Goal: Task Accomplishment & Management: Manage account settings

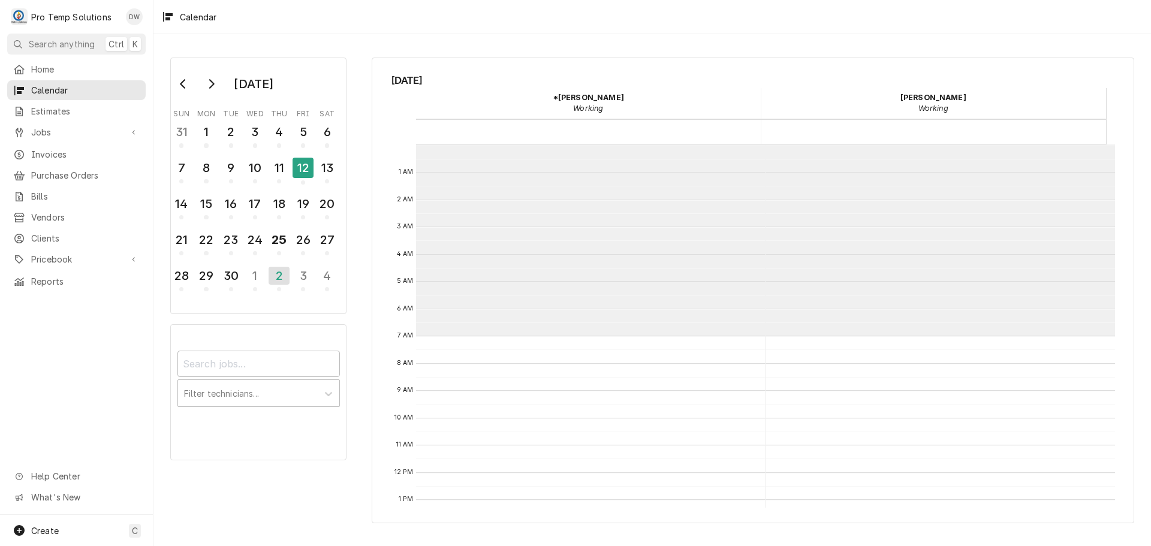
scroll to position [191, 0]
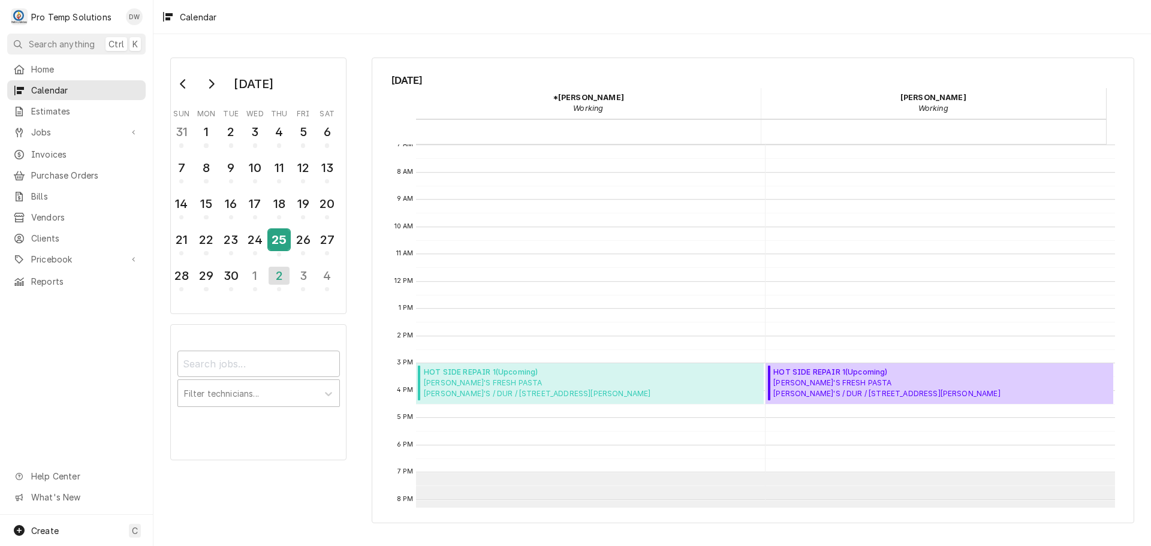
click at [274, 243] on div "25" at bounding box center [278, 240] width 21 height 20
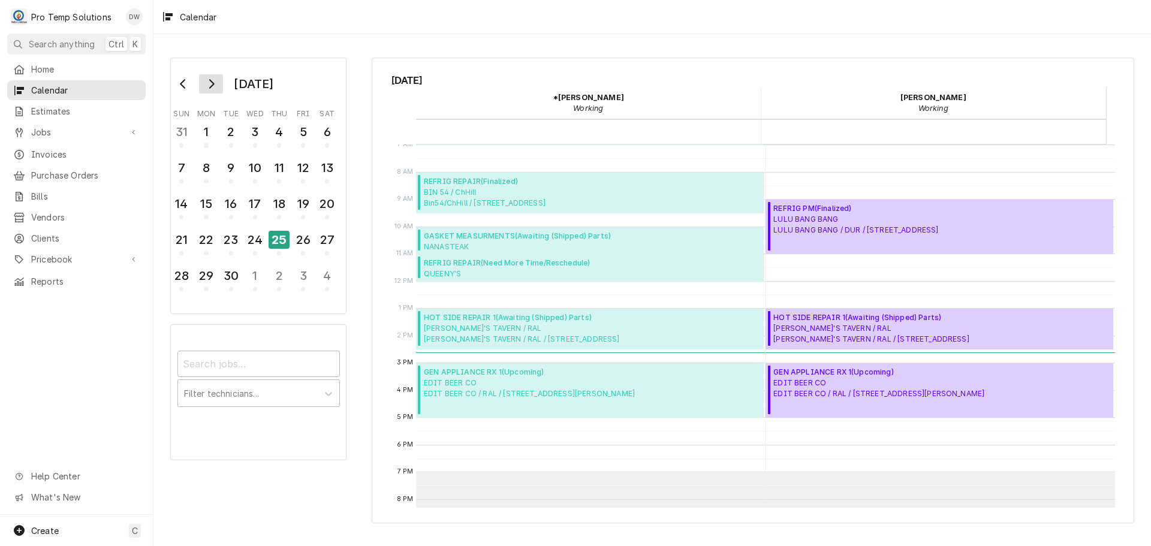
click at [214, 86] on icon "Go to next month" at bounding box center [211, 84] width 10 height 10
click at [280, 168] on div "9" at bounding box center [278, 168] width 21 height 20
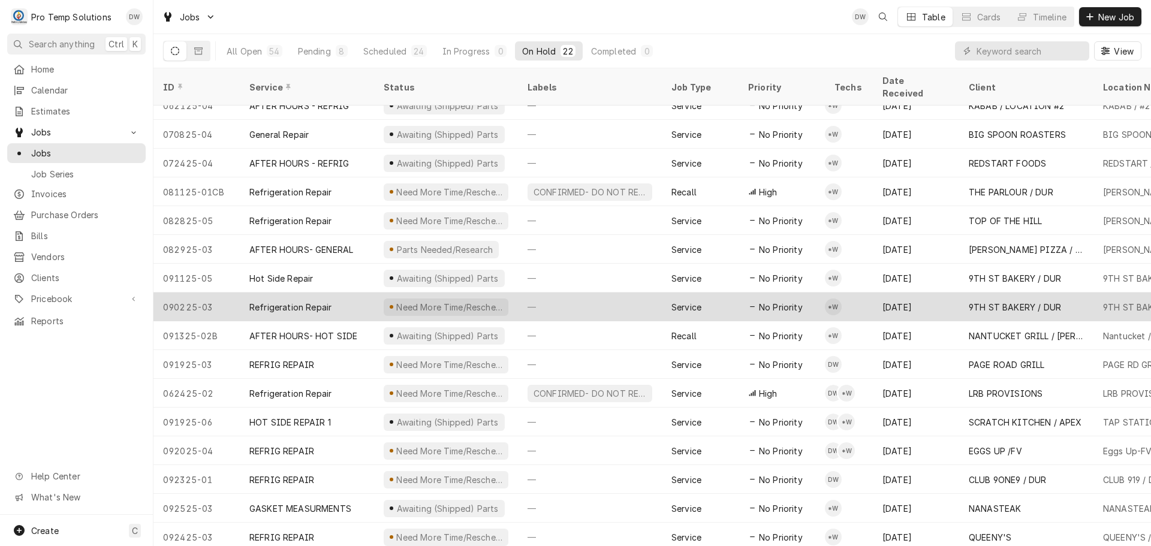
scroll to position [187, 0]
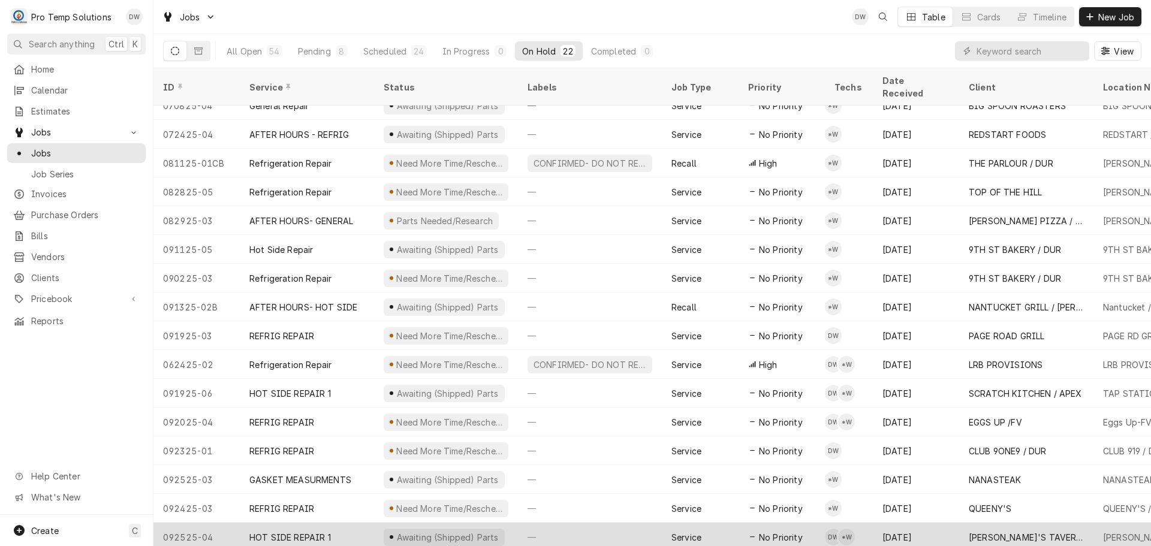
click at [575, 524] on div "—" at bounding box center [590, 537] width 144 height 29
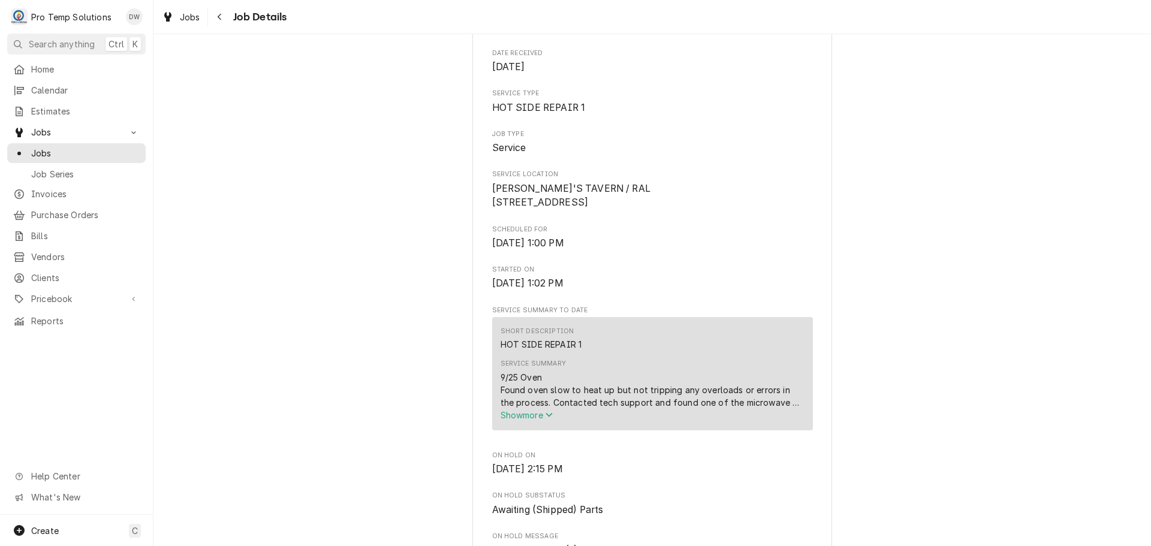
scroll to position [180, 0]
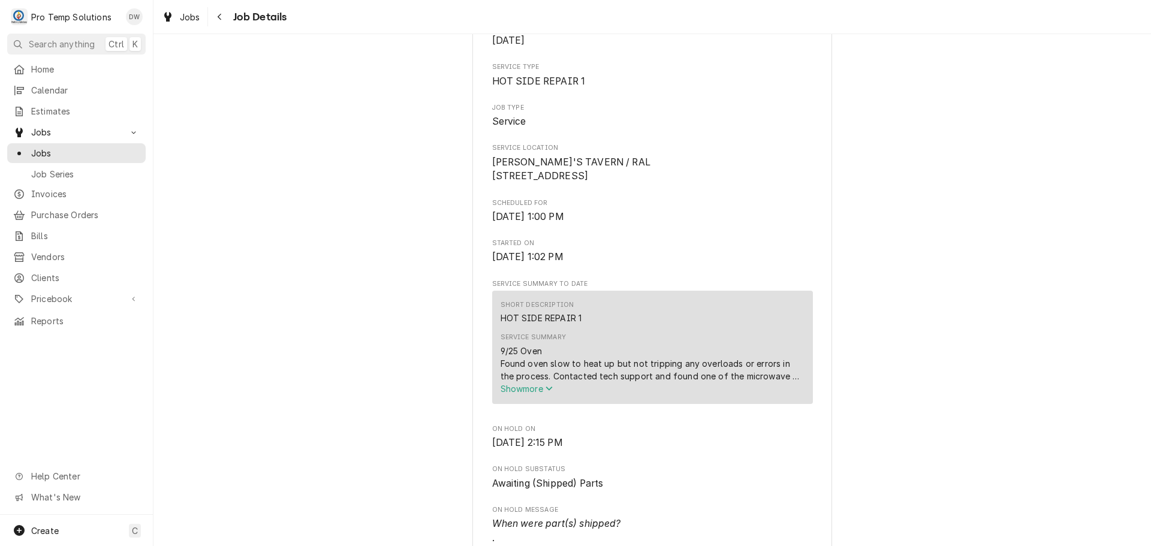
click at [517, 394] on span "Show more" at bounding box center [526, 389] width 53 height 10
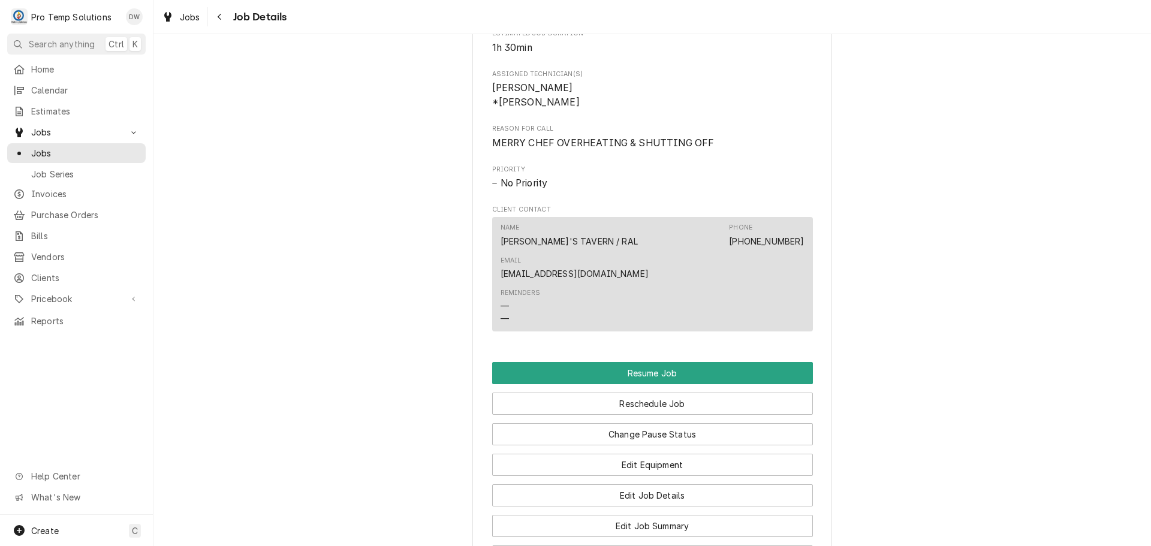
scroll to position [779, 0]
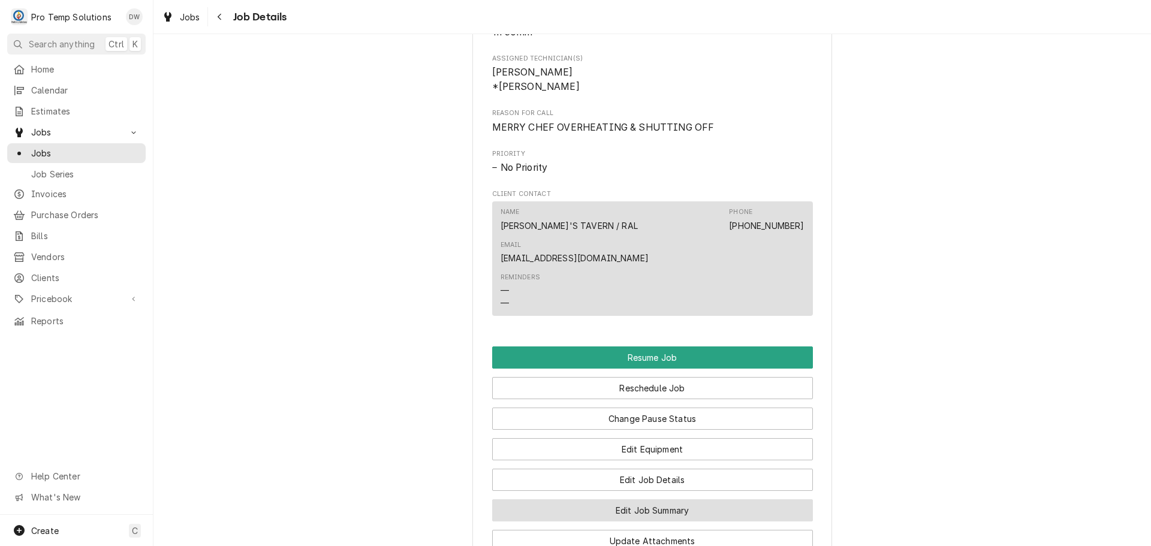
click at [645, 499] on button "Edit Job Summary" at bounding box center [652, 510] width 321 height 22
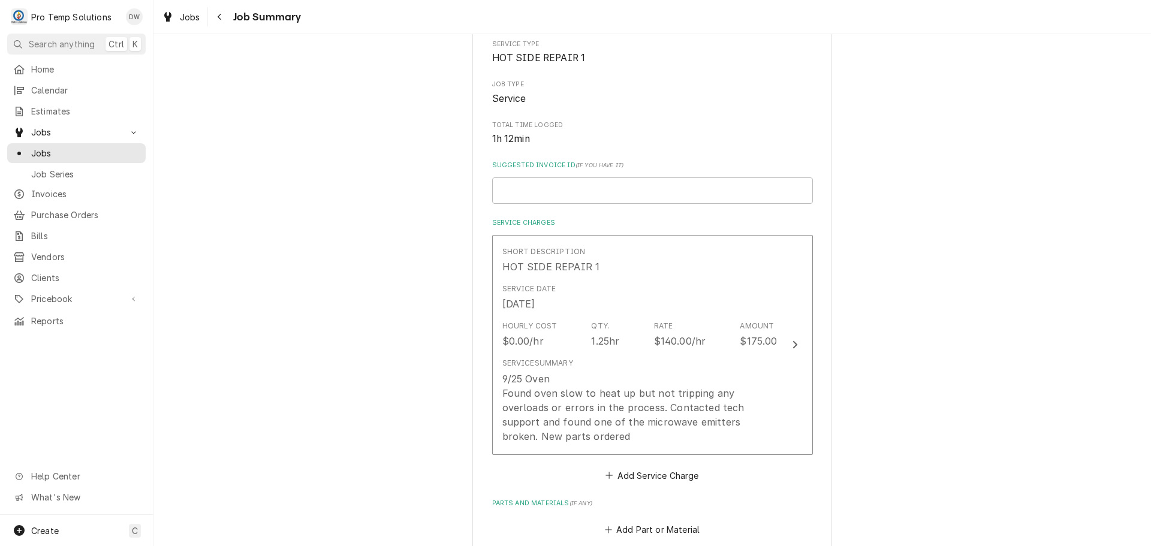
scroll to position [180, 0]
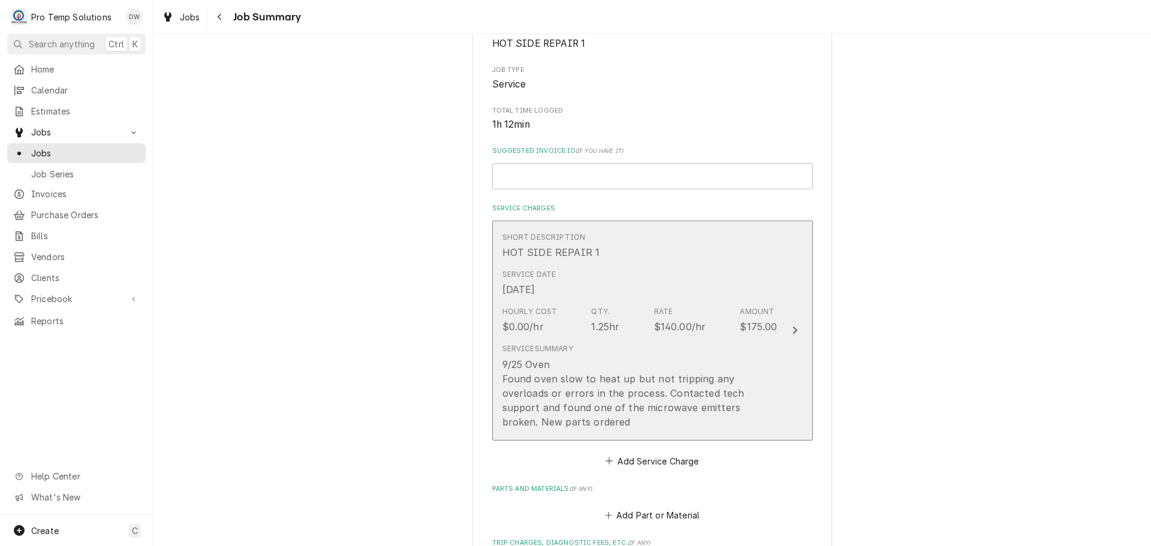
click at [792, 327] on icon "Update Line Item" at bounding box center [794, 331] width 5 height 8
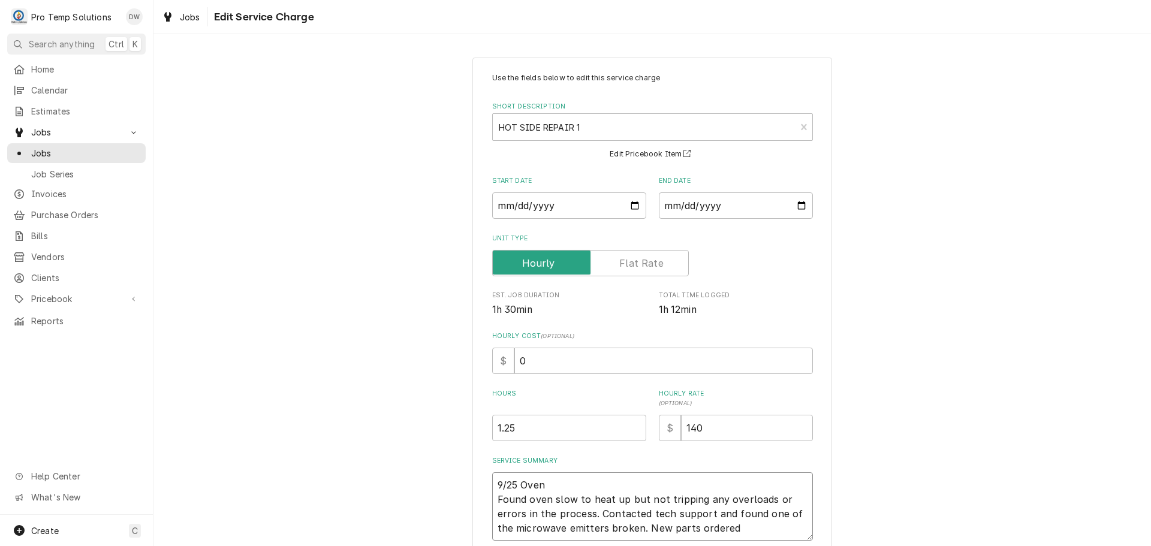
click at [568, 482] on textarea "9/25 Oven Found oven slow to heat up but not tripping any overloads or errors i…" at bounding box center [652, 506] width 321 height 68
type textarea "x"
type textarea "9/25 Oven Found oven slow to heat up but not tripping any overloads or errors i…"
type textarea "x"
type textarea "9/25 Oven 1 Found oven slow to heat up but not tripping any overloads or errors…"
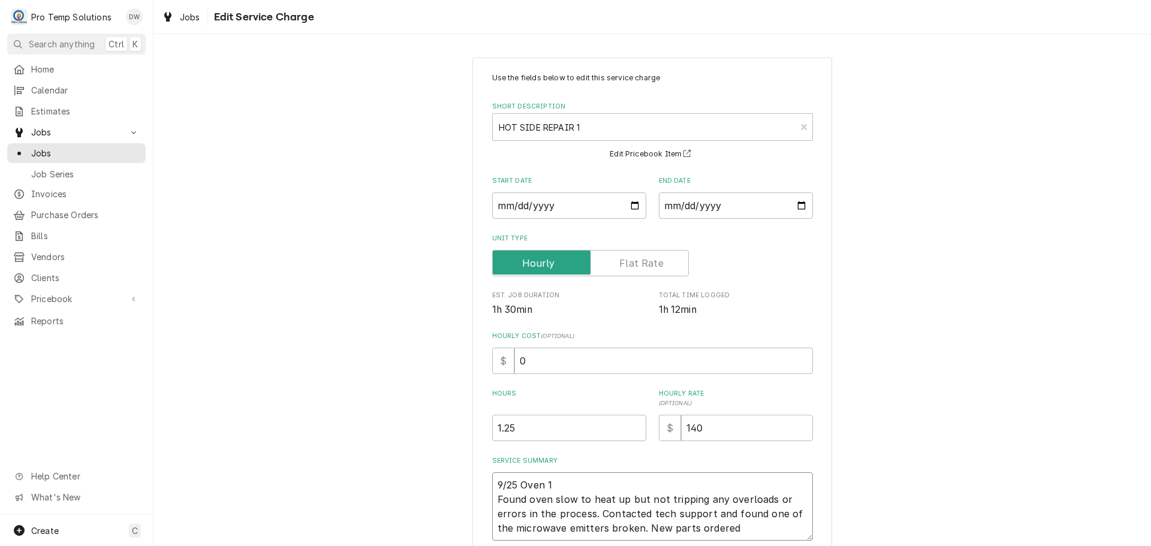
type textarea "x"
type textarea "9/25 Oven 10 Found oven slow to heat up but not tripping any overloads or error…"
type textarea "x"
type textarea "9/25 Oven 100 Found oven slow to heat up but not tripping any overloads or erro…"
type textarea "x"
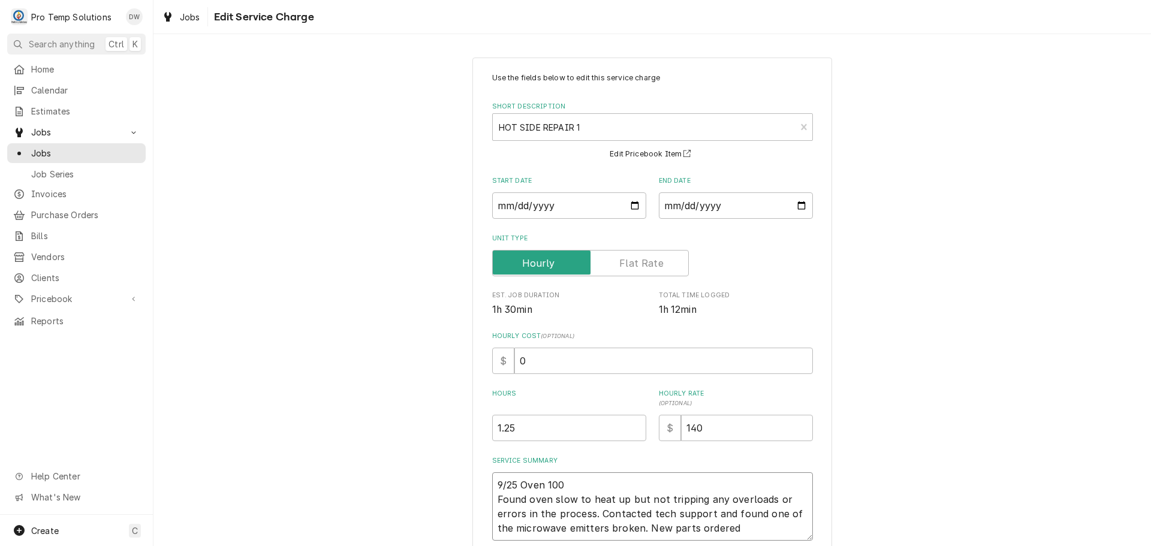
type textarea "9/25 Oven 100- Found oven slow to heat up but not tripping any overloads or err…"
type textarea "x"
type textarea "9/25 Oven 100-2 Found oven slow to heat up but not tripping any overloads or er…"
type textarea "x"
type textarea "9/25 Oven 100-21 Found oven slow to heat up but not tripping any overloads or e…"
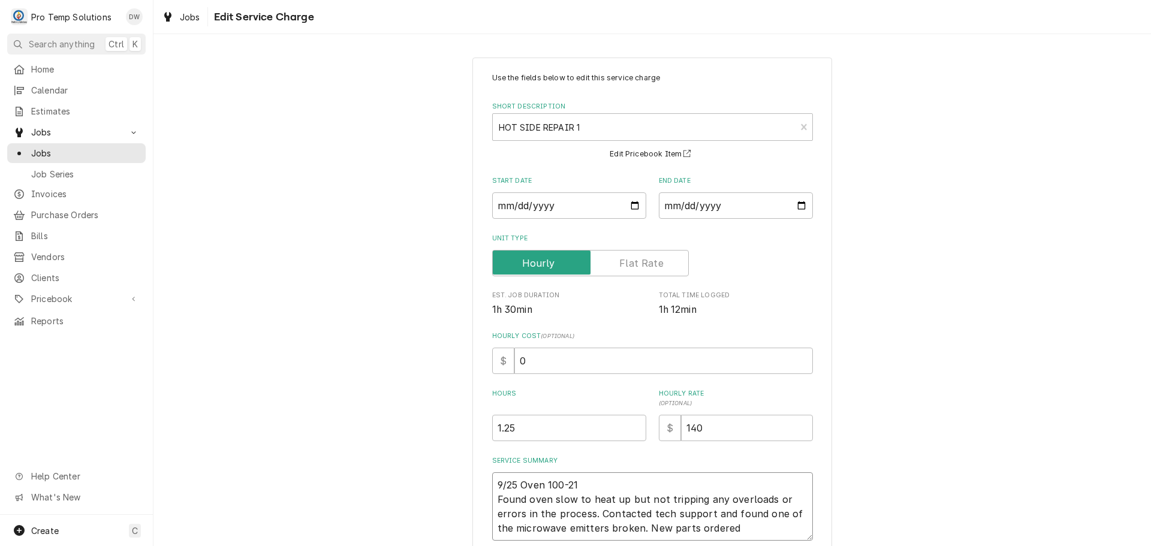
type textarea "x"
type textarea "9/25 Oven 100-215 Found oven slow to heat up but not tripping any overloads or …"
type textarea "x"
type textarea "9/25 Oven 100-215 Found oven slow to heat up but not tripping any overloads or …"
type textarea "x"
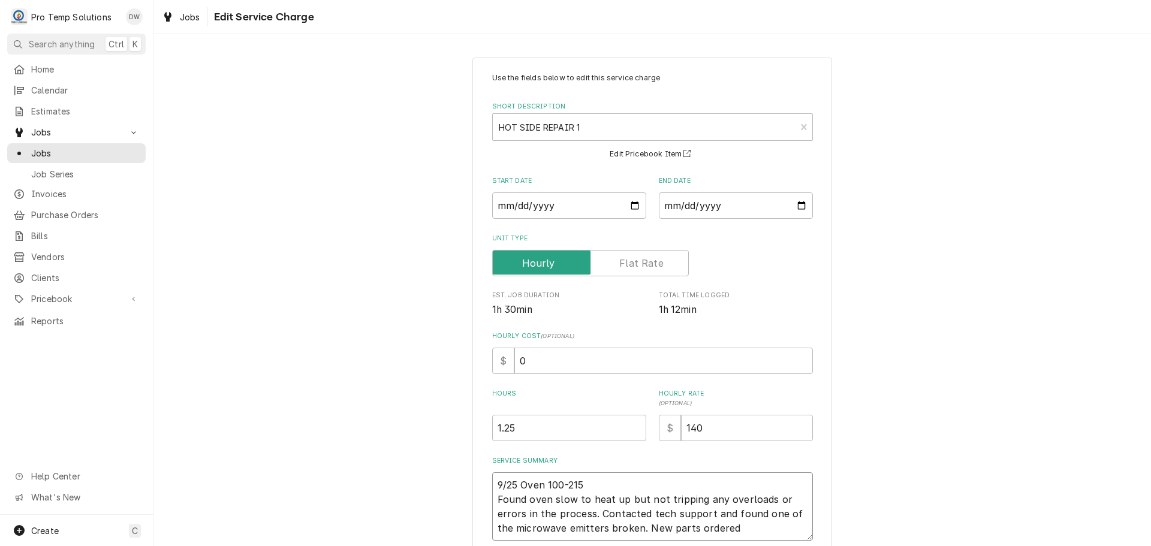
type textarea "9/25 Oven 100-215 K Found oven slow to heat up but not tripping any overloads o…"
type textarea "x"
type textarea "9/25 Oven 100-215 KO Found oven slow to heat up but not tripping any overloads …"
type textarea "x"
type textarea "9/25 Oven 100-215 KOT Found oven slow to heat up but not tripping any overloads…"
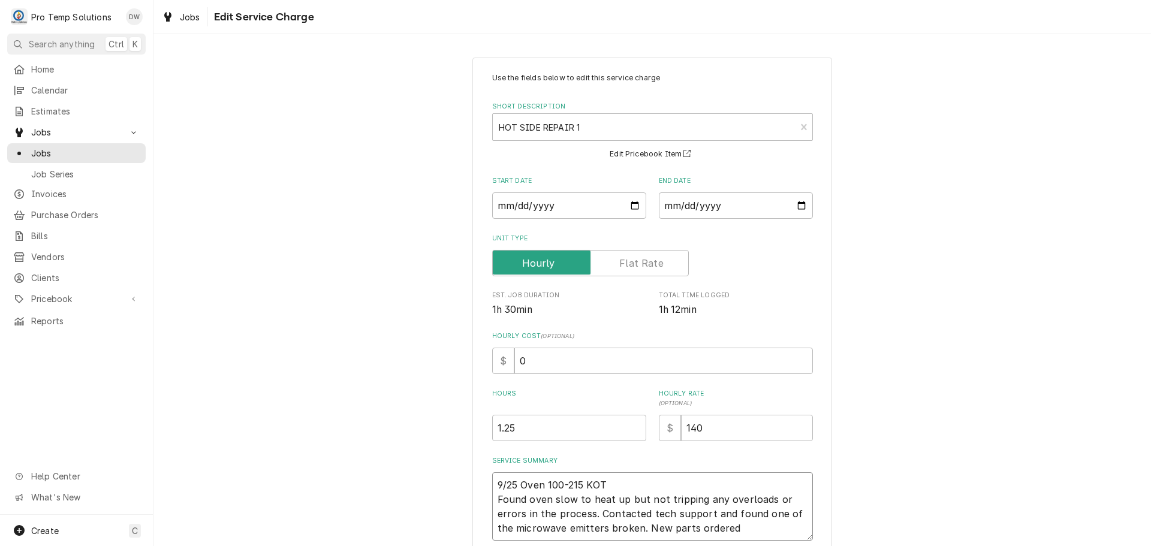
type textarea "x"
type textarea "9/25 Oven 100-215 KOTY Found oven slow to heat up but not tripping any overload…"
type textarea "x"
type textarea "9/25 Oven 100-215 KOTY Found oven slow to heat up but not tripping any overload…"
type textarea "x"
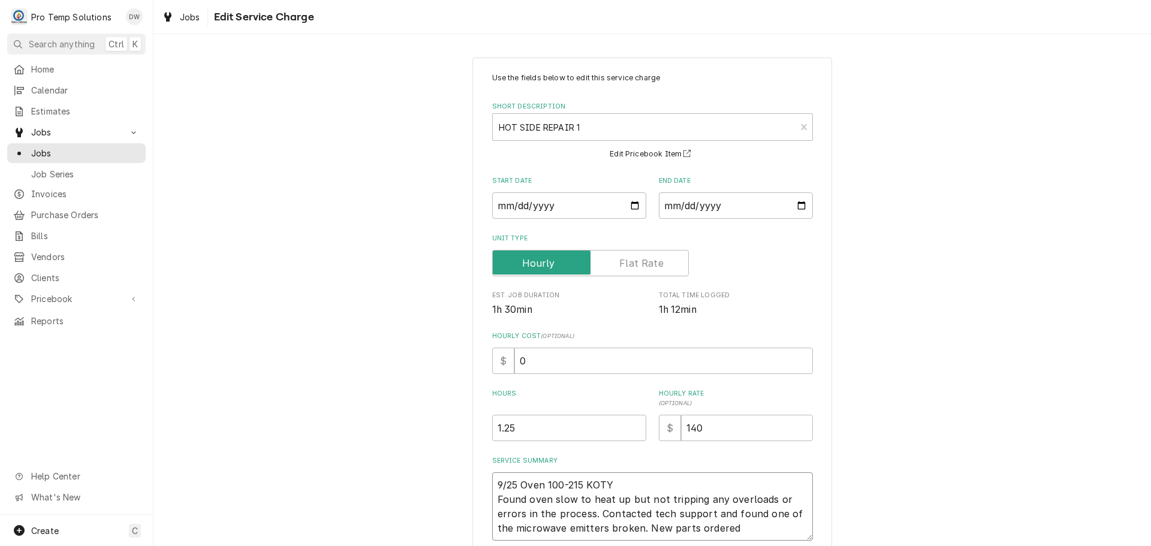
type textarea "9/25 Oven 100-215 KOTY 1 Found oven slow to heat up but not tripping any overlo…"
type textarea "x"
type textarea "9/25 Oven 100-215 KOTY 13 Found oven slow to heat up but not tripping any overl…"
type textarea "x"
type textarea "9/25 Oven 100-215 KOTY 130 Found oven slow to heat up but not tripping any over…"
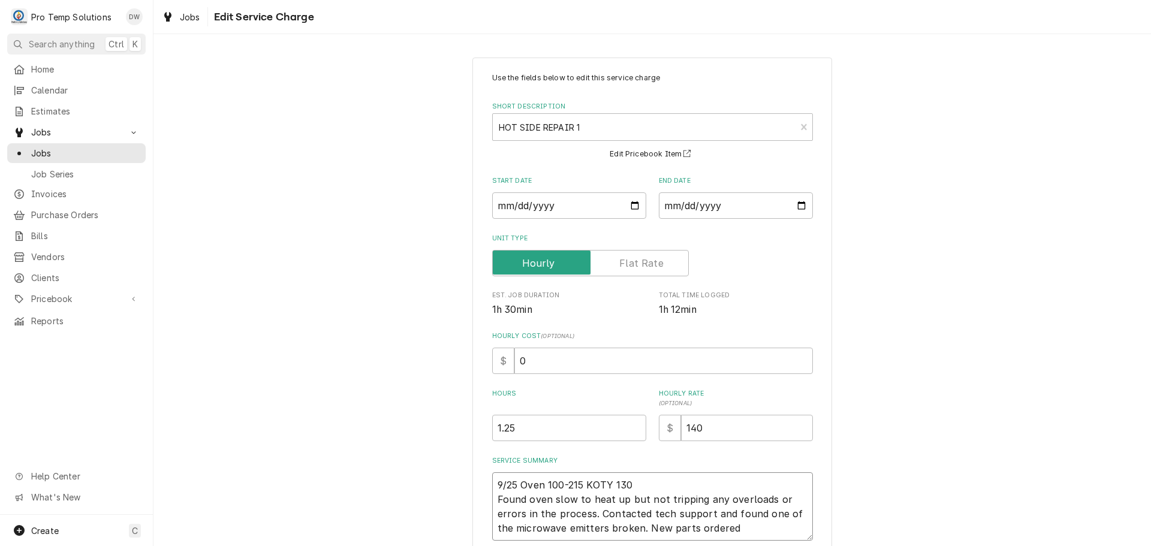
type textarea "x"
type textarea "9/25 Oven 100-215 KOTY 130- Found oven slow to heat up but not tripping any ove…"
type textarea "x"
type textarea "9/25 Oven 100-215 KOTY 130-2 Found oven slow to heat up but not tripping any ov…"
type textarea "x"
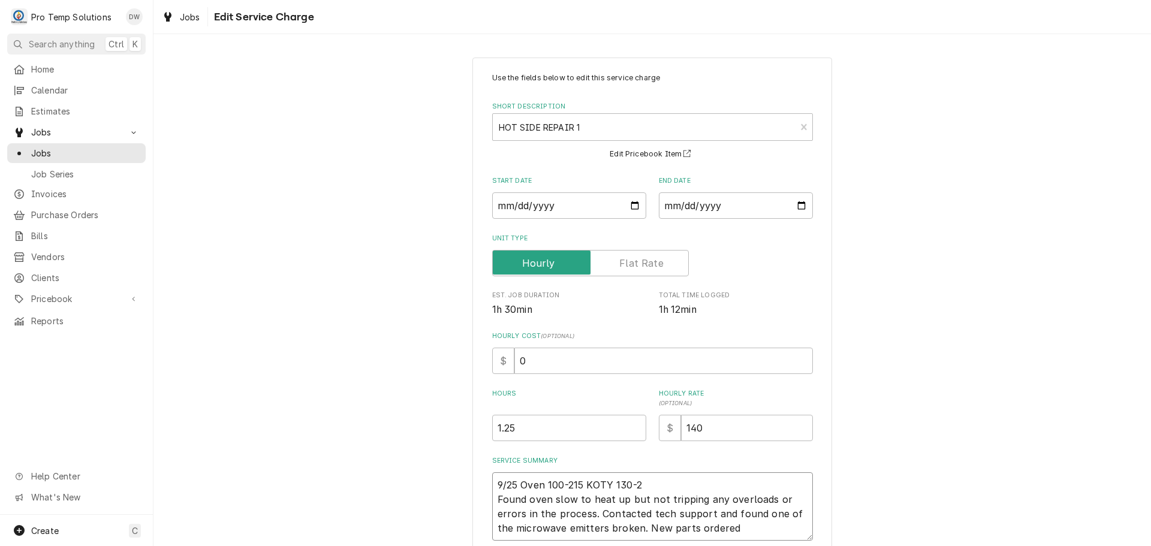
type textarea "9/25 Oven 100-215 KOTY 130-21 Found oven slow to heat up but not tripping any o…"
type textarea "x"
type textarea "9/25 Oven 100-215 KOTY 130-215 Found oven slow to heat up but not tripping any …"
type textarea "x"
type textarea "9/25 Oven 100-215 KOTY 130-215 Found oven slow to heat up but not tripping any …"
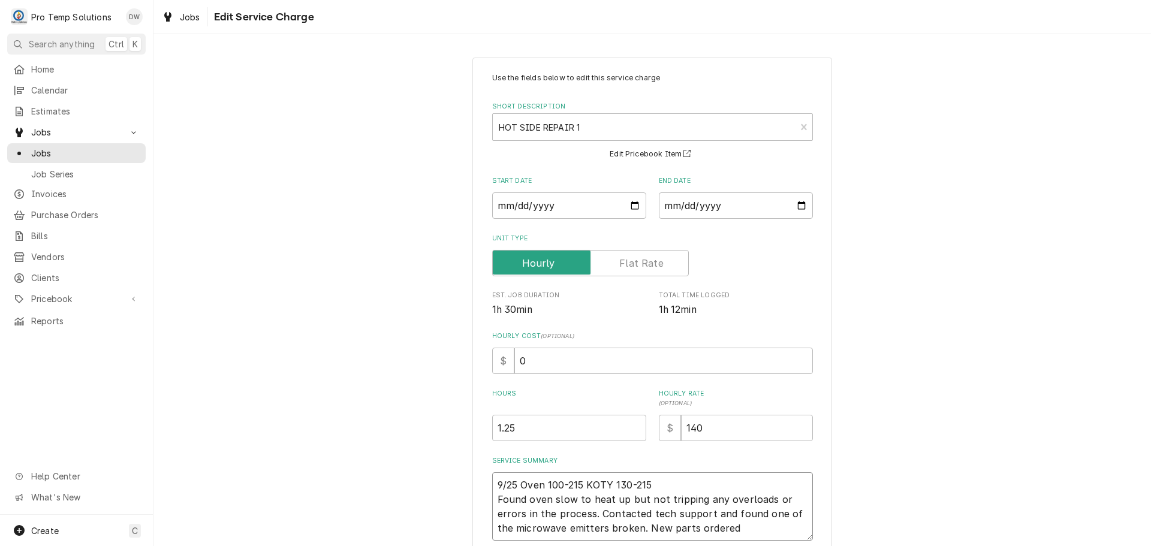
type textarea "x"
type textarea "9/25 Oven 100-215 KOTY 130-215 K Found oven slow to heat up but not tripping an…"
type textarea "x"
type textarea "9/25 Oven 100-215 KOTY 130-215 KE Found oven slow to heat up but not tripping a…"
type textarea "x"
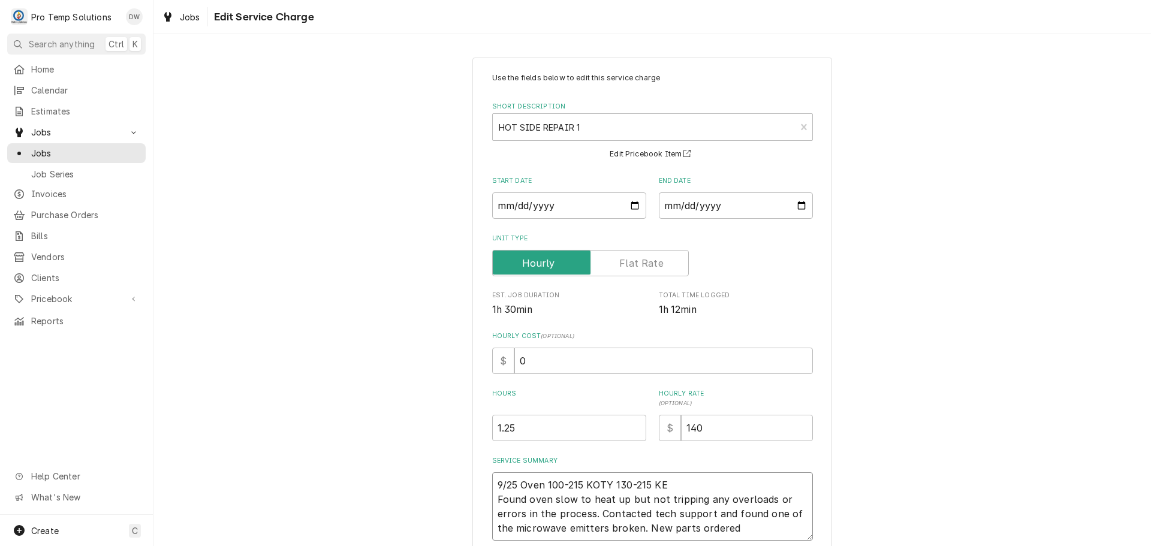
type textarea "9/25 Oven 100-215 KOTY 130-215 KEV Found oven slow to heat up but not tripping …"
type textarea "x"
type textarea "9/25 Oven 100-215 KOTY 130-215 KEVI Found oven slow to heat up but not tripping…"
type textarea "x"
type textarea "9/25 Oven 100-215 KOTY 130-215 KEVIN Found oven slow to heat up but not trippin…"
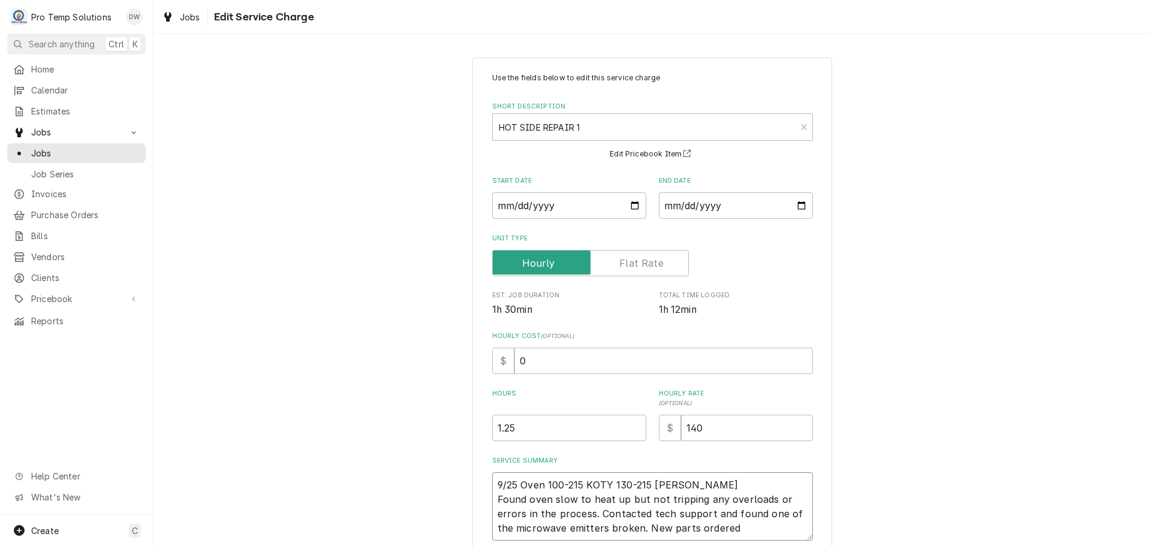
type textarea "x"
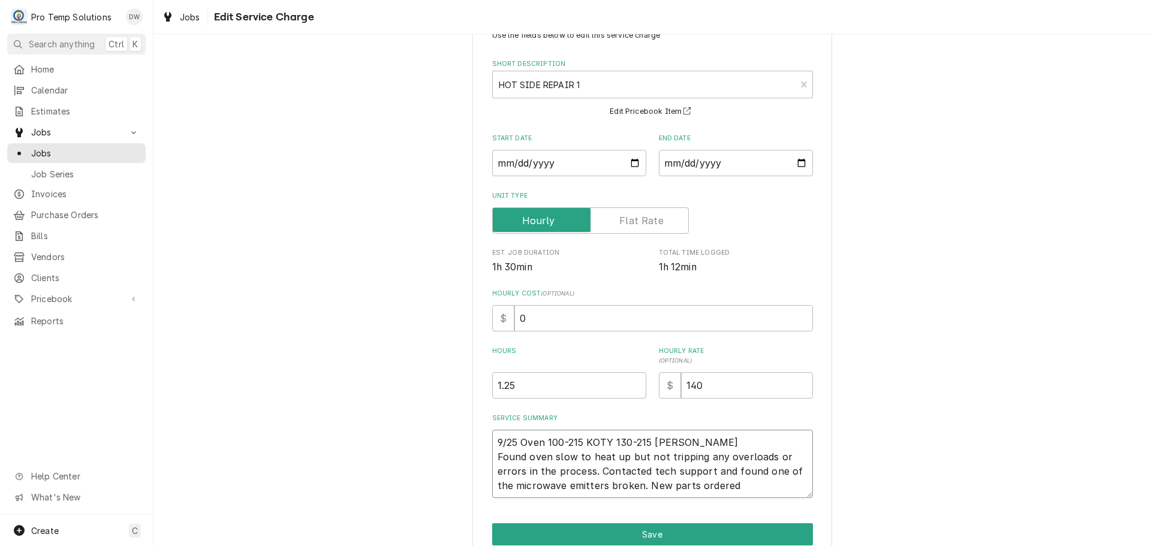
scroll to position [98, 0]
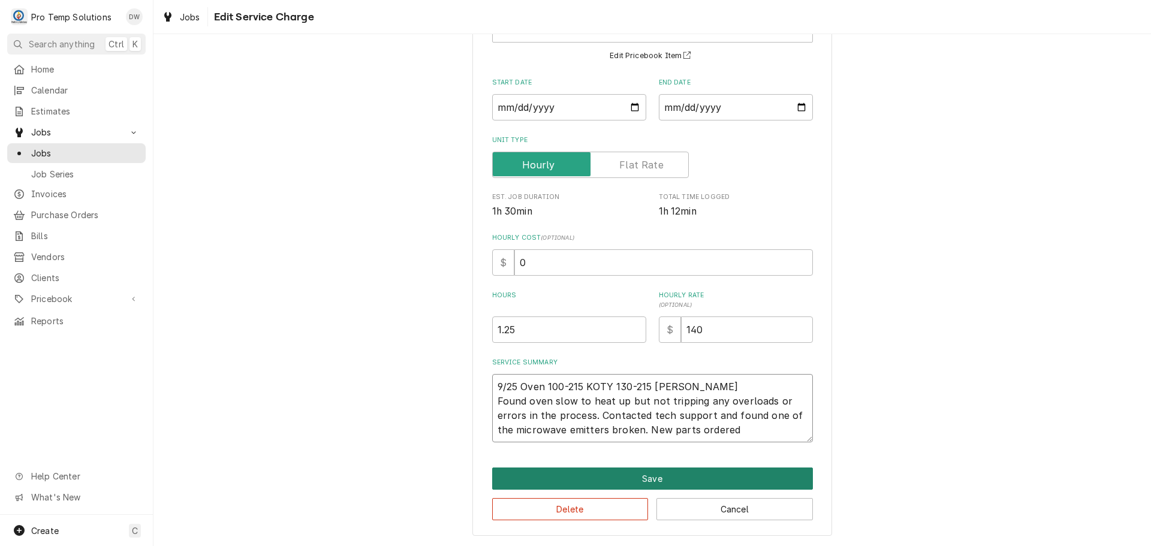
type textarea "9/25 Oven 100-215 KOTY 130-215 KEVIN Found oven slow to heat up but not trippin…"
click at [636, 476] on button "Save" at bounding box center [652, 478] width 321 height 22
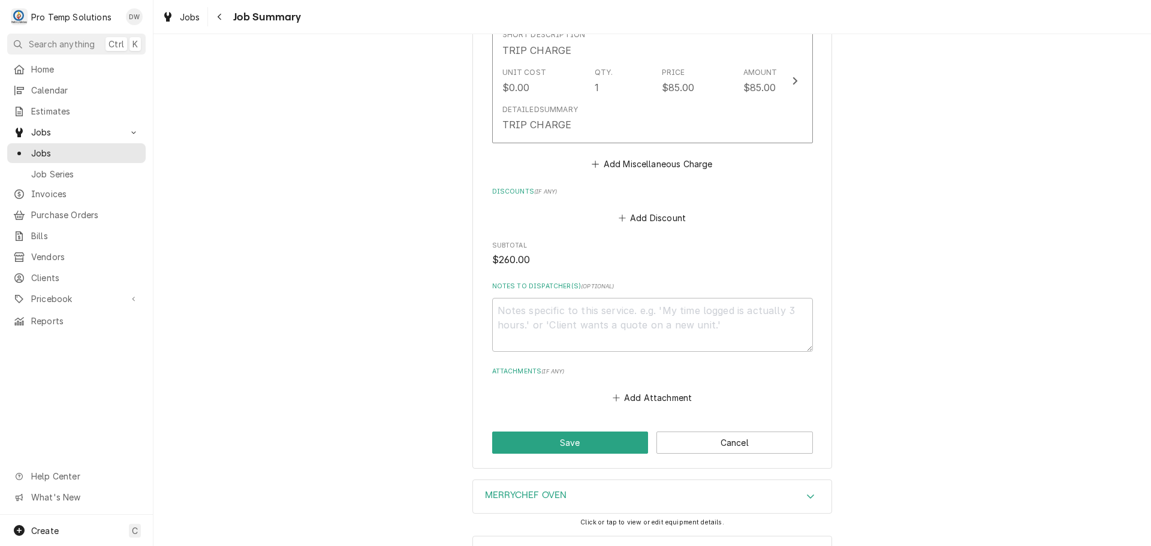
scroll to position [719, 0]
click at [566, 429] on button "Save" at bounding box center [570, 440] width 156 height 22
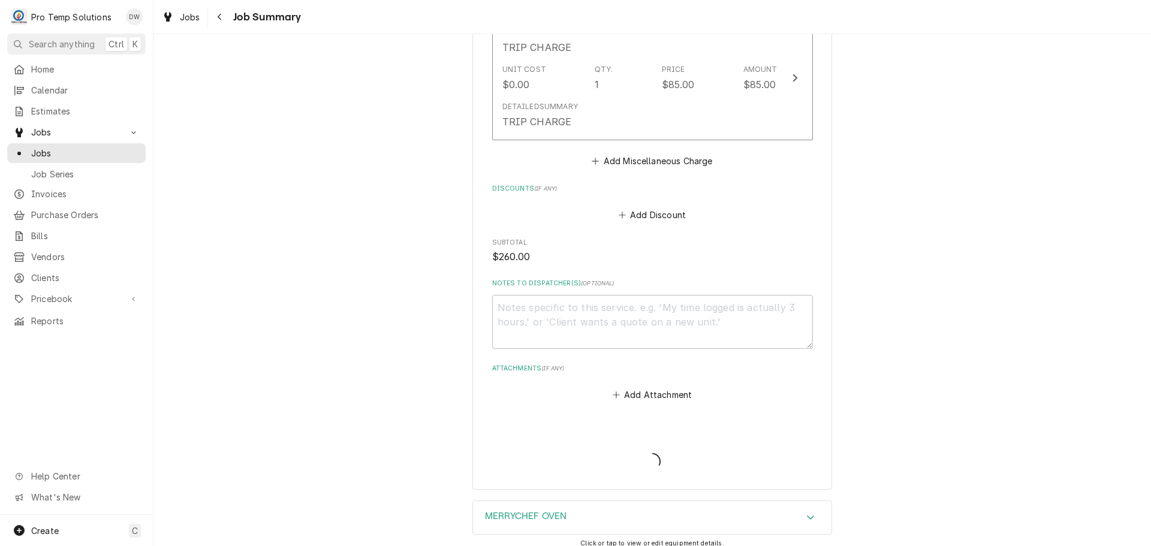
type textarea "x"
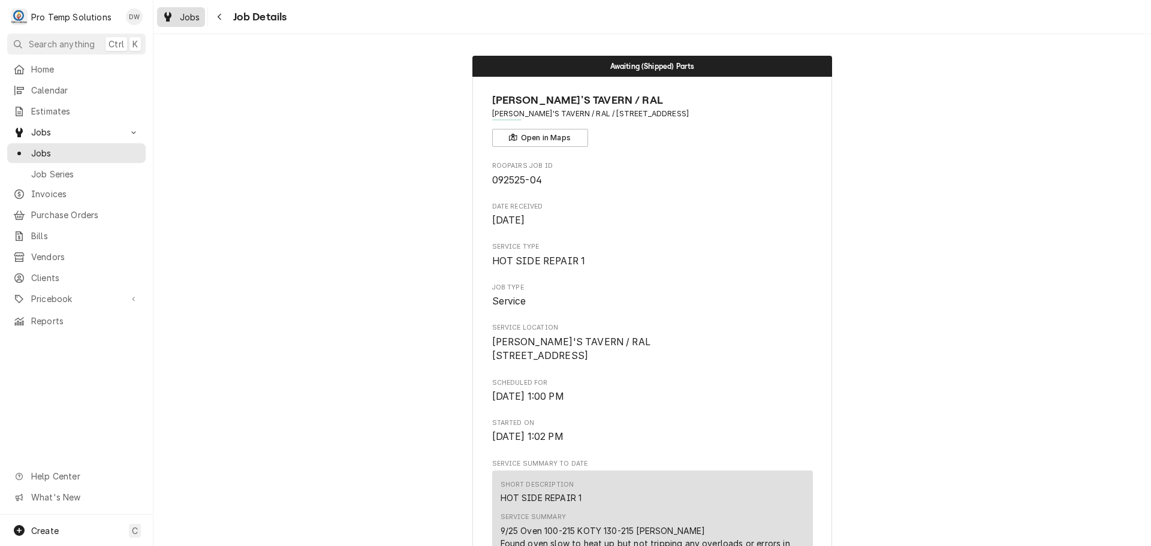
click at [189, 14] on span "Jobs" at bounding box center [190, 17] width 20 height 13
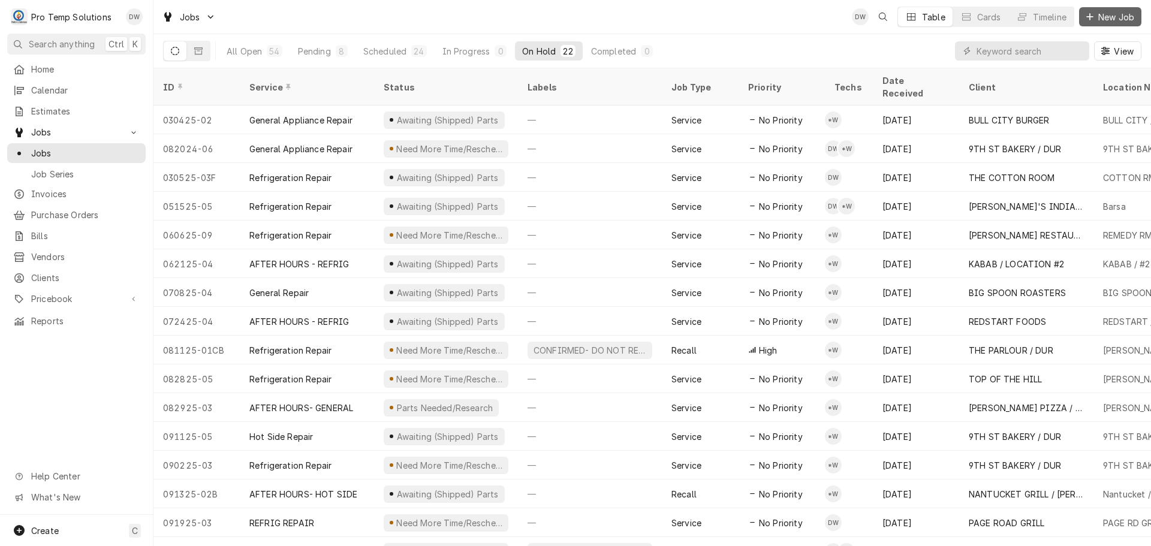
click at [1115, 17] on span "New Job" at bounding box center [1116, 17] width 41 height 13
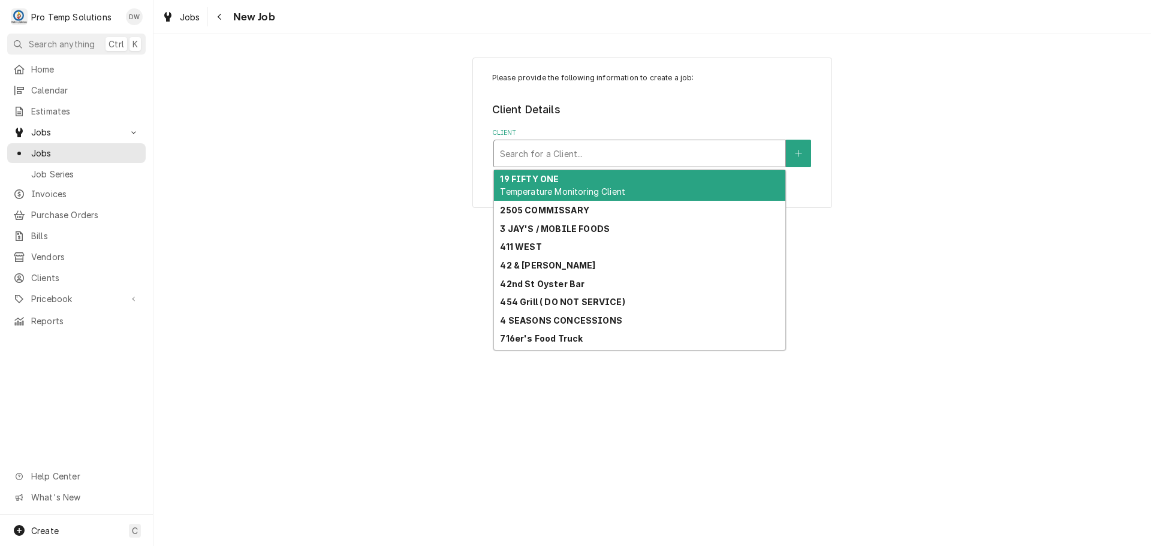
click at [722, 153] on div "Client" at bounding box center [639, 154] width 279 height 22
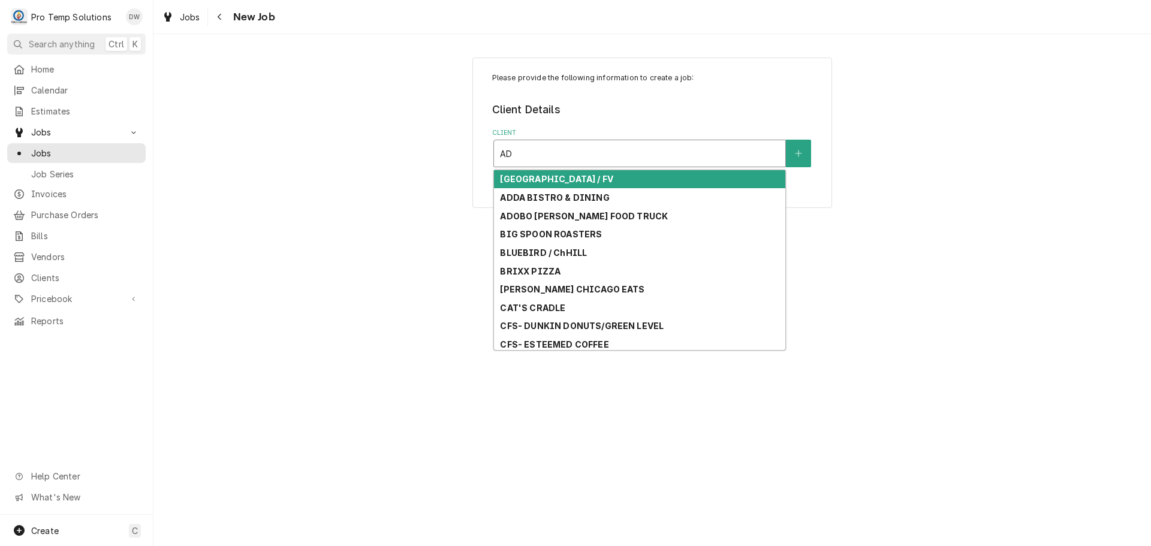
type input "A"
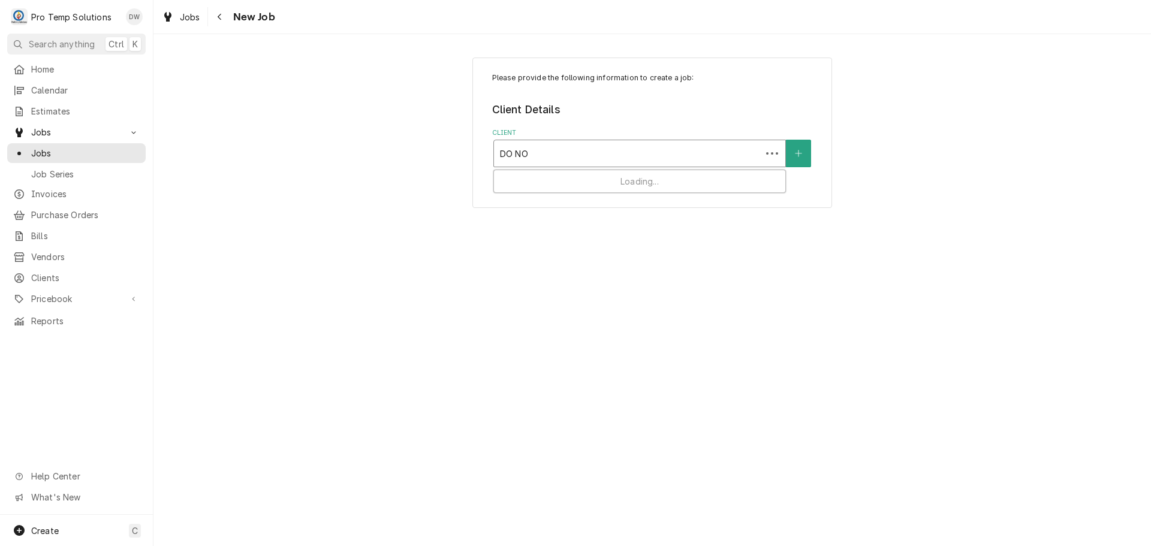
type input "DO NOT"
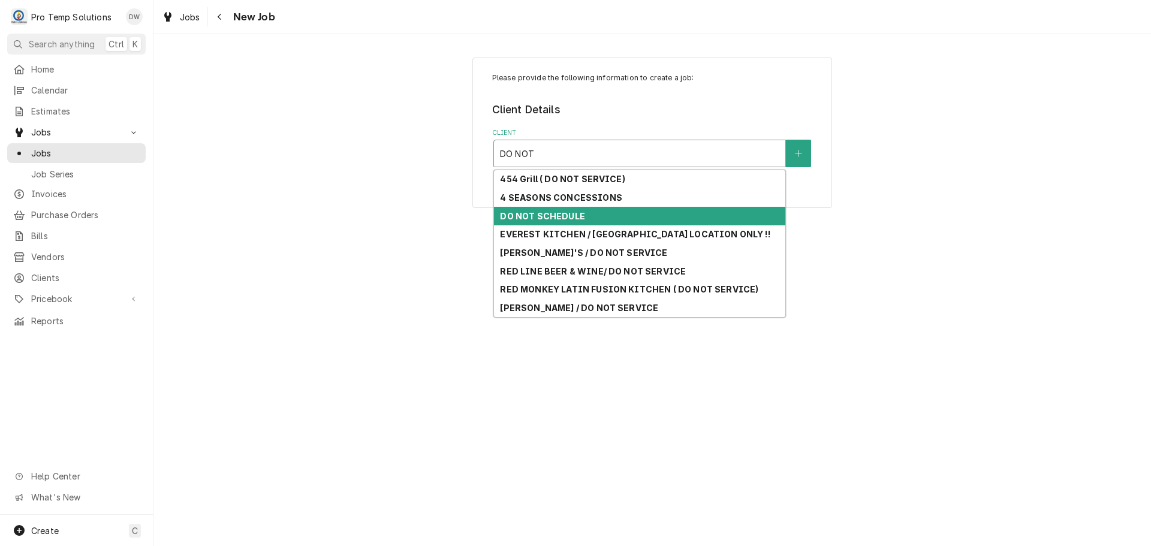
click at [598, 213] on div "DO NOT SCHEDULE" at bounding box center [639, 216] width 291 height 19
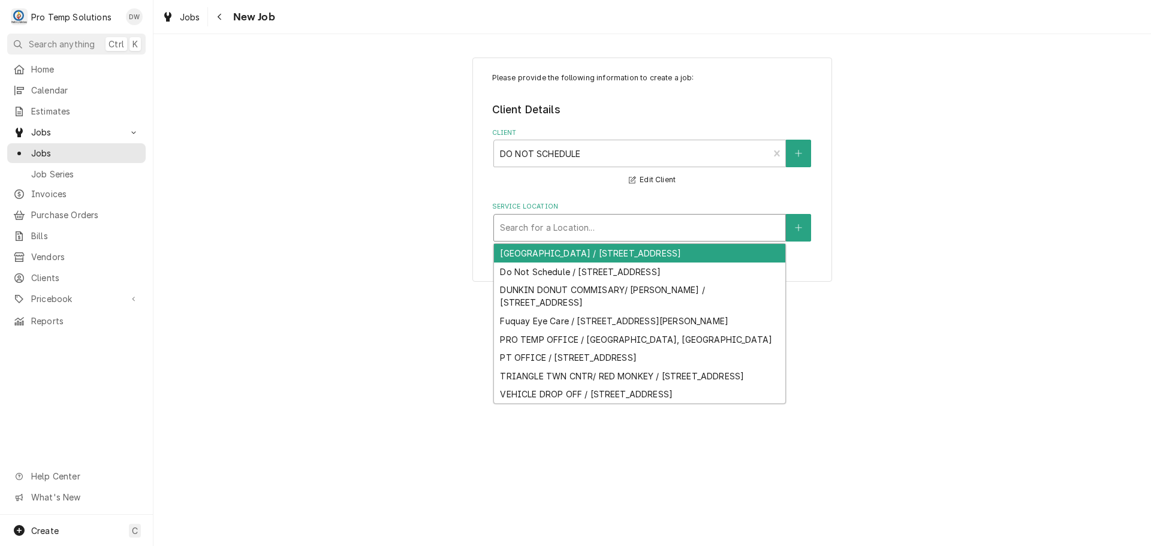
click at [614, 230] on div "Service Location" at bounding box center [639, 228] width 279 height 22
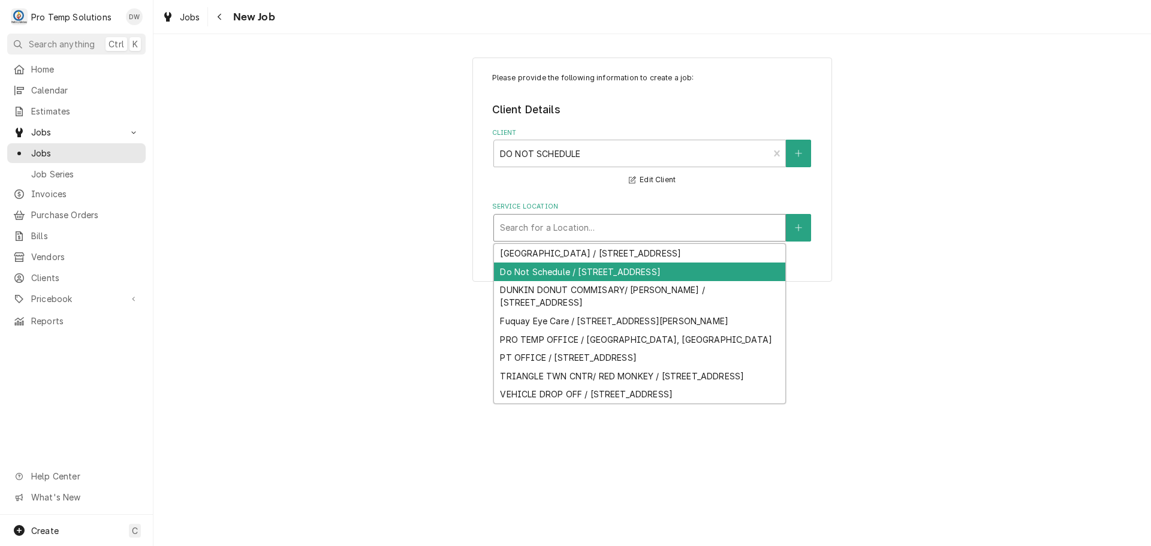
click at [585, 281] on div "Do Not Schedule / 268 N Honey Springs Ave, Fuquay-Varina, NC 27526" at bounding box center [639, 271] width 291 height 19
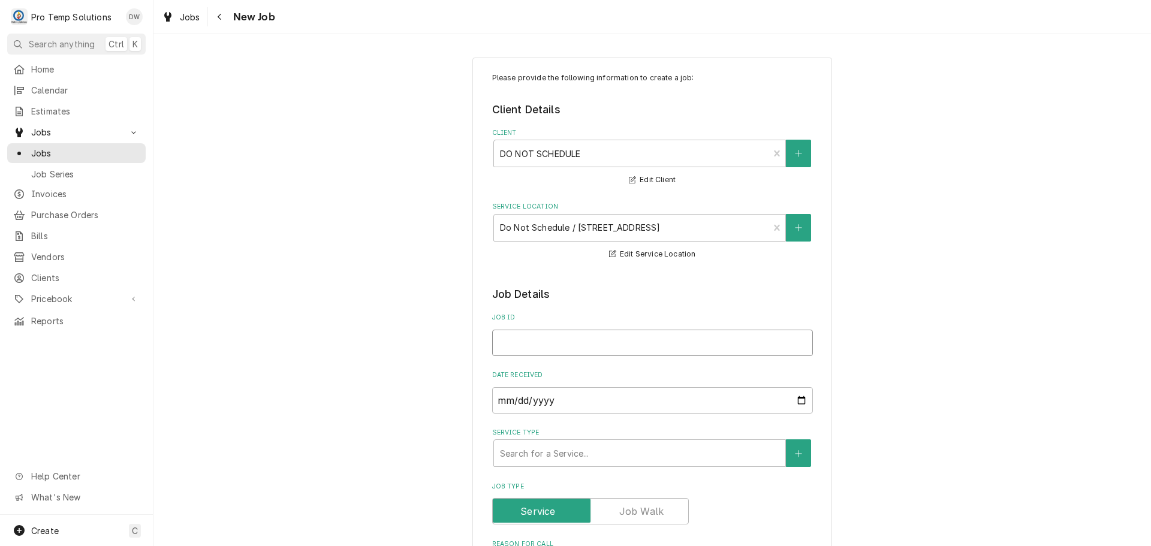
click at [562, 339] on input "Job ID" at bounding box center [652, 343] width 321 height 26
type textarea "x"
type input "K"
type textarea "x"
type input "KO"
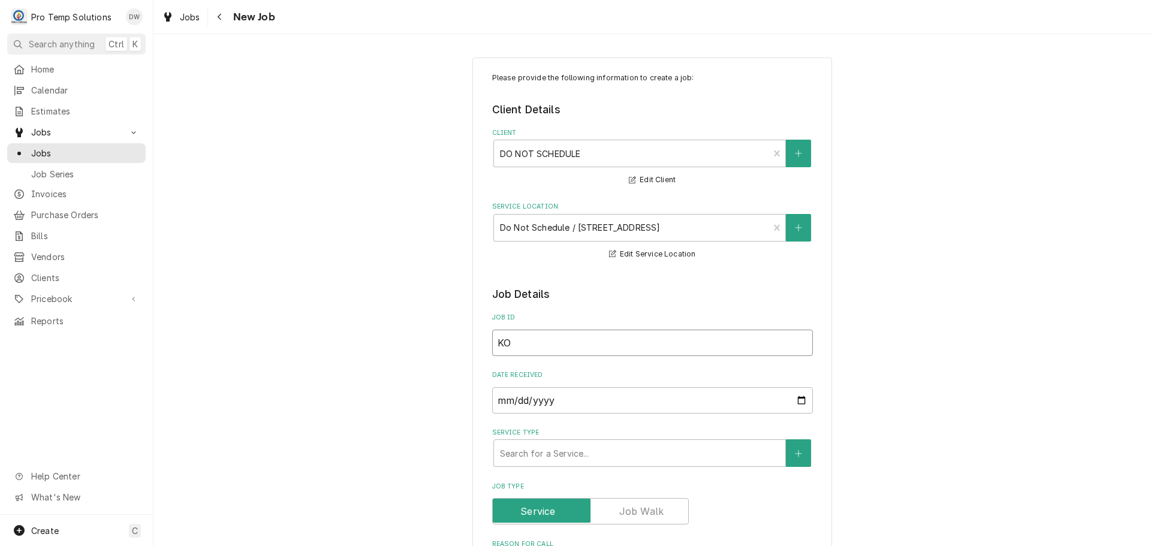
type textarea "x"
type input "KOT"
type textarea "x"
type input "KOTY"
type textarea "x"
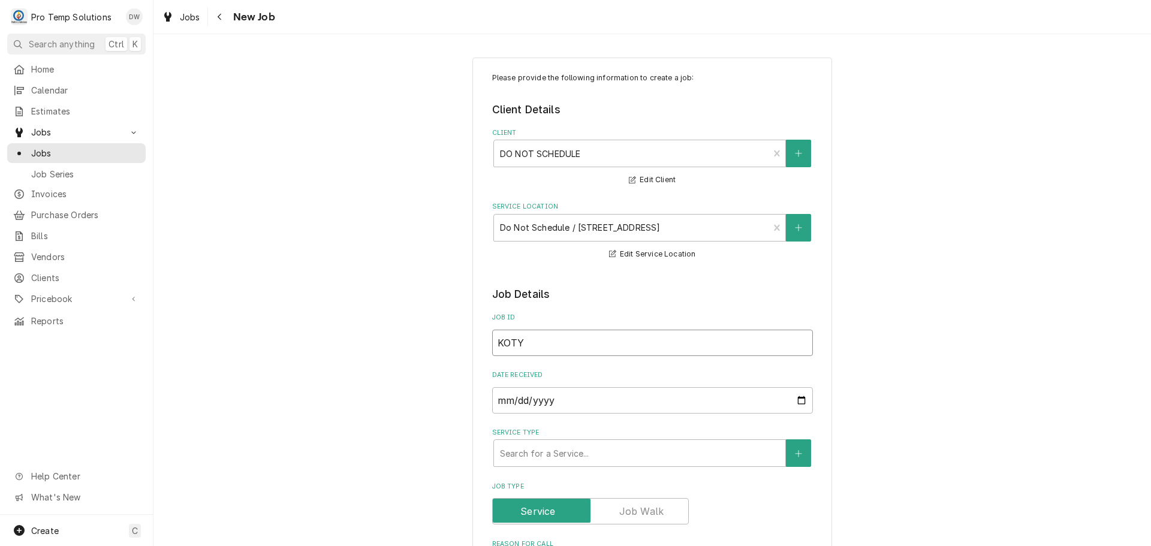
type input "KOTYD"
type textarea "x"
type input "KOTYDE"
type textarea "x"
type input "KOTYDEN"
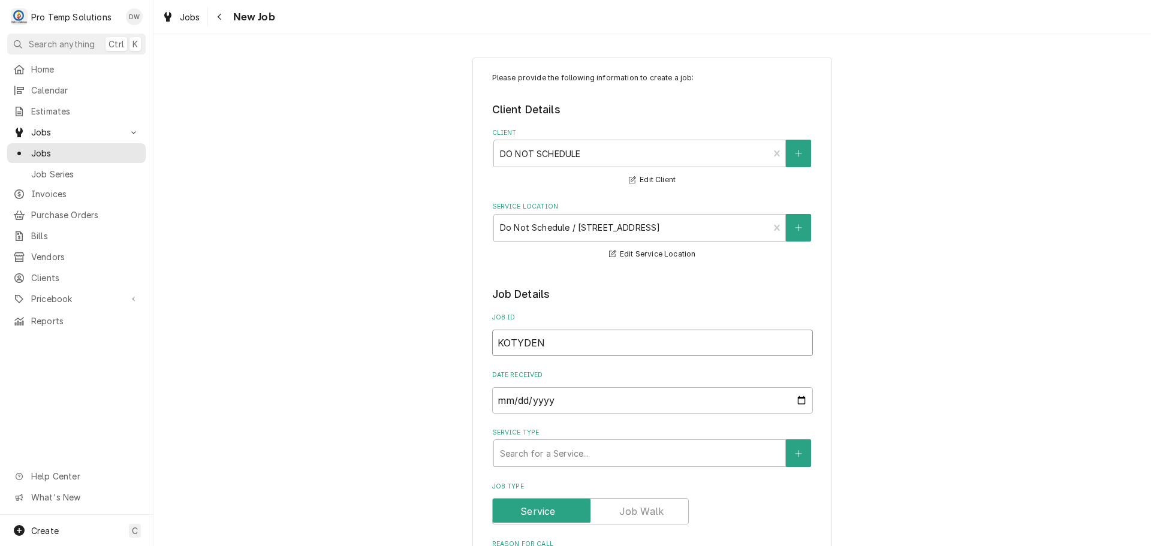
type textarea "x"
type input "KOTYDENT"
type textarea "x"
type input "KOTYDENTI"
type textarea "x"
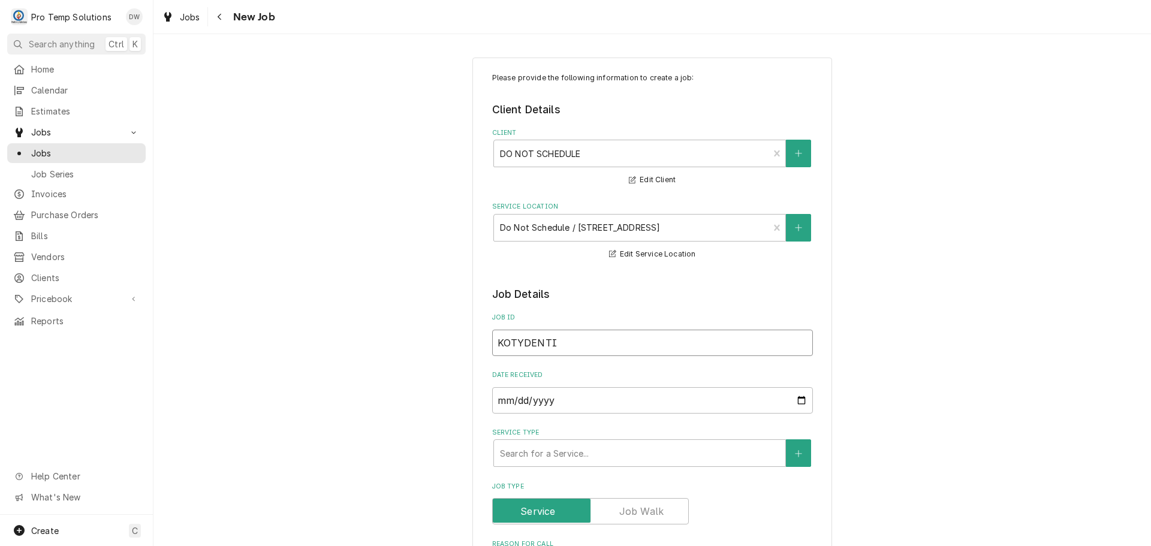
type input "KOTYDENTIS"
type textarea "x"
type input "KOTYDENTIST"
type textarea "x"
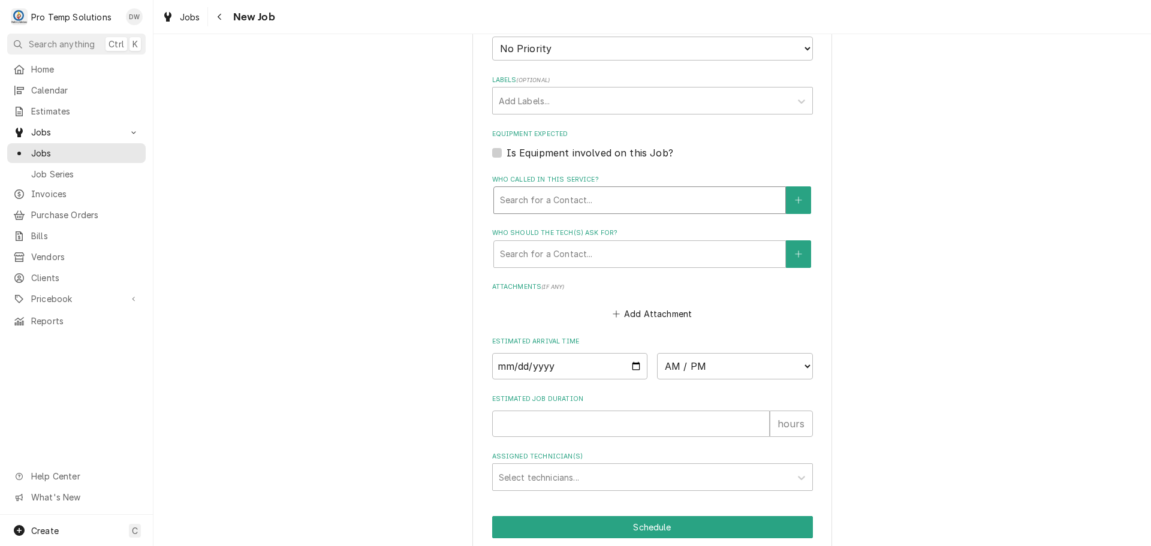
scroll to position [719, 0]
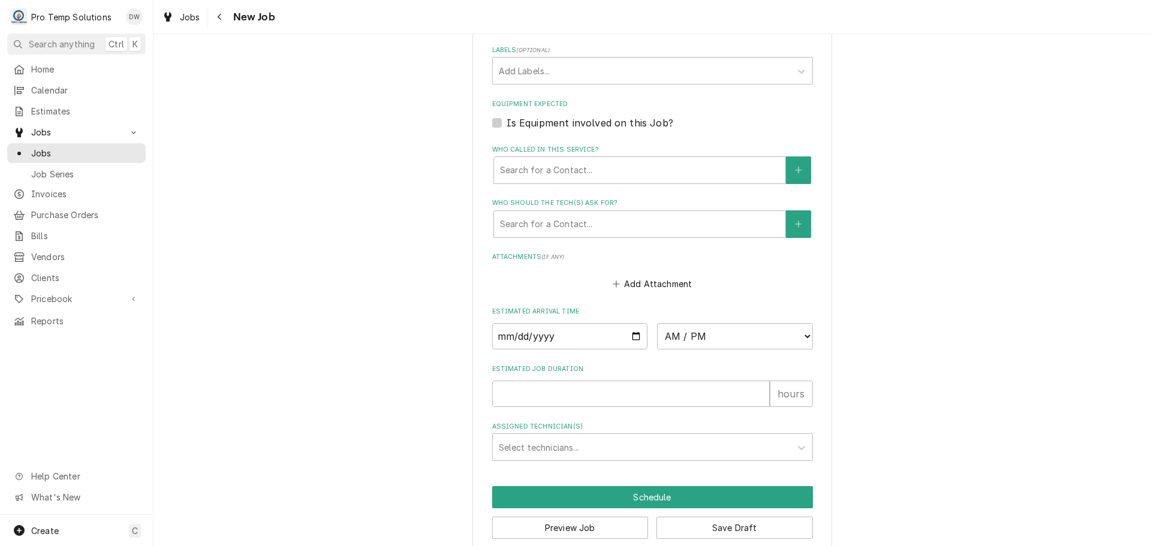
type input "KOTYDENTIST"
click at [632, 333] on input "Date" at bounding box center [570, 336] width 156 height 26
type textarea "x"
type input "2025-10-09"
type textarea "x"
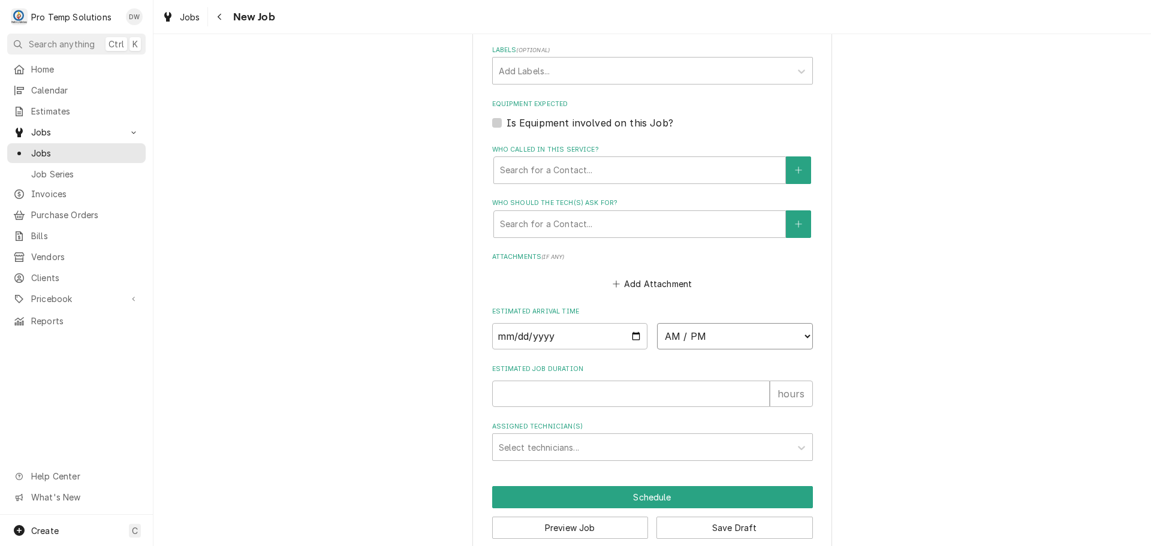
click at [804, 334] on select "AM / PM 6:00 AM 6:15 AM 6:30 AM 6:45 AM 7:00 AM 7:15 AM 7:30 AM 7:45 AM 8:00 AM…" at bounding box center [735, 336] width 156 height 26
select select "08:00:00"
click at [657, 323] on select "AM / PM 6:00 AM 6:15 AM 6:30 AM 6:45 AM 7:00 AM 7:15 AM 7:30 AM 7:45 AM 8:00 AM…" at bounding box center [735, 336] width 156 height 26
click at [732, 398] on input "Estimated Job Duration" at bounding box center [630, 394] width 277 height 26
type textarea "x"
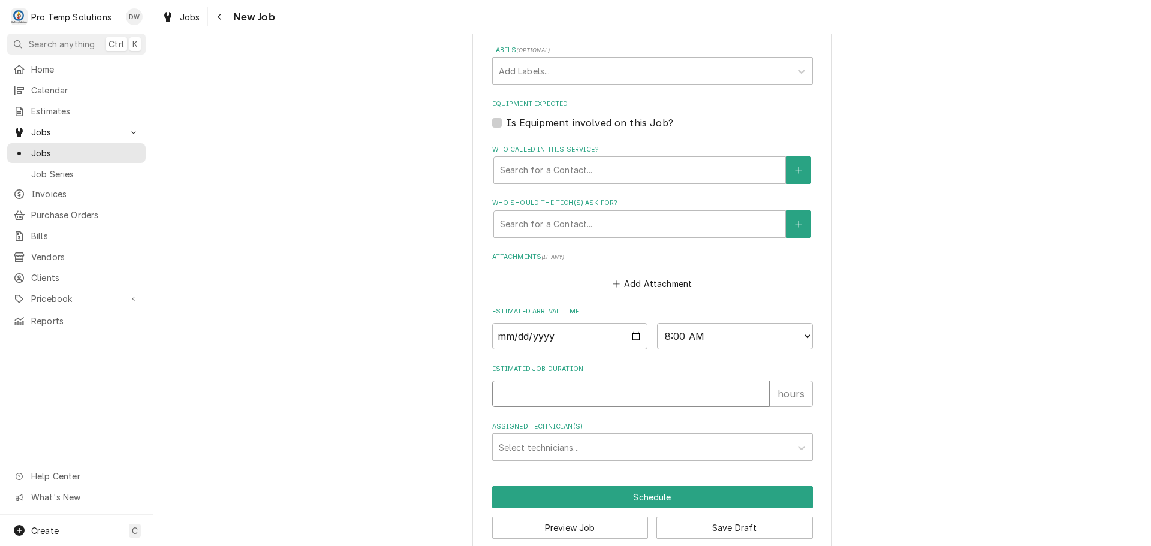
type input "8"
type textarea "x"
type input "8"
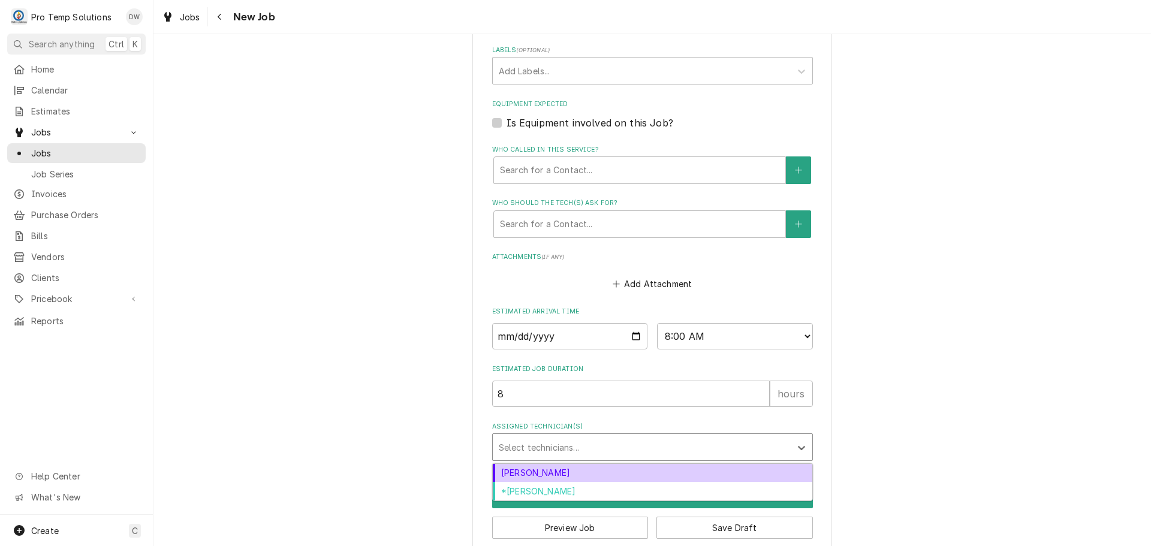
click at [603, 446] on div "Assigned Technician(s)" at bounding box center [642, 447] width 286 height 22
click at [548, 473] on div "[PERSON_NAME]" at bounding box center [652, 473] width 319 height 19
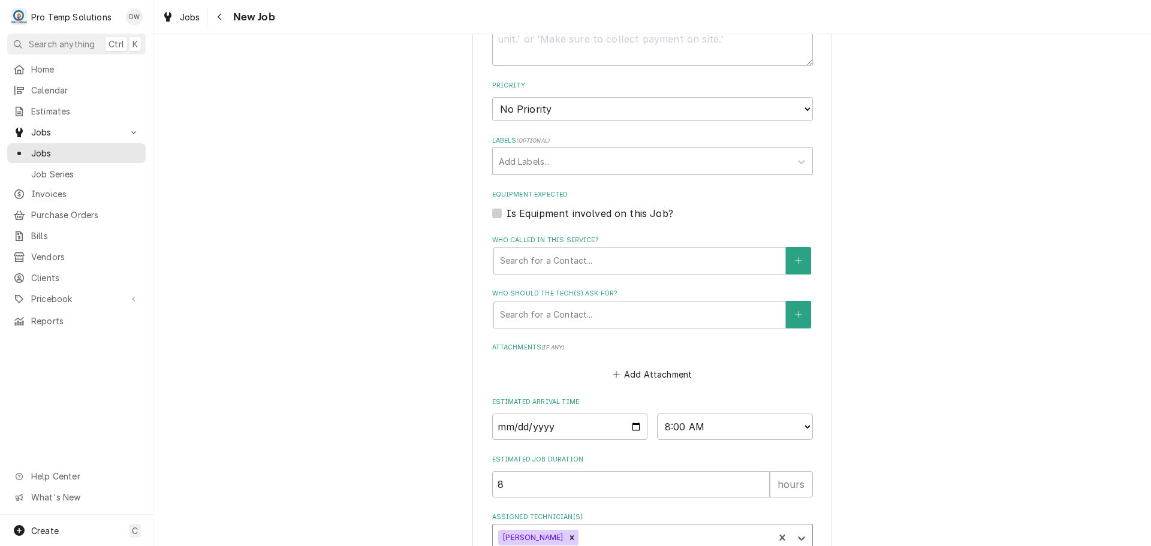
scroll to position [360, 0]
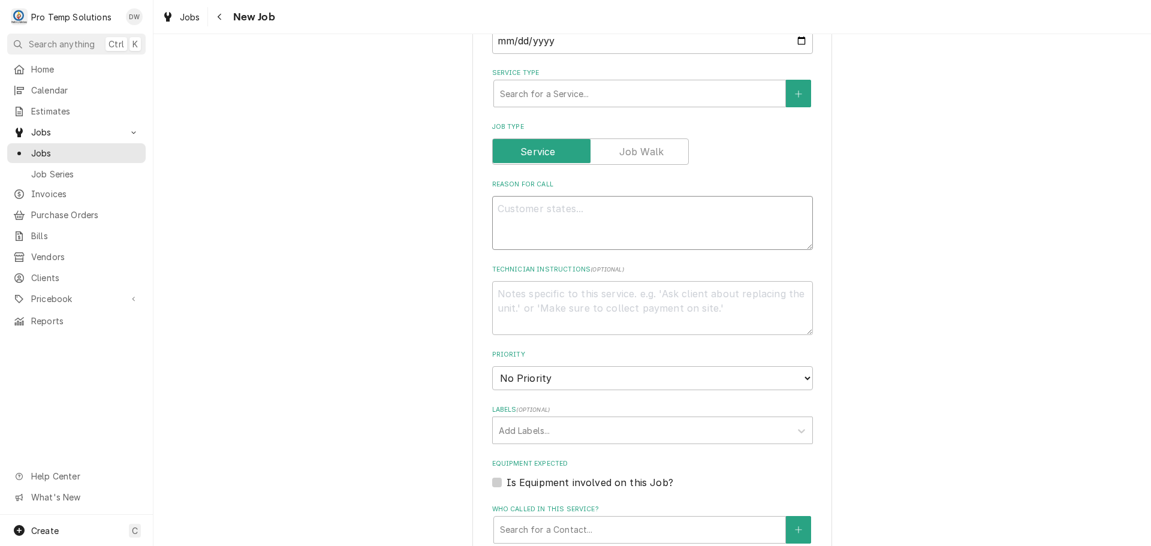
click at [552, 225] on textarea "Reason For Call" at bounding box center [652, 223] width 321 height 54
type textarea "x"
type textarea "K"
type textarea "x"
type textarea "KO"
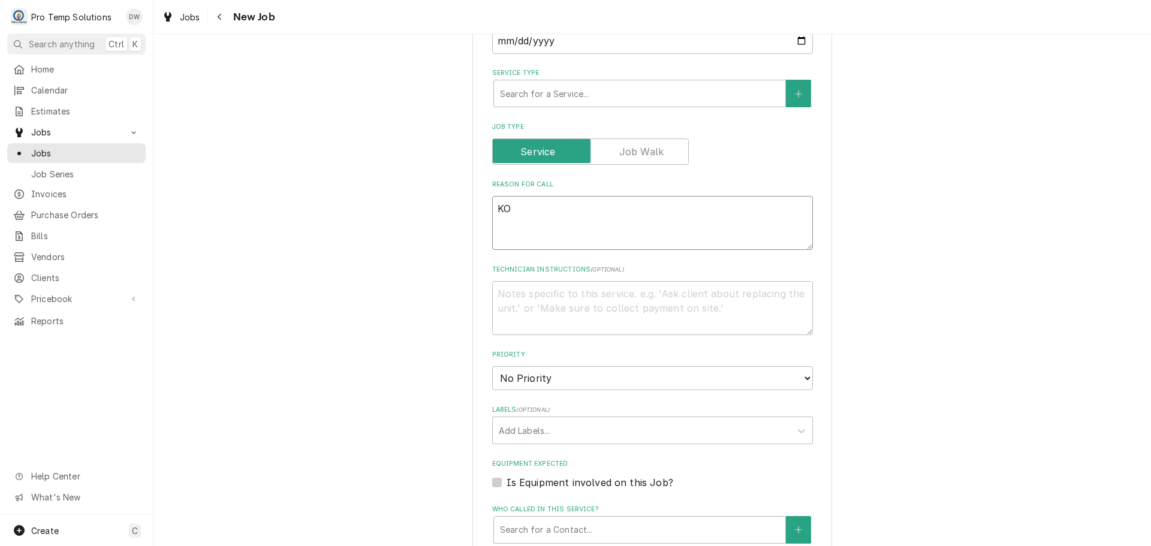
type textarea "x"
type textarea "KOT"
type textarea "x"
type textarea "KOTY"
type textarea "x"
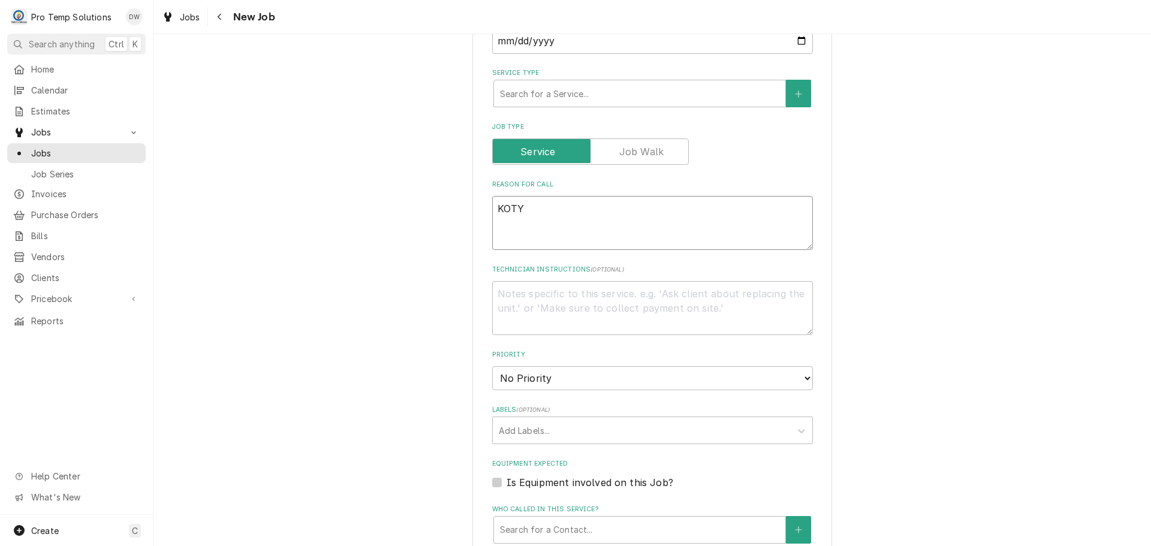
type textarea "KOTY"
type textarea "x"
type textarea "KOTY W"
type textarea "x"
type textarea "KOTY WIS"
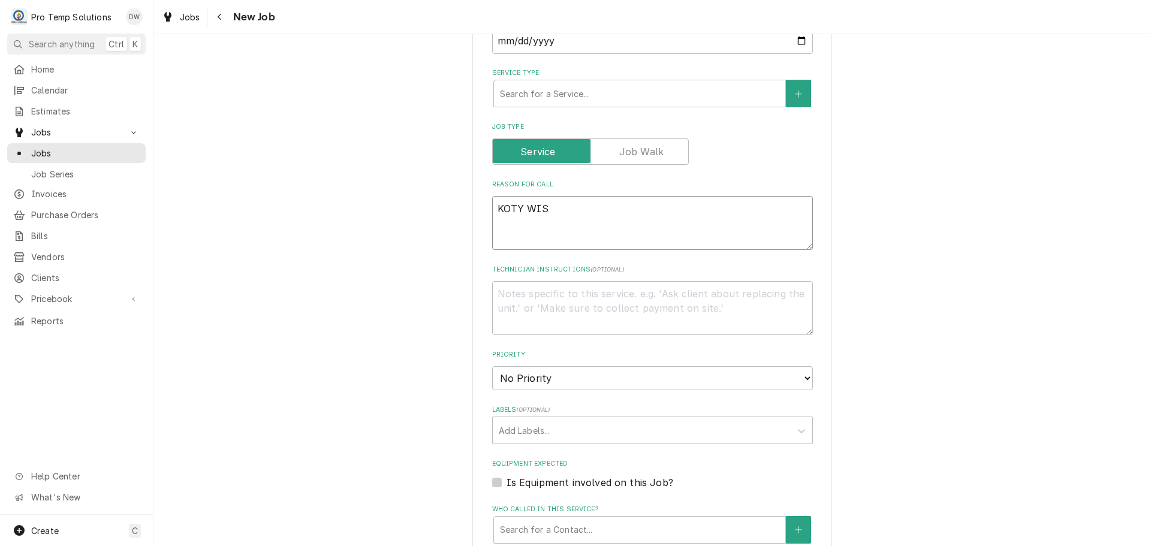
type textarea "x"
type textarea "KOTY WISA"
type textarea "x"
type textarea "KOTY WISAD"
type textarea "x"
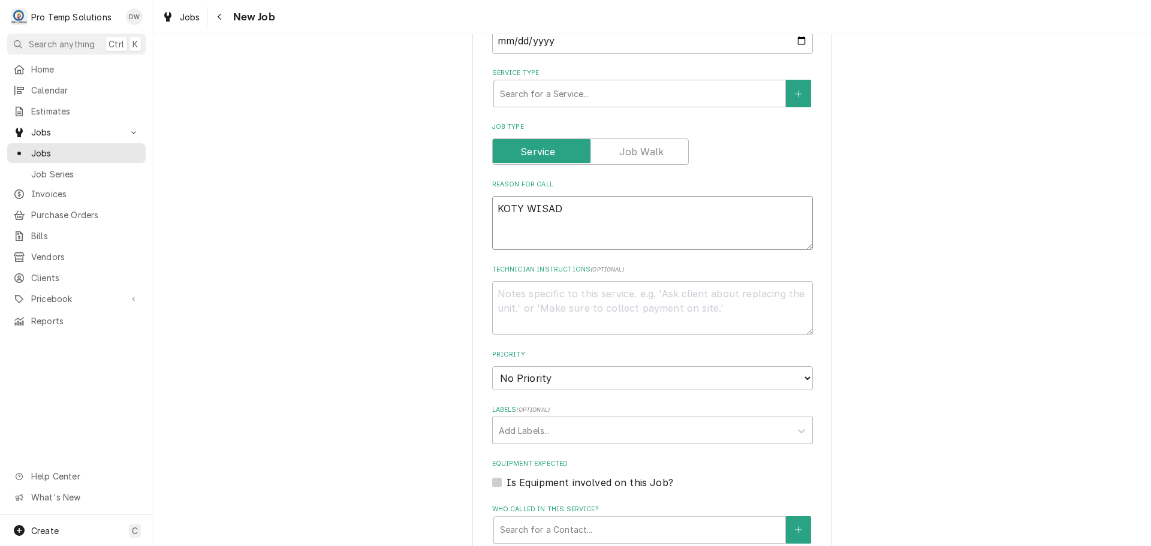
type textarea "KOTY WISADO"
type textarea "x"
type textarea "KOTY WISADOM"
type textarea "x"
type textarea "KOTY WISADOM"
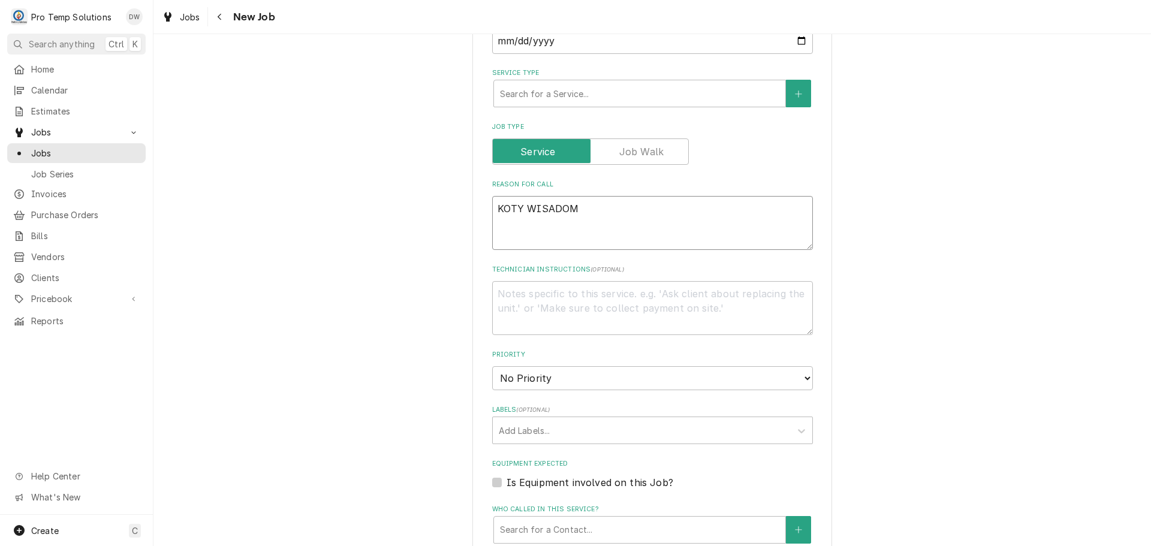
type textarea "x"
type textarea "KOTY WISADOM T"
type textarea "x"
type textarea "KOTY WISADOM TE"
type textarea "x"
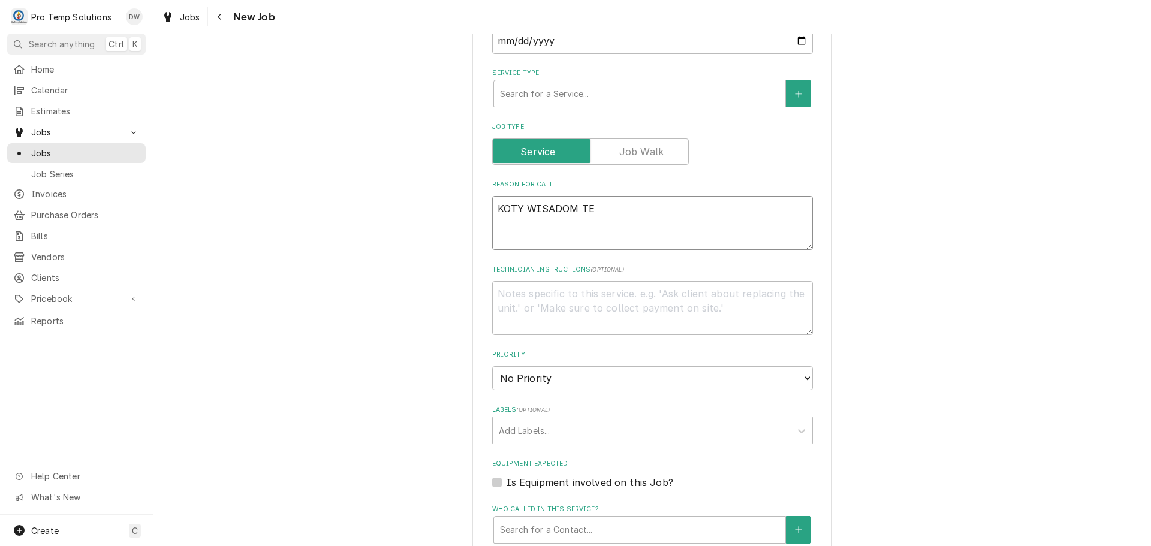
type textarea "KOTY WISADOM TEE"
type textarea "x"
type textarea "KOTY WISADOM TEET"
type textarea "x"
type textarea "KOTY WISADOM TEETH"
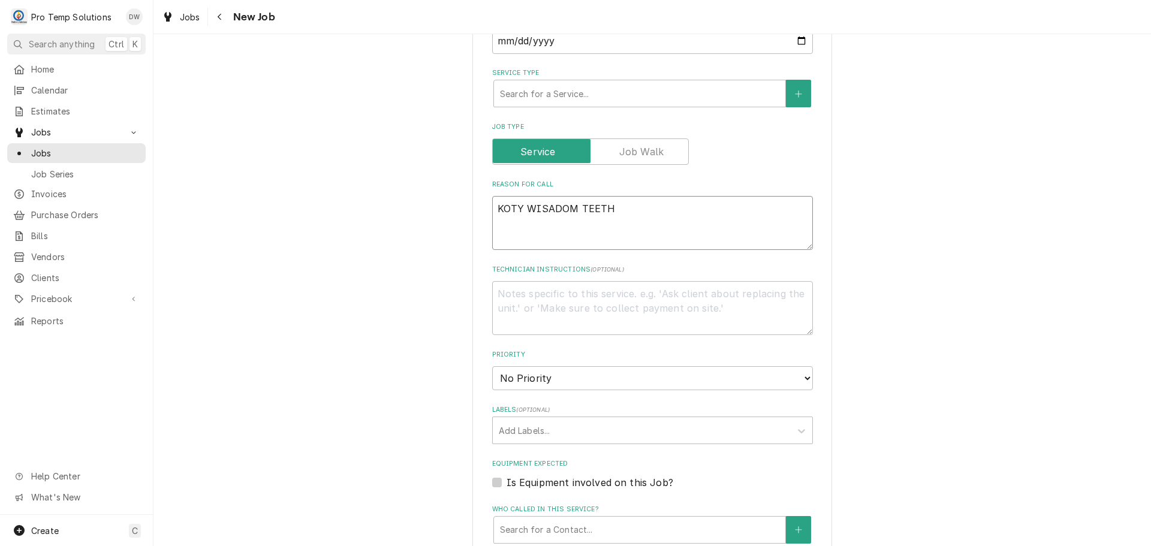
click at [548, 207] on textarea "KOTY WISADOM TEETH" at bounding box center [652, 223] width 321 height 54
type textarea "x"
type textarea "KOTY WISDOM TEETH"
click at [638, 210] on textarea "KOTY WISDOM TEETH" at bounding box center [652, 223] width 321 height 54
type textarea "x"
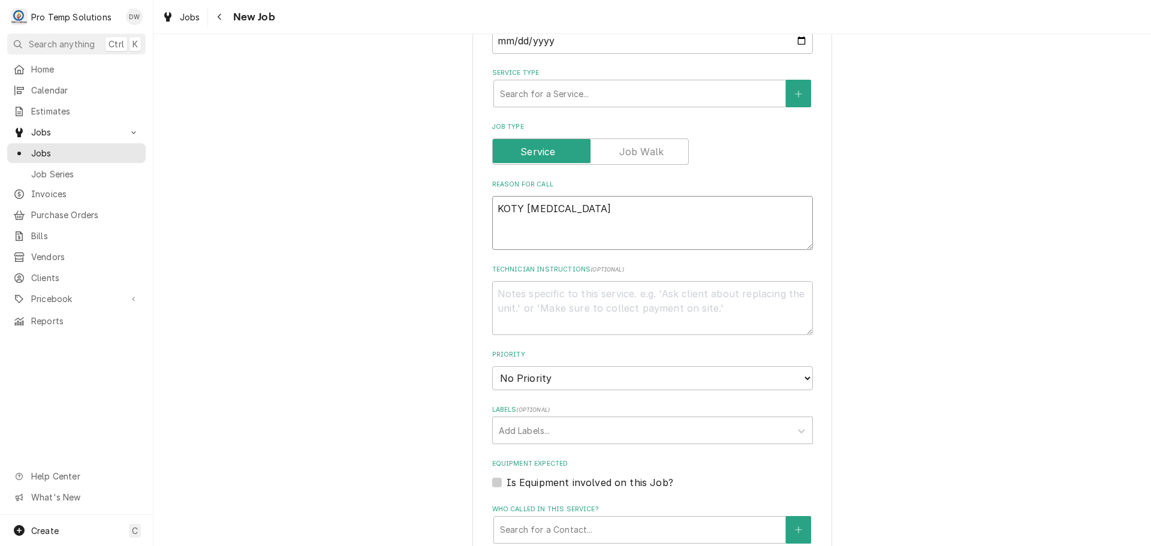
type textarea "KOTY WISDOM TEETH"
type textarea "x"
type textarea "KOTY WISDOM TEETH R"
type textarea "x"
type textarea "KOTY WISDOM TEETH RE"
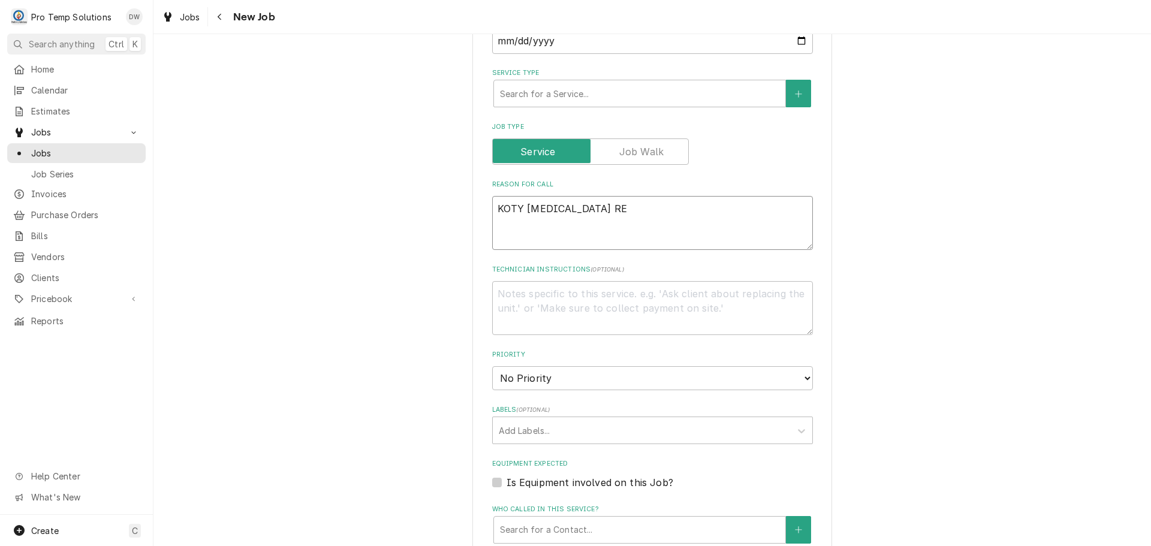
type textarea "x"
type textarea "KOTY WISDOM TEETH REM"
type textarea "x"
type textarea "KOTY WISDOM TEETH REMO"
type textarea "x"
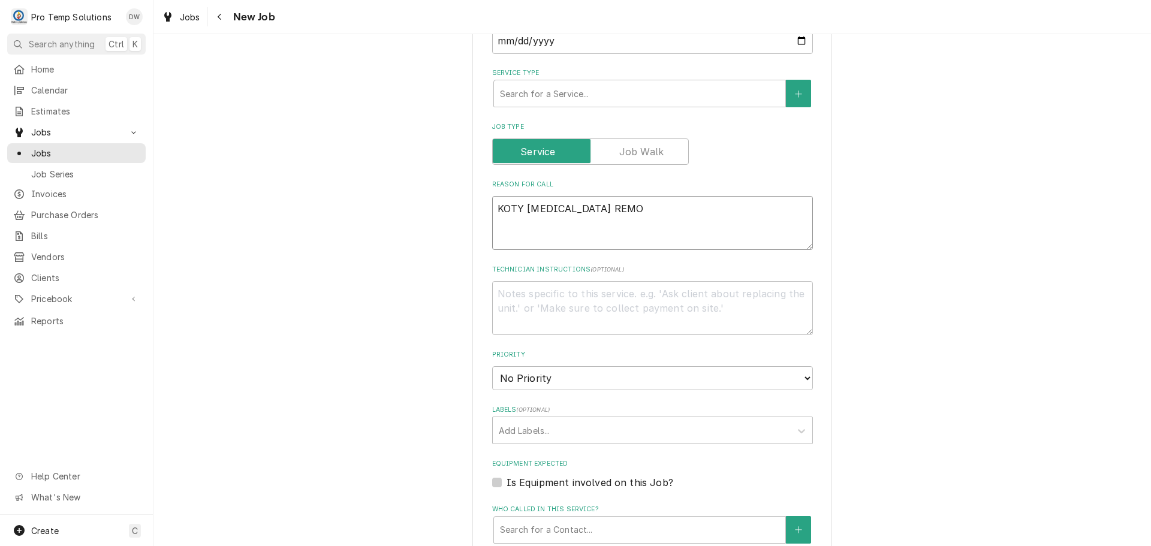
type textarea "KOTY WISDOM TEETH REMOV"
type textarea "x"
type textarea "KOTY WISDOM TEETH REMOVA"
type textarea "x"
type textarea "KOTY WISDOM TEETH REMOVAL"
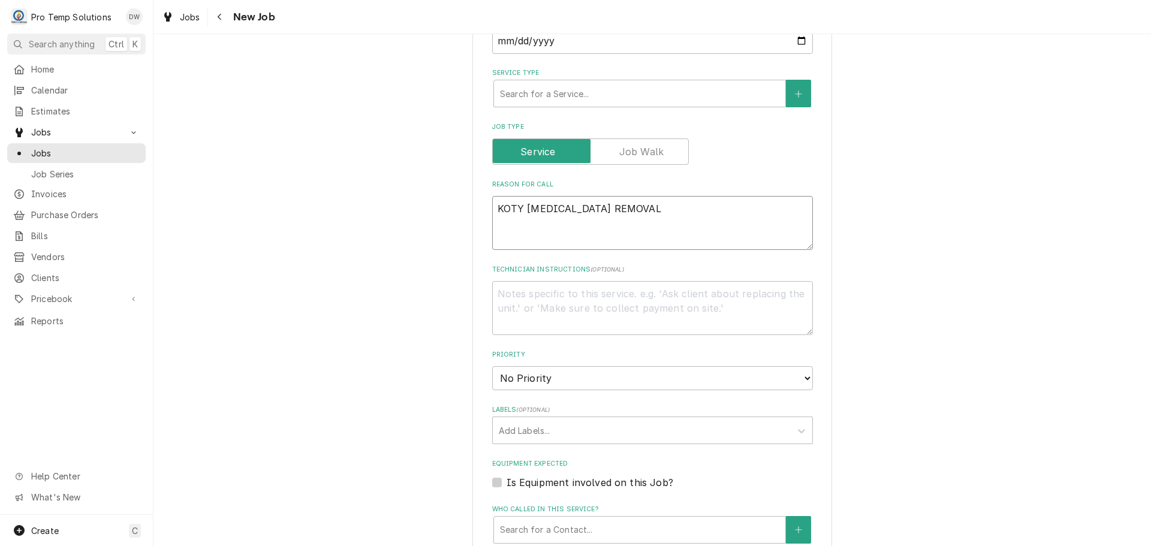
type textarea "x"
type textarea "KOTY WISDOM TEETH REMOVAL"
type textarea "x"
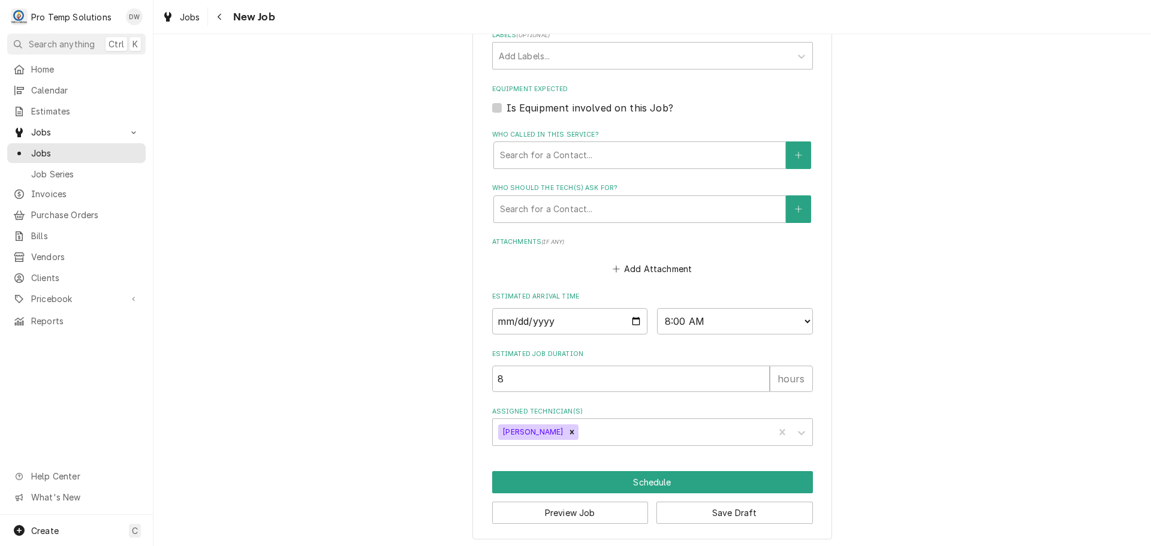
scroll to position [738, 0]
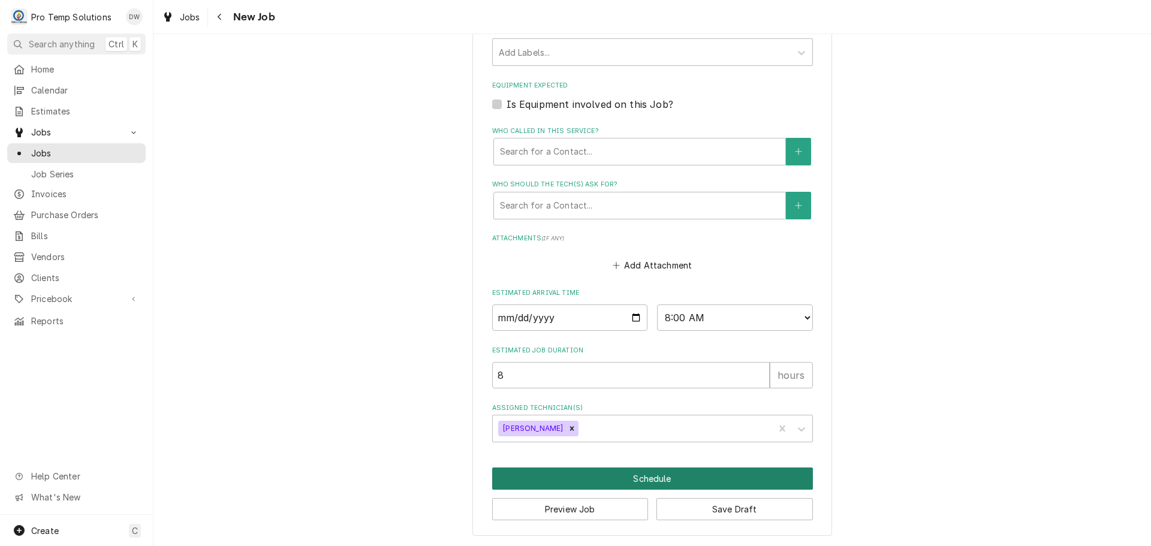
type textarea "KOTY WISDOM TEETH REMOVAL"
click at [643, 476] on button "Schedule" at bounding box center [652, 478] width 321 height 22
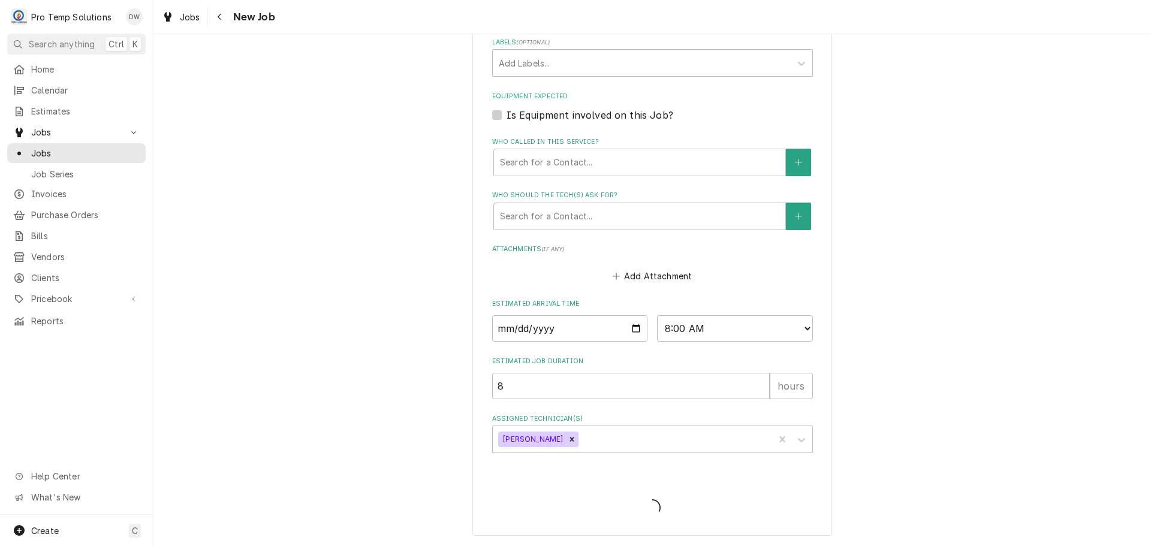
scroll to position [394, 0]
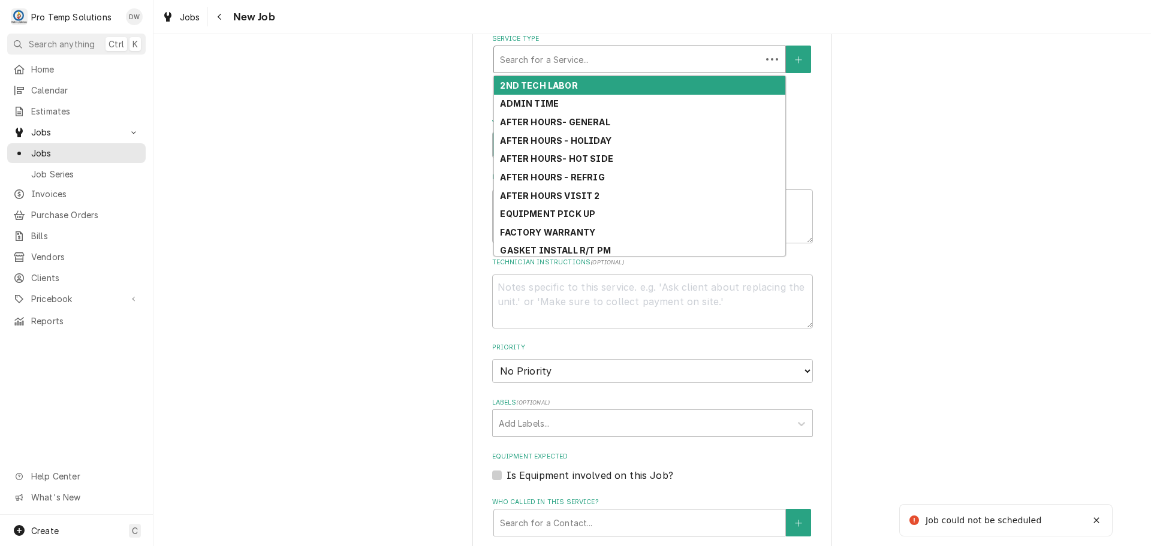
click at [608, 61] on div "Service Type" at bounding box center [627, 60] width 255 height 22
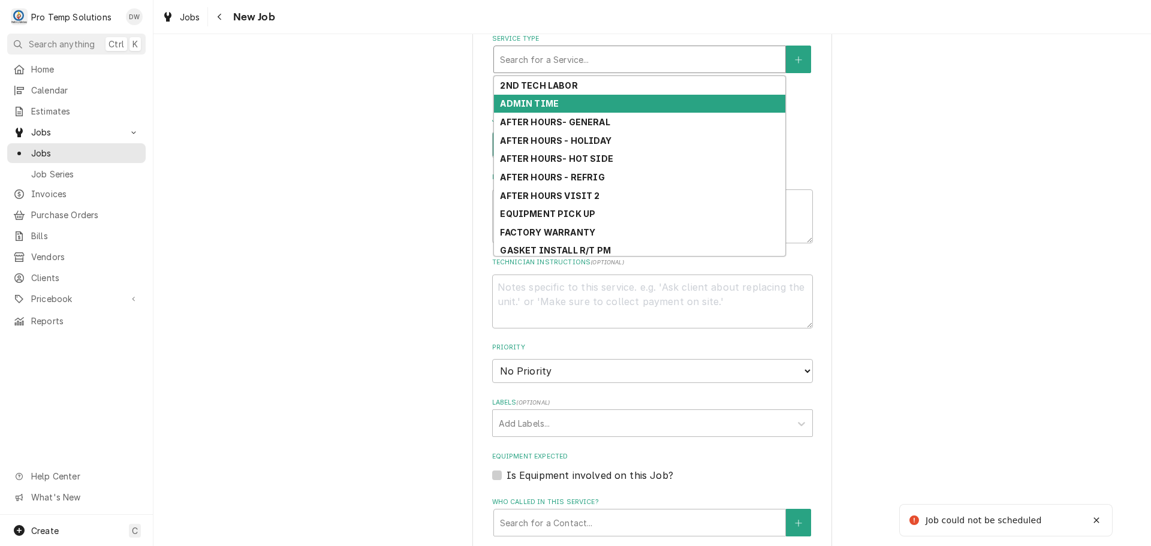
click at [550, 101] on strong "ADMIN TIME" at bounding box center [529, 103] width 59 height 10
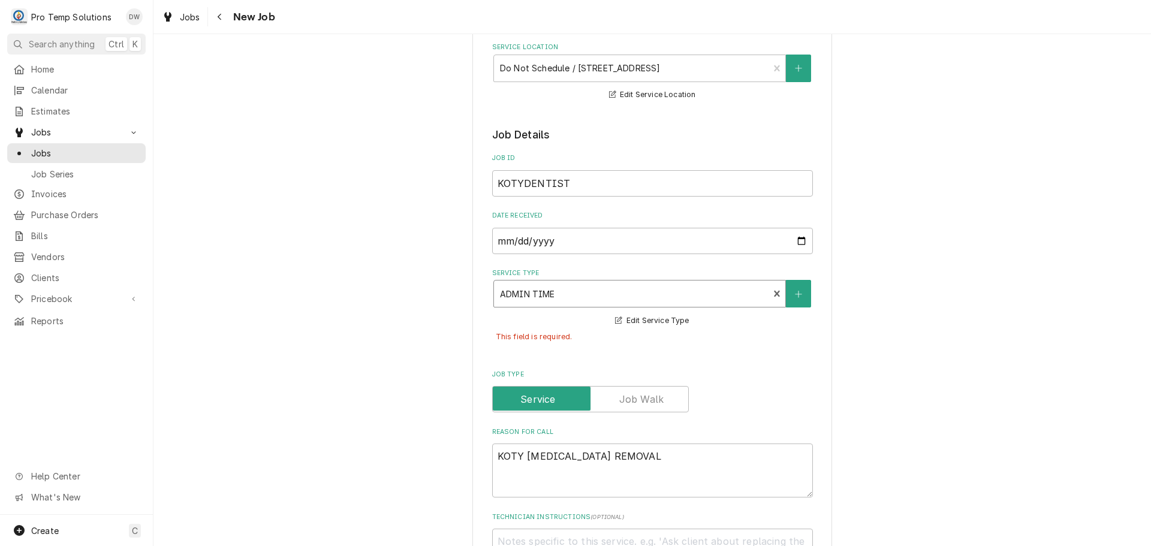
scroll to position [151, 0]
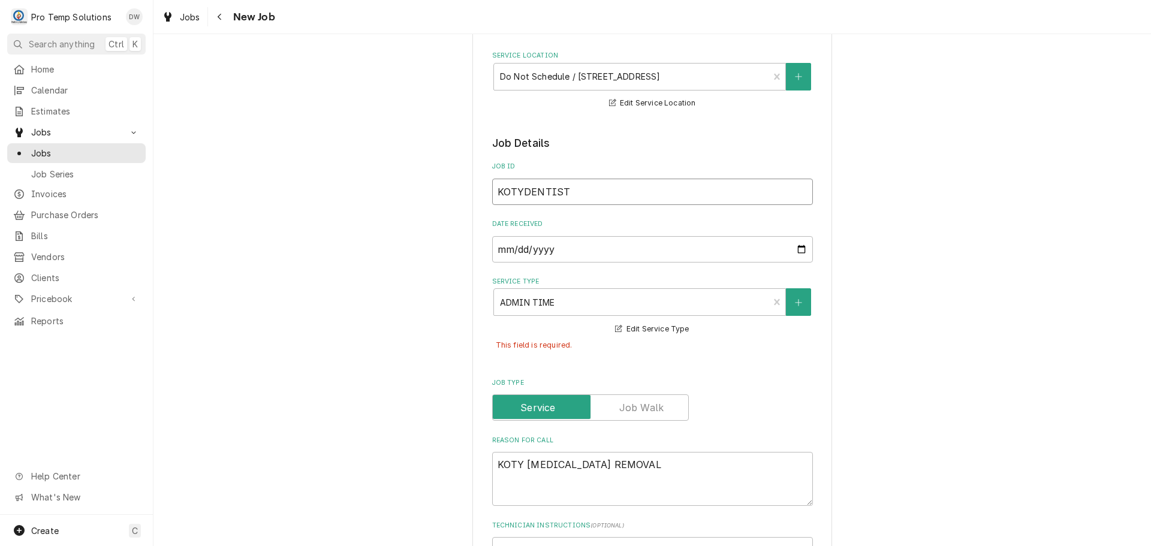
click at [565, 189] on input "KOTYDENTIST" at bounding box center [652, 192] width 321 height 26
type textarea "x"
type input "KOTYDENTIS"
type textarea "x"
type input "KOTYDENTI"
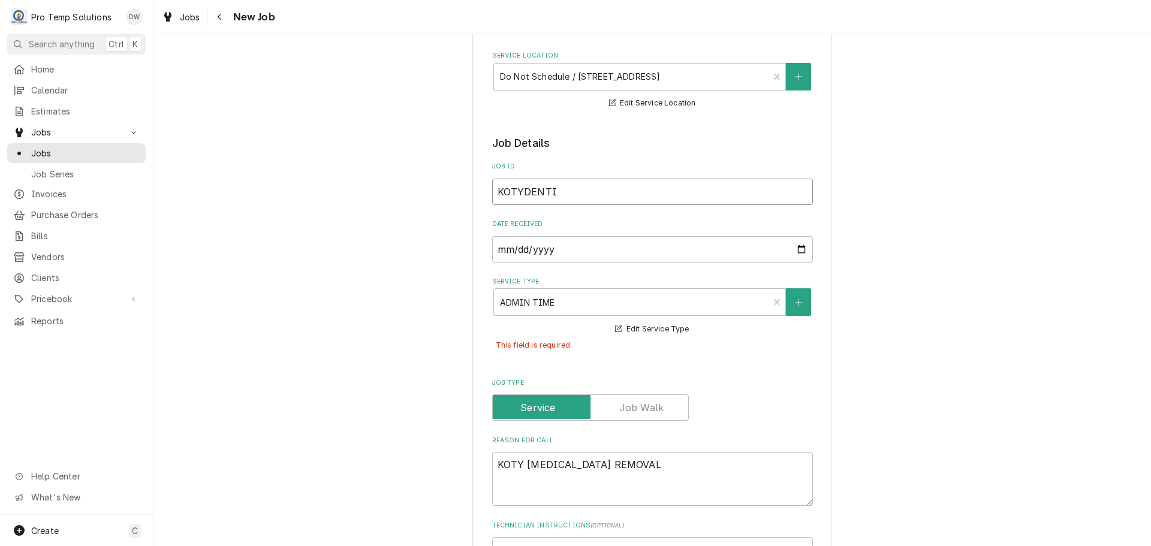
type textarea "x"
type input "KOTYDENT"
type textarea "x"
type input "KOTYDEN"
type textarea "x"
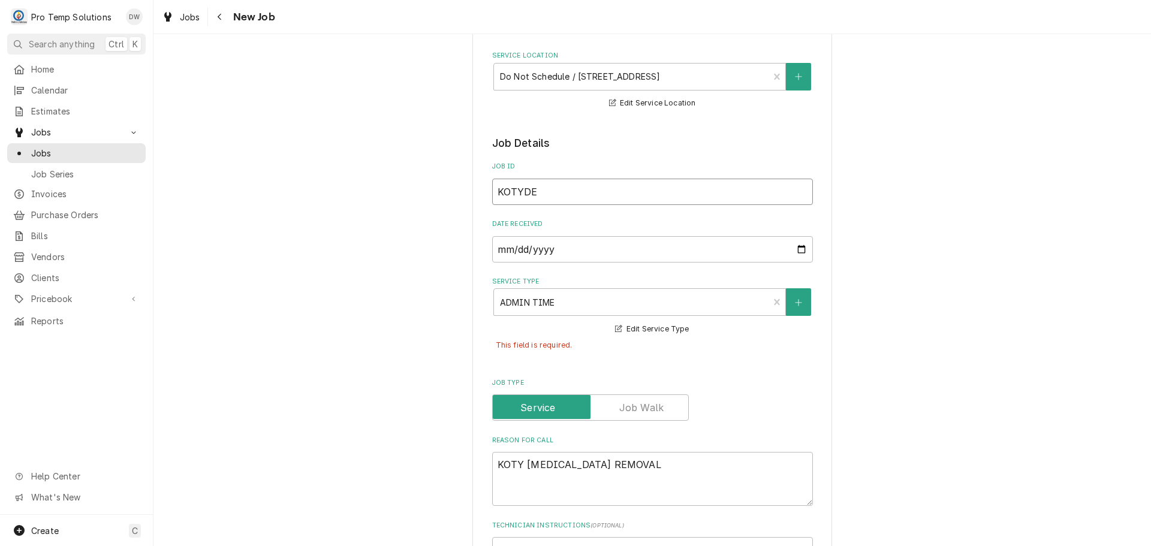
type input "KOTYD"
type textarea "x"
type input "KOTY"
type textarea "x"
type input "KOTY1"
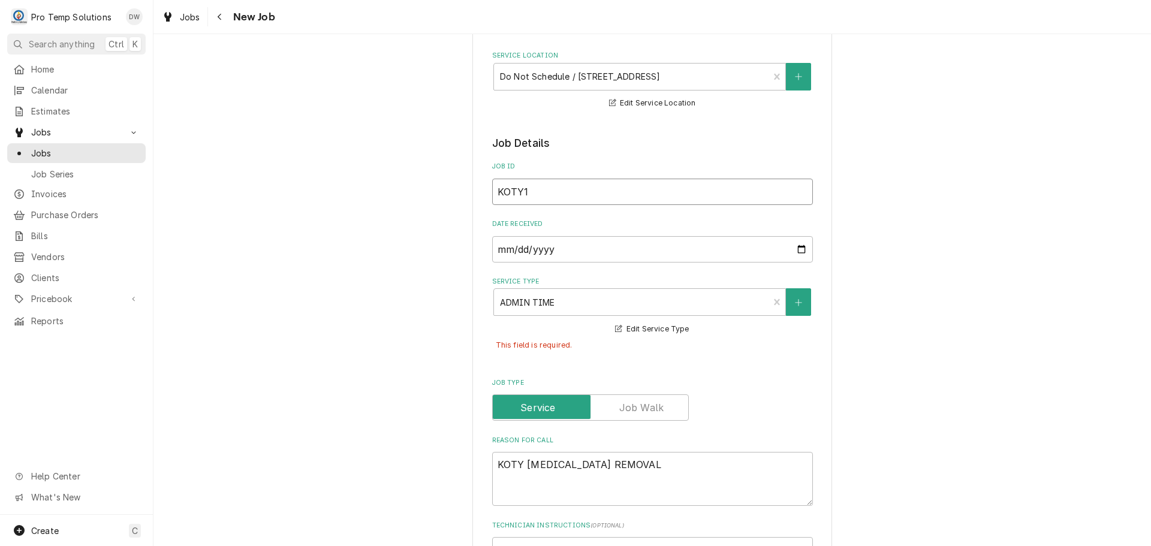
type textarea "x"
type input "KOTY10"
type textarea "x"
type input "KOTY100"
type textarea "x"
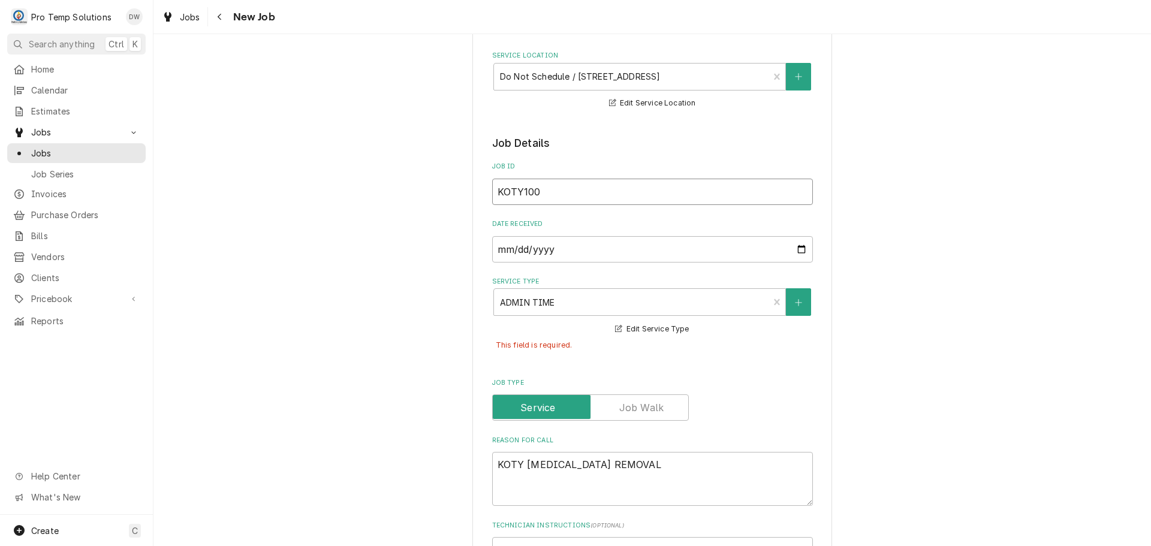
type input "KOTY1009"
type textarea "x"
type input "KOTY10092"
type textarea "x"
type input "KOTY100925"
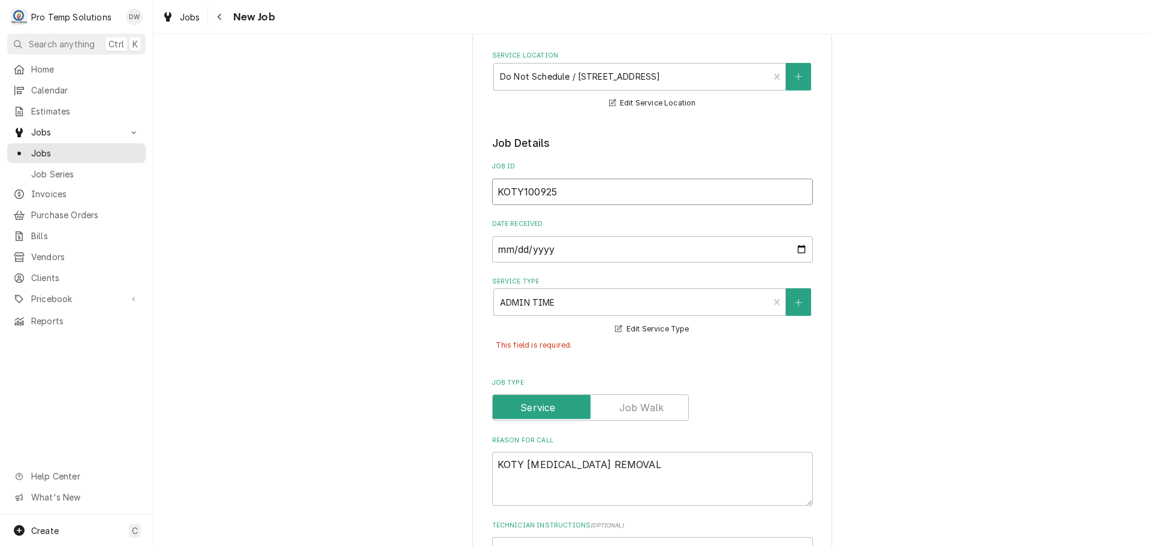
type textarea "x"
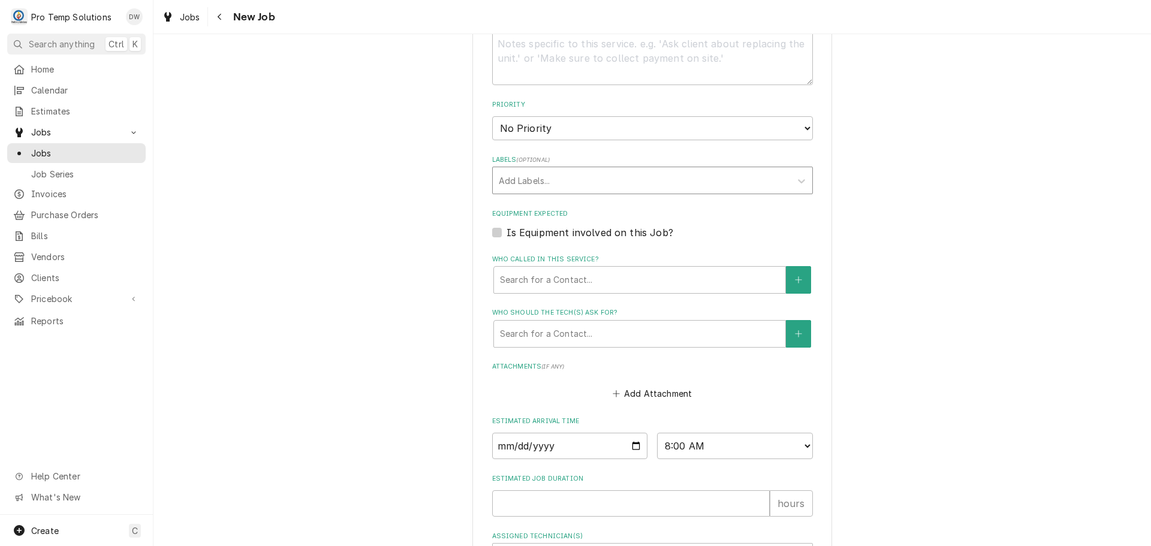
scroll to position [930, 0]
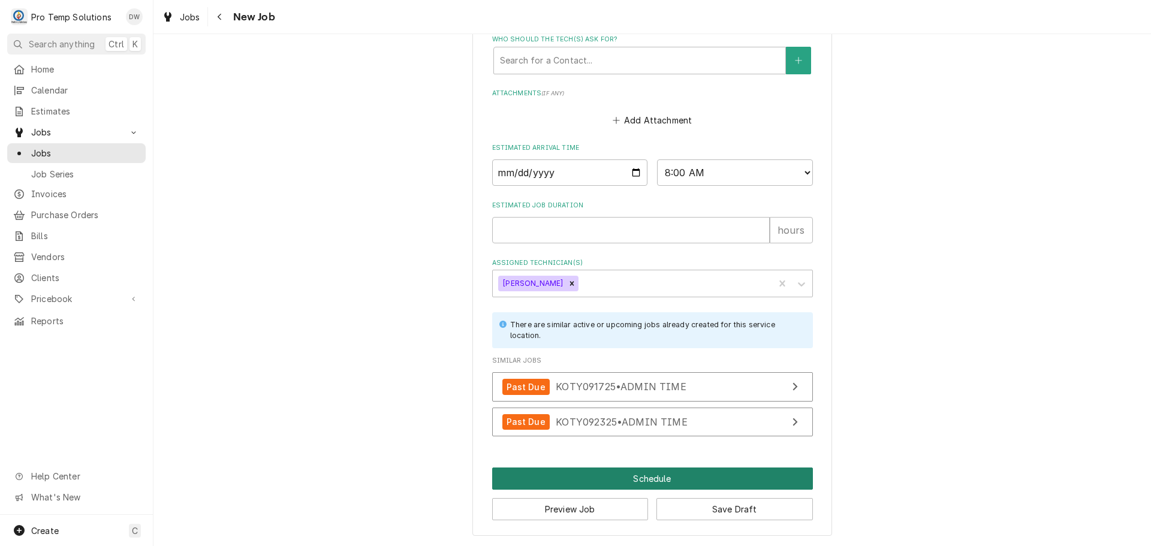
type input "KOTY100925"
click at [638, 474] on button "Schedule" at bounding box center [652, 478] width 321 height 22
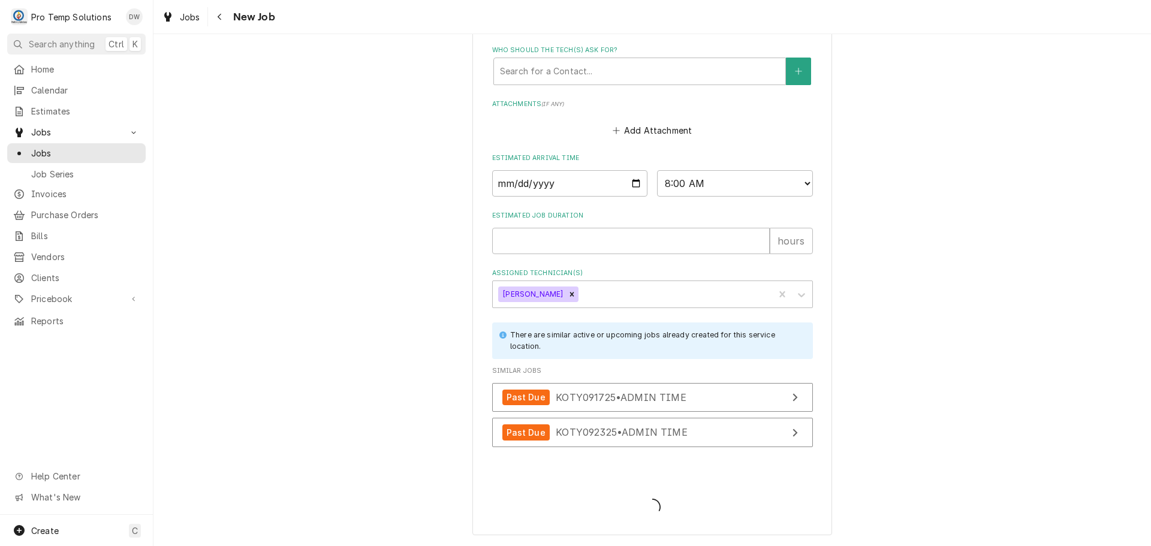
scroll to position [903, 0]
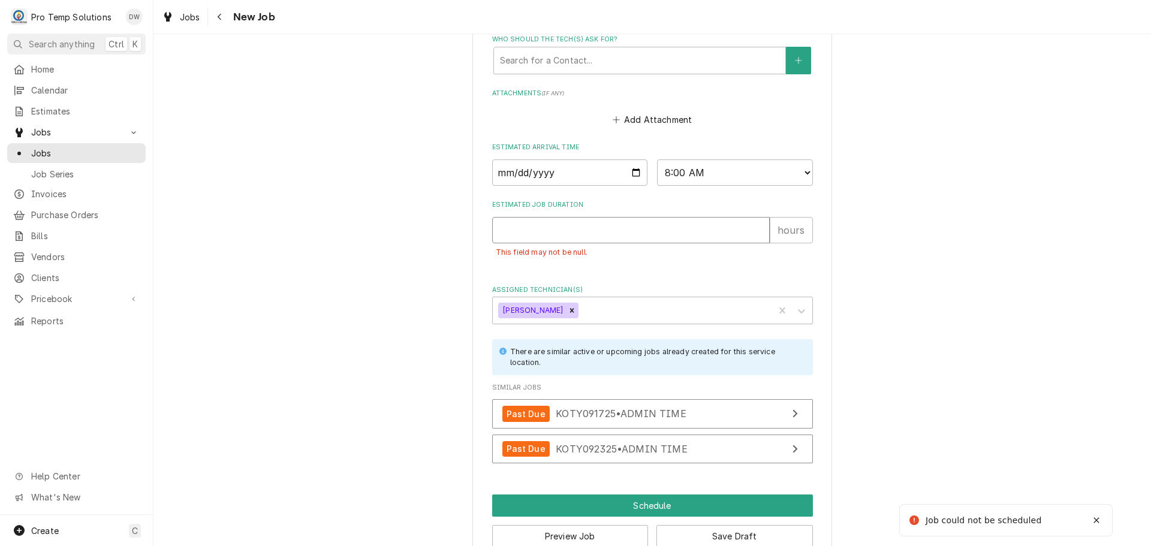
click at [580, 229] on input "Estimated Job Duration" at bounding box center [630, 230] width 277 height 26
type textarea "x"
type input "8"
type textarea "x"
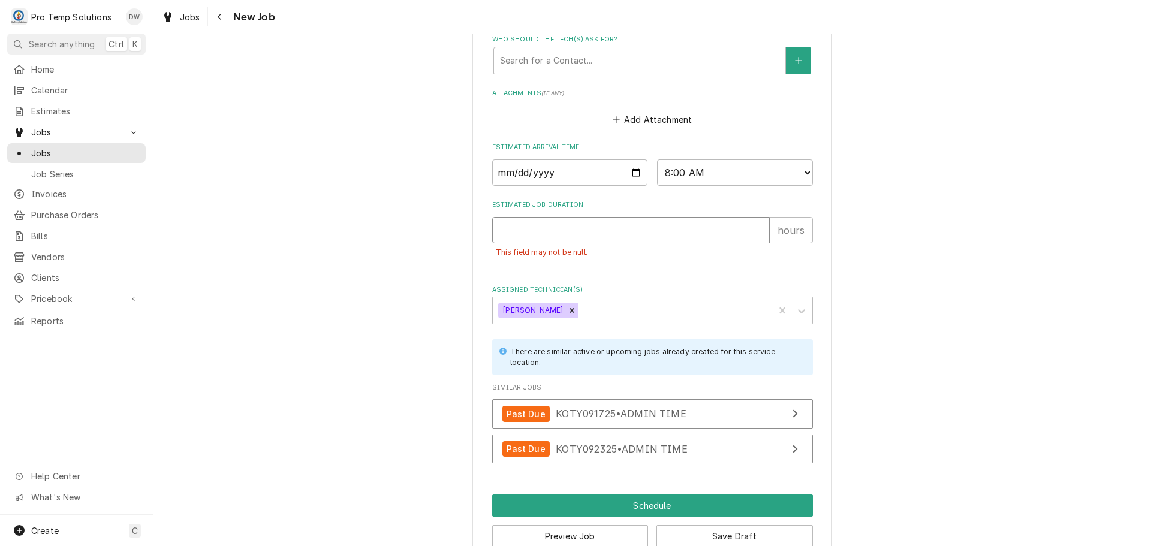
type input "9"
type textarea "x"
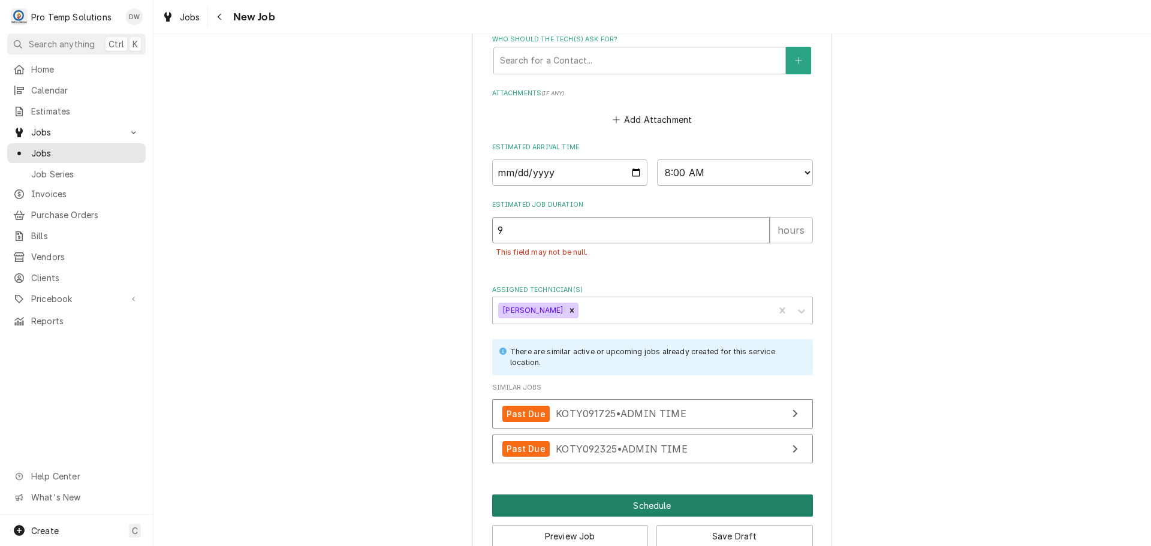
type input "9"
click at [640, 503] on button "Schedule" at bounding box center [652, 505] width 321 height 22
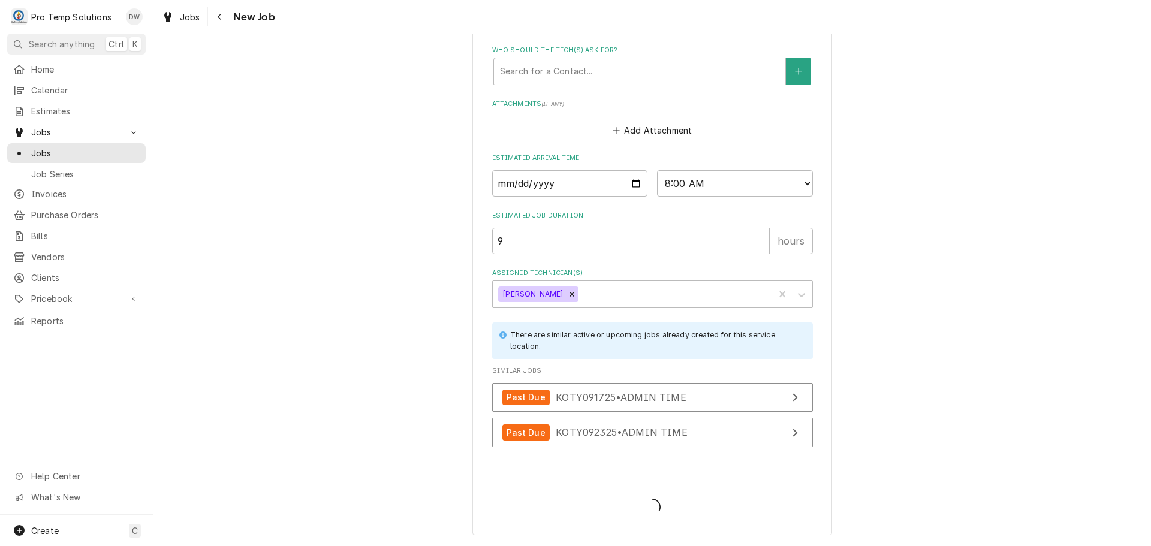
scroll to position [892, 0]
type textarea "x"
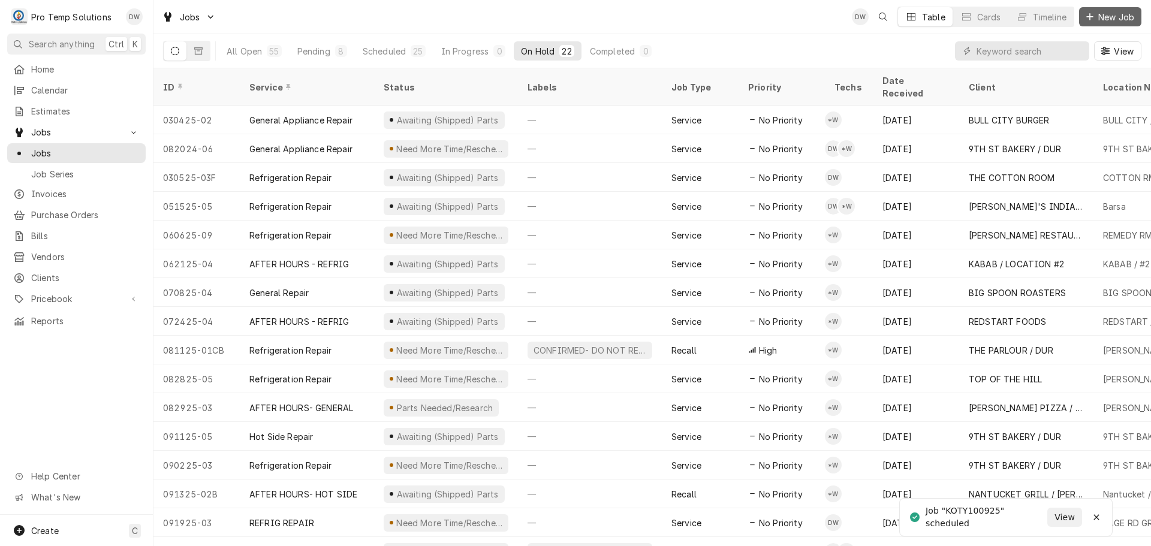
click at [1103, 15] on span "New Job" at bounding box center [1116, 17] width 41 height 13
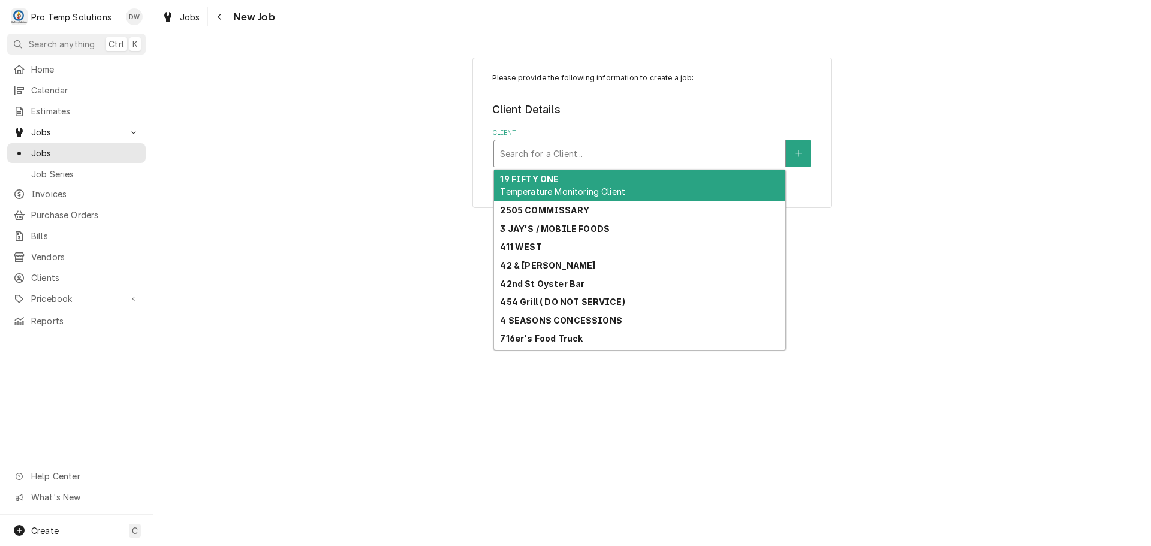
click at [683, 149] on div "Client" at bounding box center [639, 154] width 279 height 22
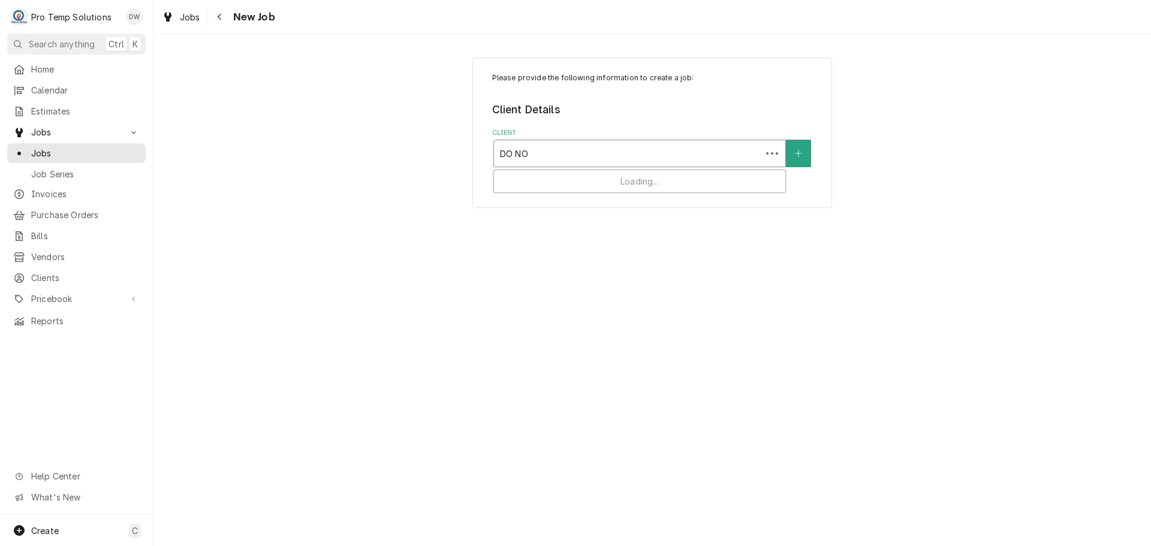
type input "DO NOT"
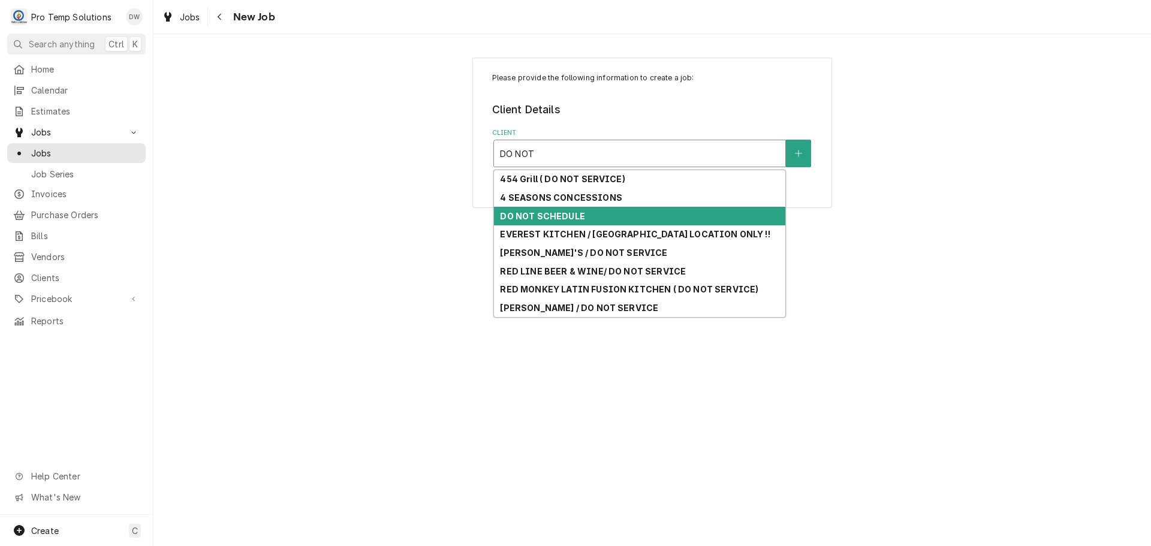
click at [557, 214] on strong "DO NOT SCHEDULE" at bounding box center [542, 216] width 85 height 10
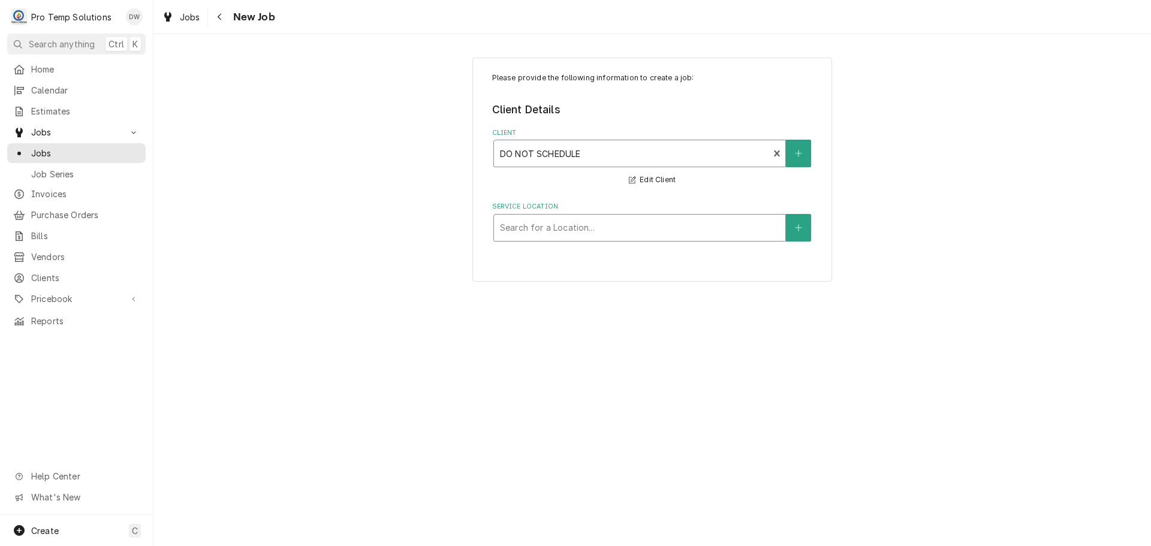
click at [560, 225] on div "Service Location" at bounding box center [639, 228] width 279 height 22
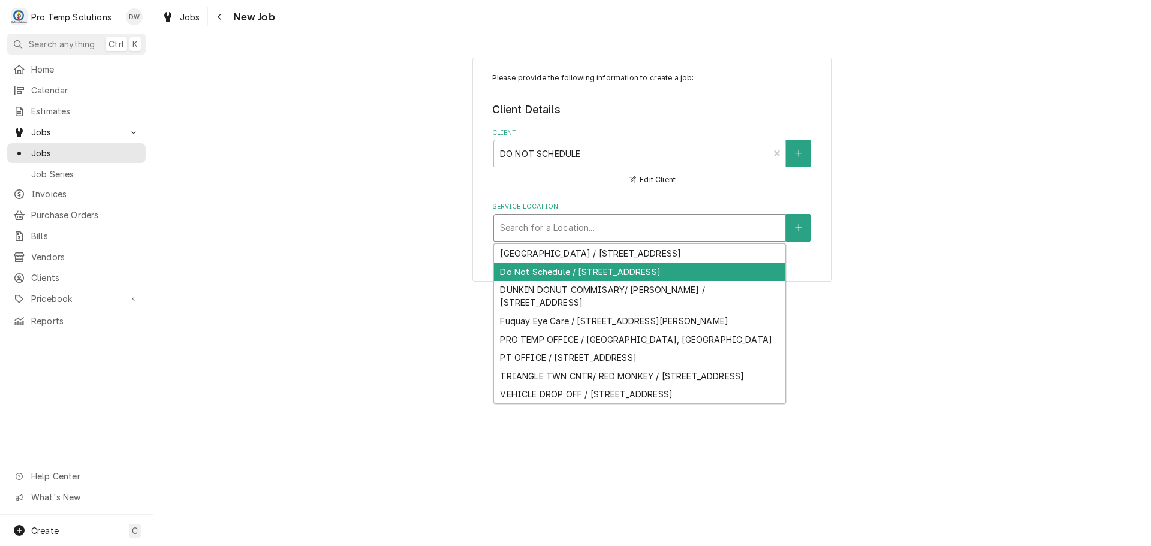
click at [556, 281] on div "Do Not Schedule / [STREET_ADDRESS]" at bounding box center [639, 271] width 291 height 19
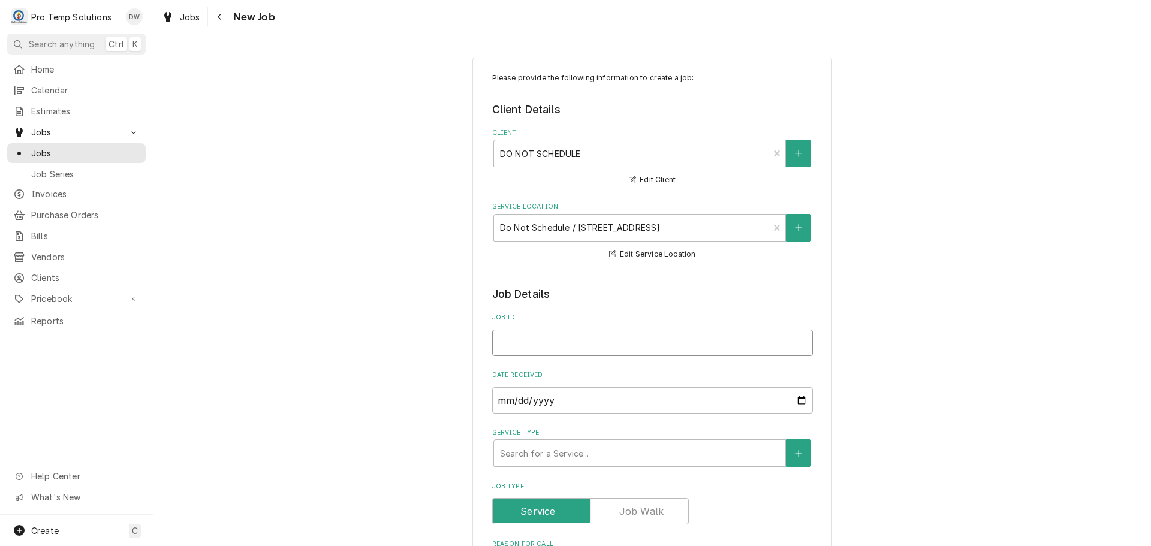
click at [554, 339] on input "Job ID" at bounding box center [652, 343] width 321 height 26
type textarea "x"
type input "K"
type textarea "x"
type input "KO"
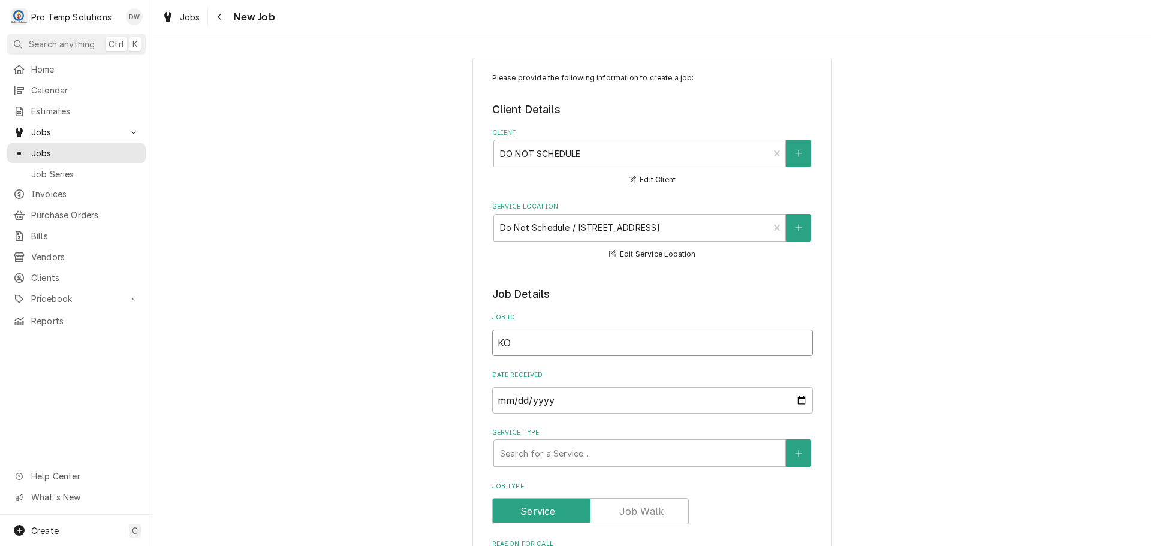
type textarea "x"
type input "KOT"
type textarea "x"
type input "KOTY"
type textarea "x"
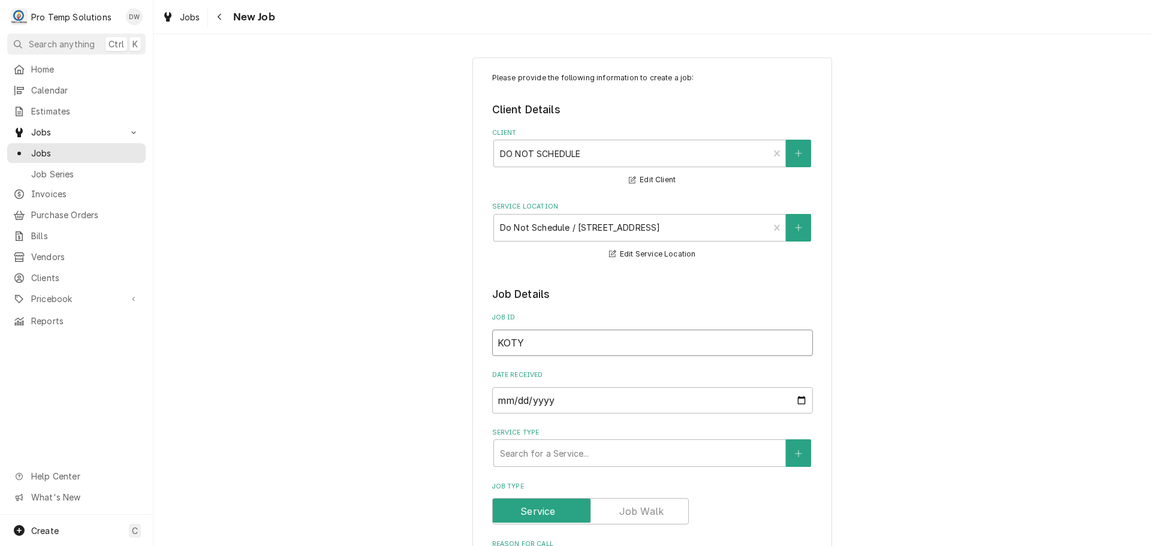
type input "KOTY1"
type textarea "x"
type input "KOTY10"
type textarea "x"
type input "KOTY101"
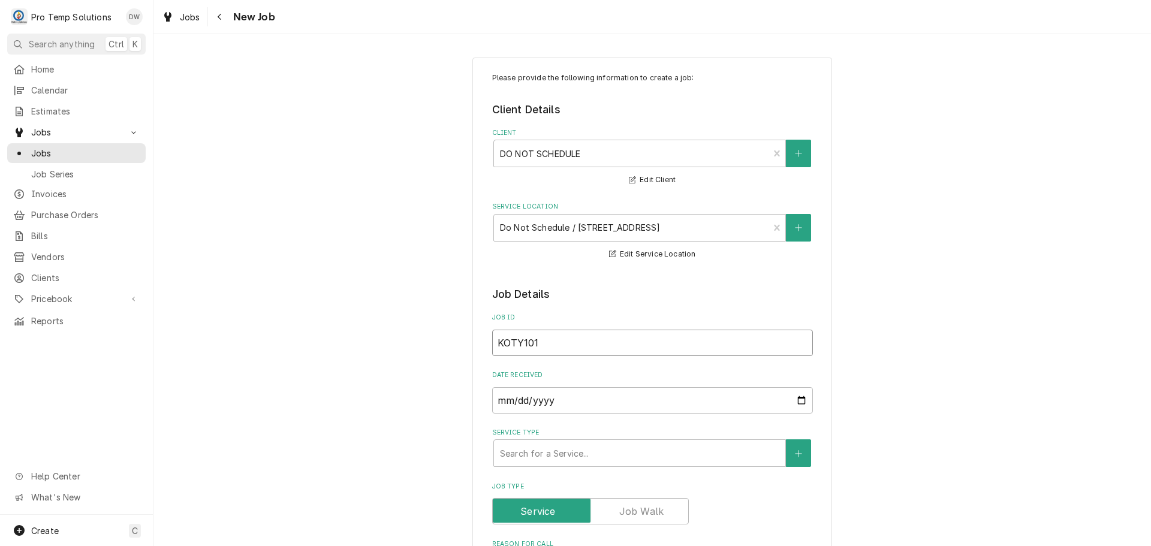
type textarea "x"
type input "KOTY1010"
type textarea "x"
type input "KOTY10102"
type textarea "x"
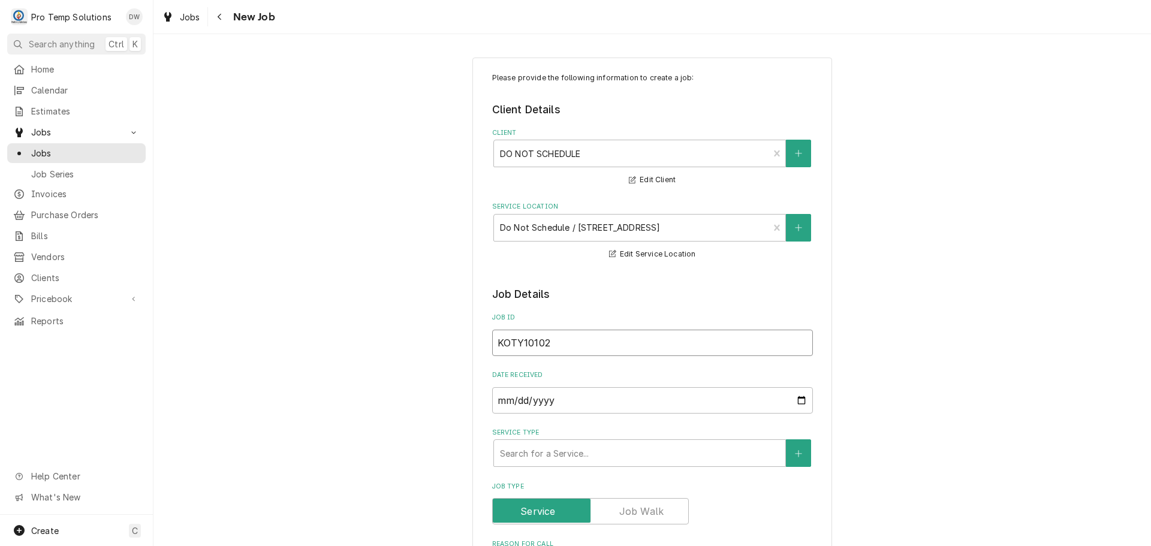
type input "KOTY101025"
type textarea "x"
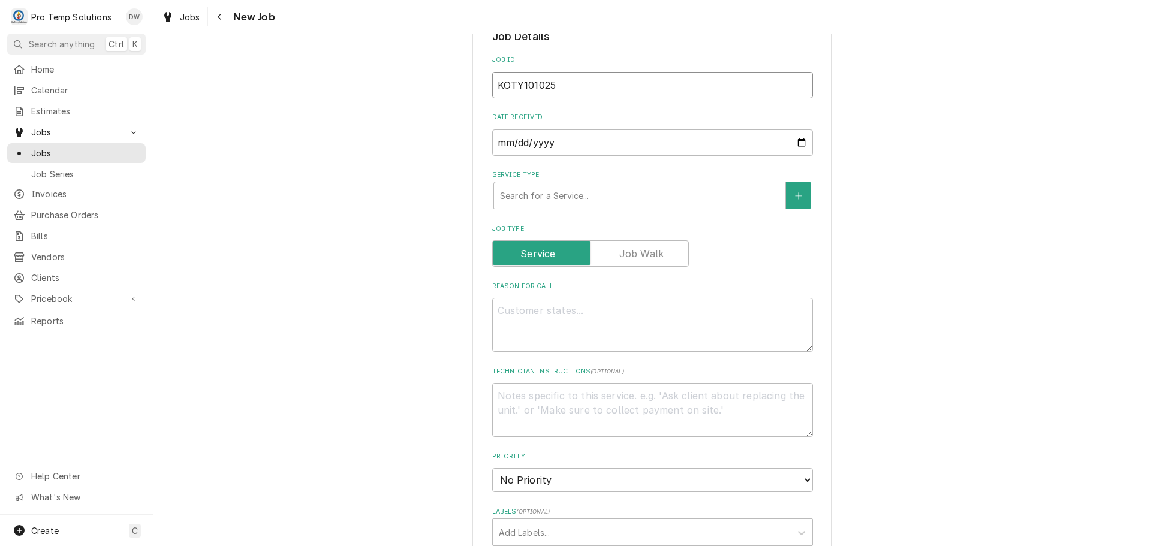
scroll to position [300, 0]
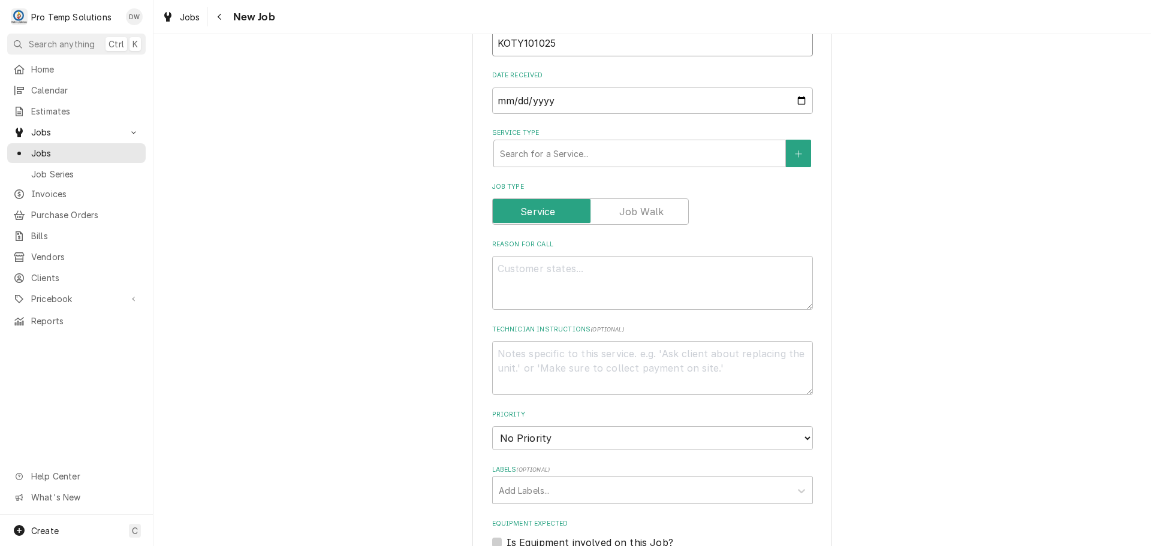
type input "KOTY101025"
click at [541, 274] on textarea "Reason For Call" at bounding box center [652, 283] width 321 height 54
type textarea "x"
type textarea "R"
type textarea "x"
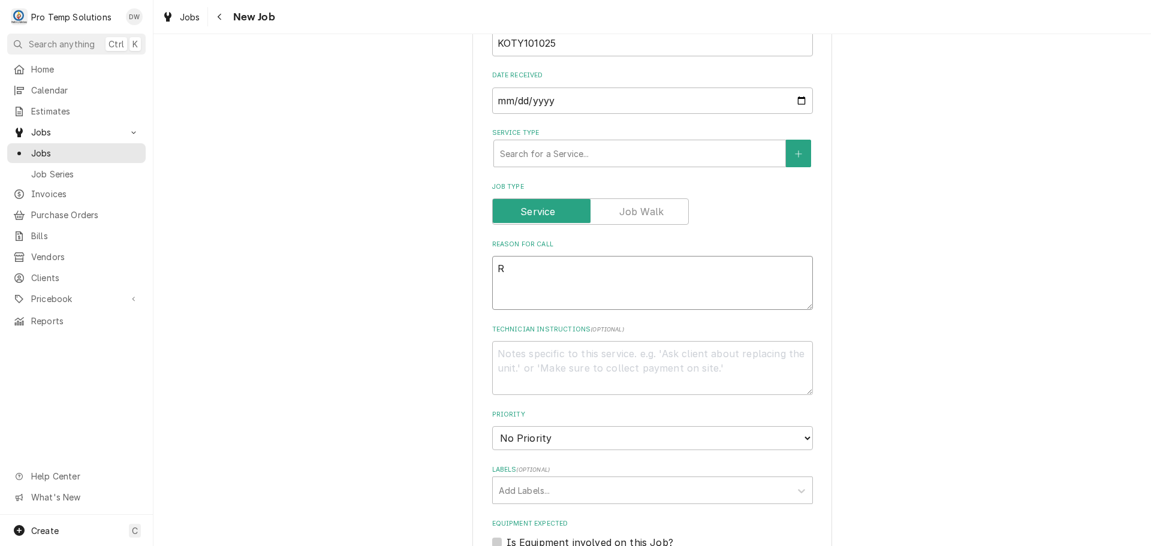
type textarea "RE"
type textarea "x"
type textarea "REC"
type textarea "x"
type textarea "RECO"
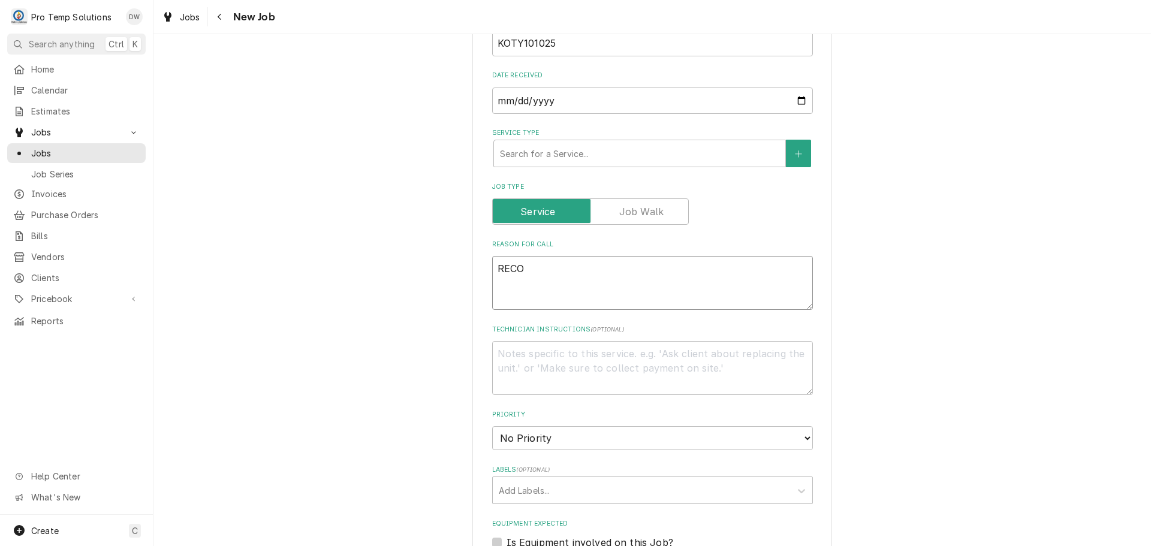
type textarea "x"
type textarea "RECOV"
type textarea "x"
type textarea "RECOVE"
type textarea "x"
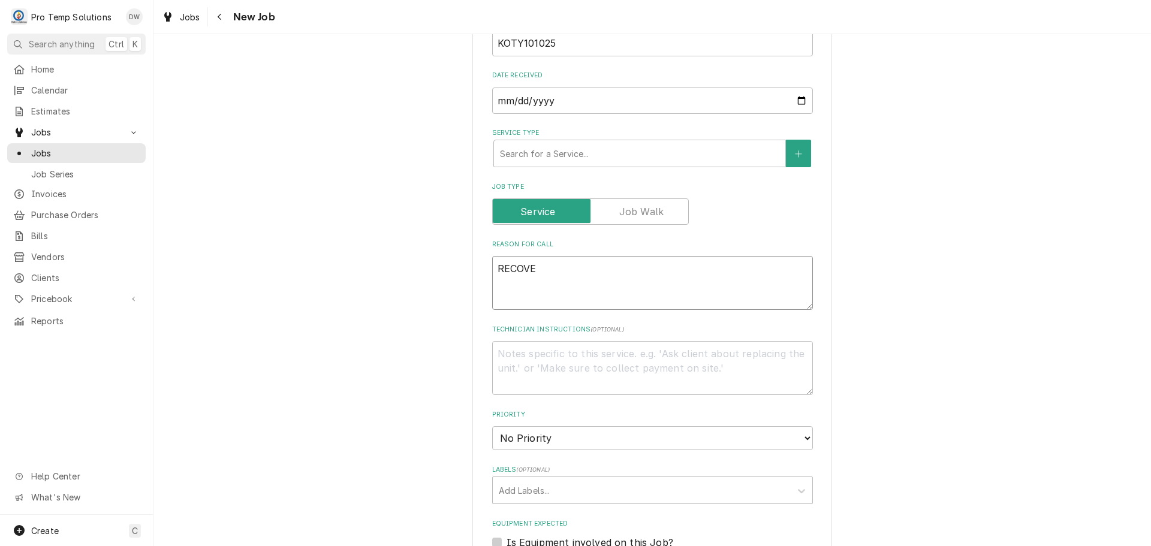
type textarea "RECOVER"
type textarea "x"
type textarea "RECOVERY"
type textarea "x"
type textarea "RECOVERY"
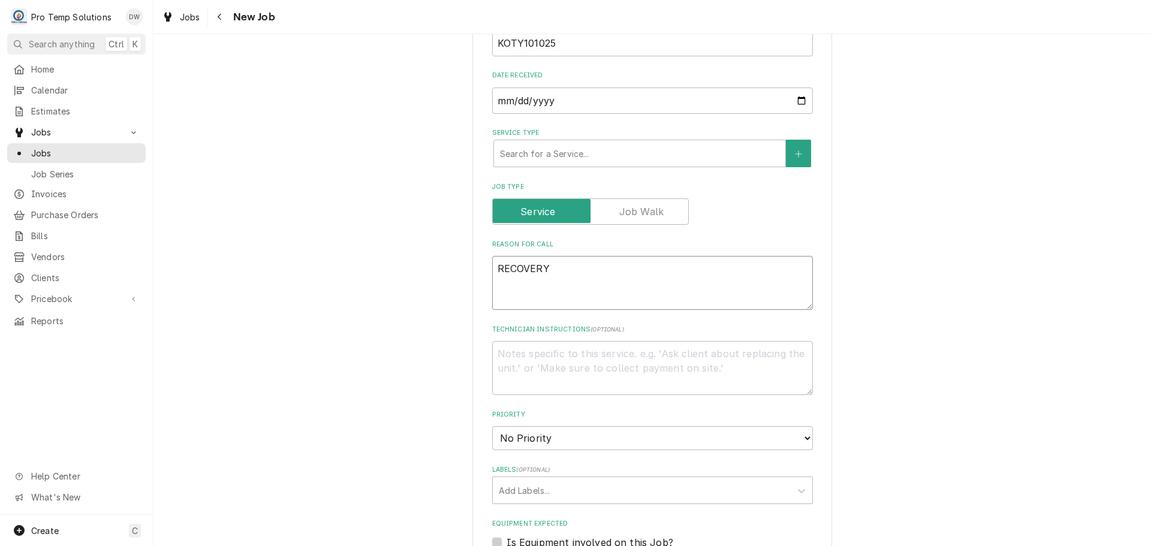
type textarea "x"
type textarea "RECOVERY D"
type textarea "x"
type textarea "RECOVERY DA"
type textarea "x"
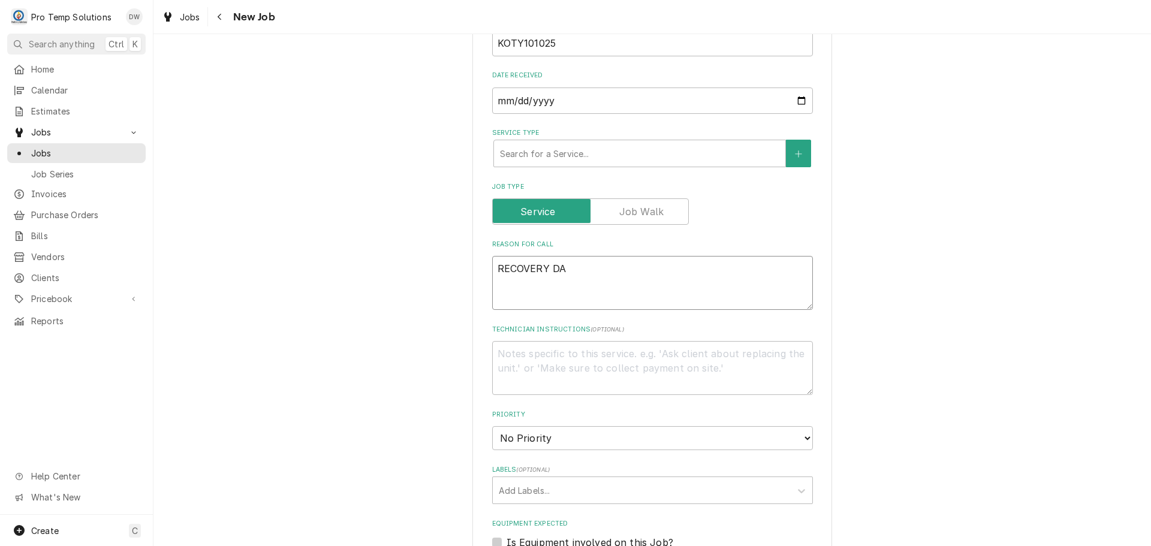
type textarea "RECOVERY DAY"
type textarea "x"
type textarea "RECOVERY DAY"
type textarea "x"
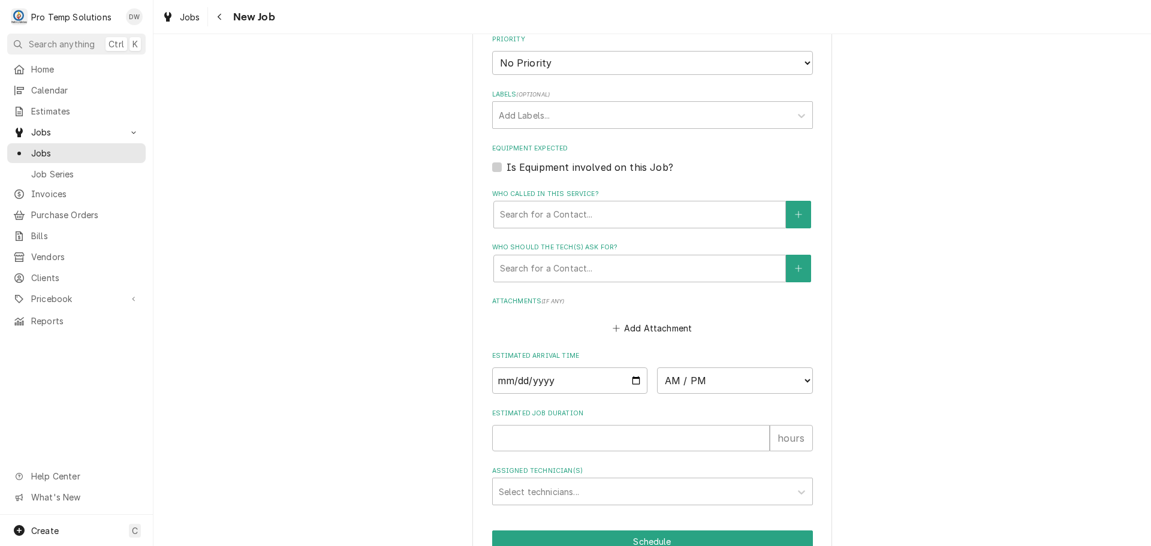
scroll to position [719, 0]
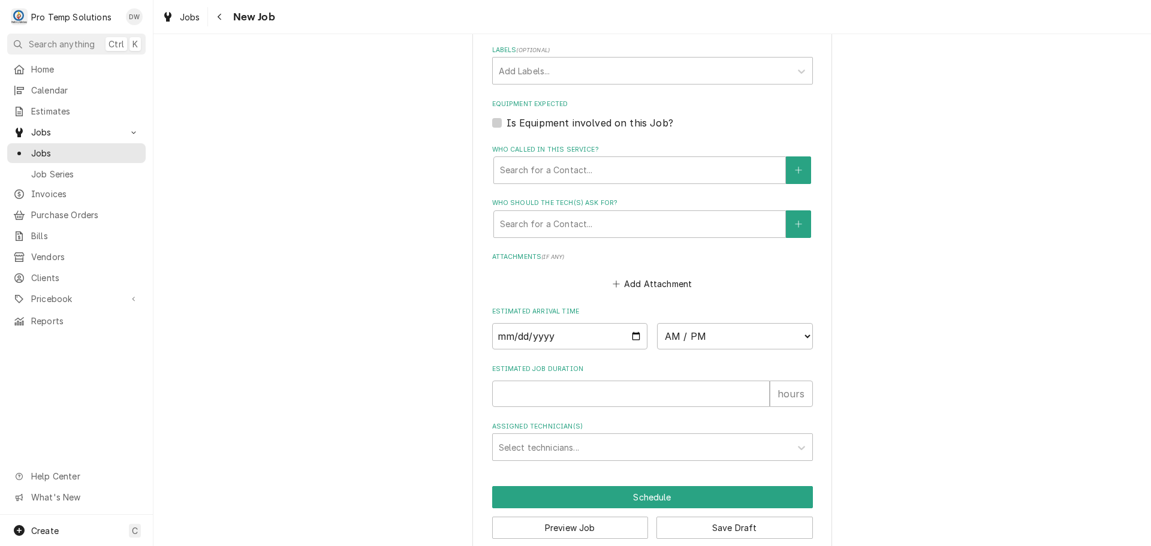
type textarea "RECOVERY DAY"
click at [630, 334] on input "Date" at bounding box center [570, 336] width 156 height 26
type textarea "x"
type input "2025-10-10"
type textarea "x"
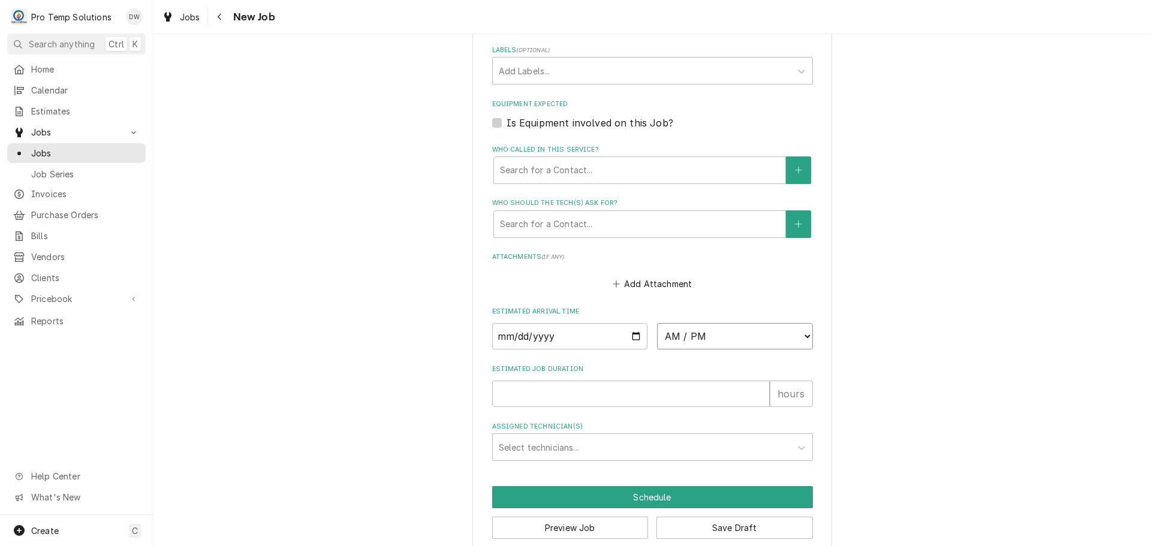
click at [800, 337] on select "AM / PM 6:00 AM 6:15 AM 6:30 AM 6:45 AM 7:00 AM 7:15 AM 7:30 AM 7:45 AM 8:00 AM…" at bounding box center [735, 336] width 156 height 26
select select "08:00:00"
click at [657, 323] on select "AM / PM 6:00 AM 6:15 AM 6:30 AM 6:45 AM 7:00 AM 7:15 AM 7:30 AM 7:45 AM 8:00 AM…" at bounding box center [735, 336] width 156 height 26
click at [719, 396] on input "Estimated Job Duration" at bounding box center [630, 394] width 277 height 26
type textarea "x"
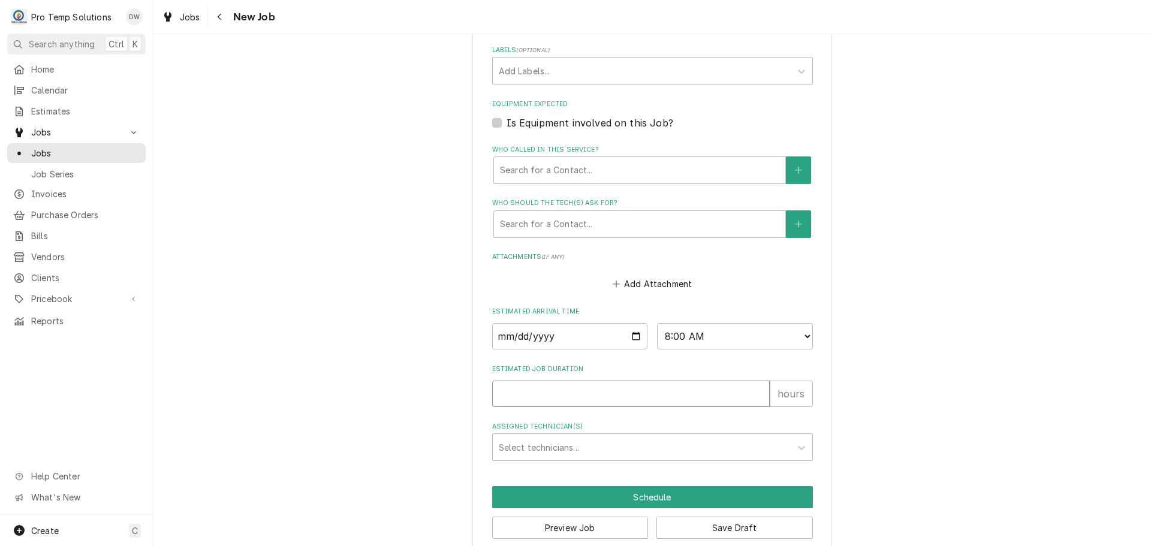
type input "6"
type textarea "x"
type input "9"
type textarea "x"
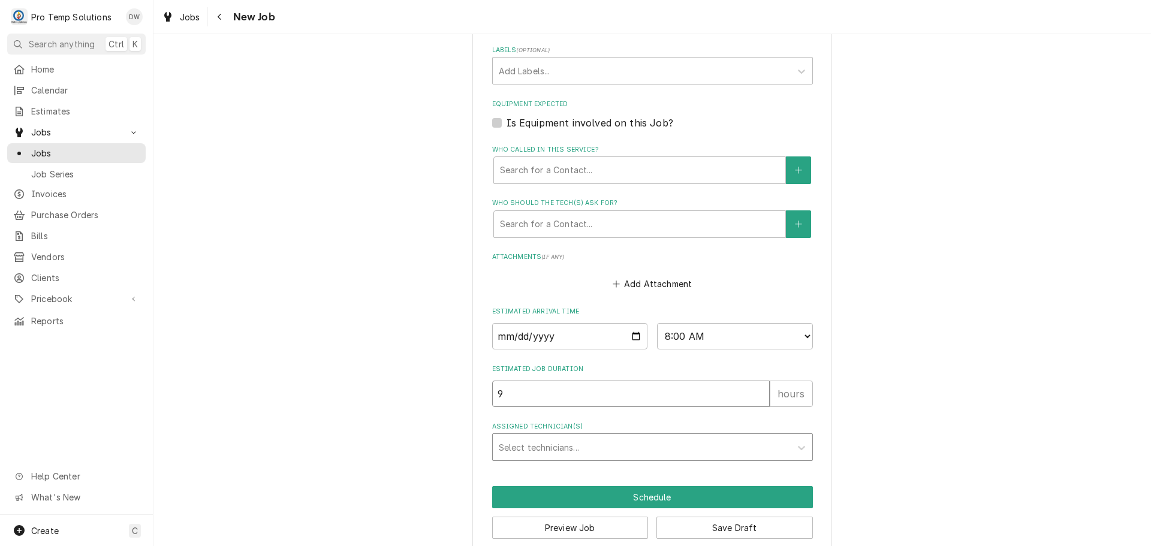
type input "9"
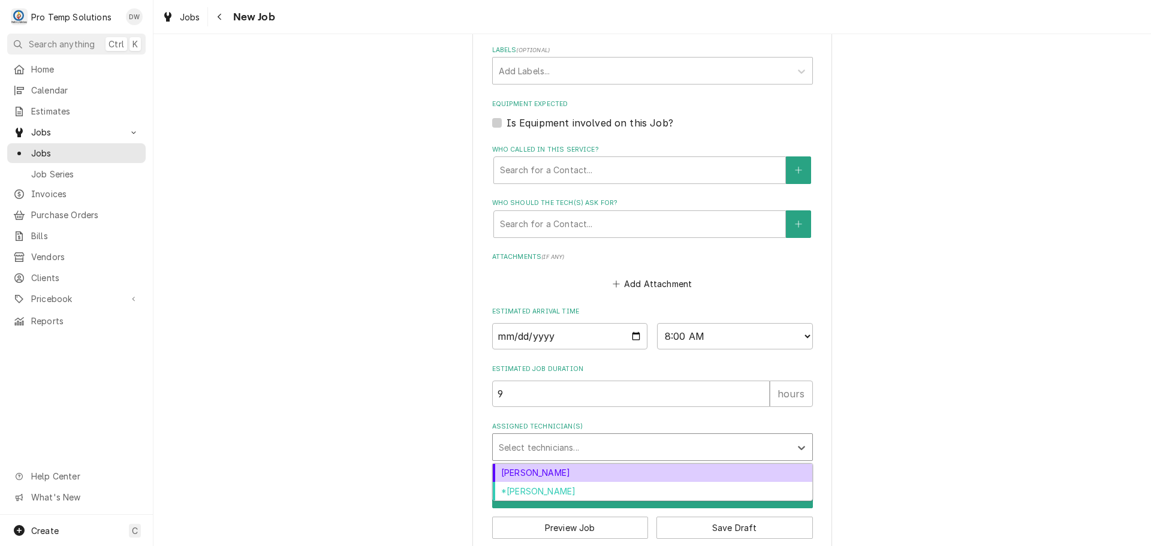
click at [569, 445] on div "Assigned Technician(s)" at bounding box center [642, 447] width 286 height 22
click at [556, 472] on div "Dakota Williams" at bounding box center [652, 473] width 319 height 19
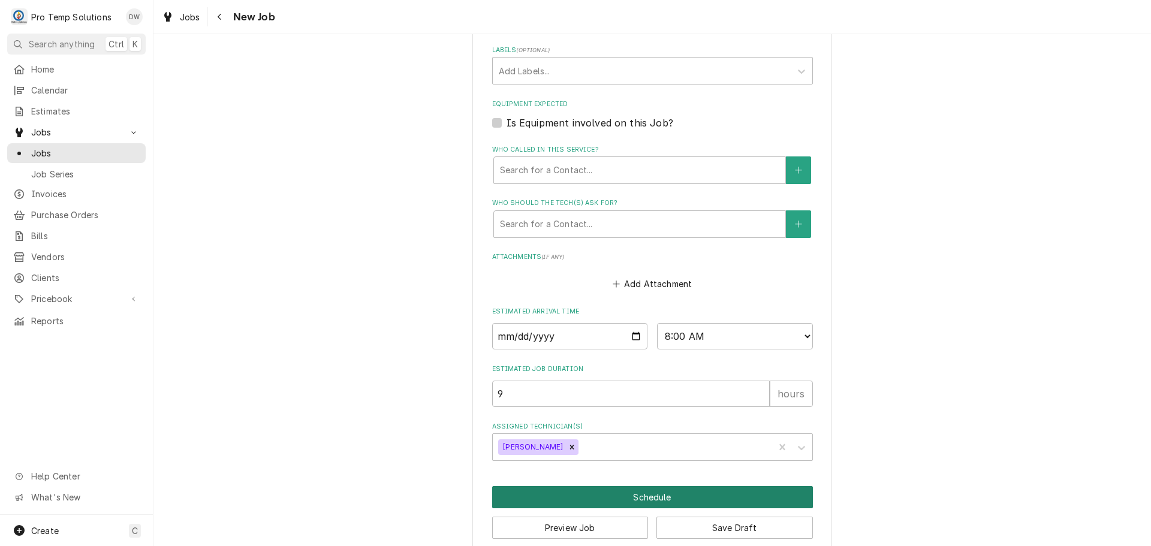
click at [645, 498] on button "Schedule" at bounding box center [652, 497] width 321 height 22
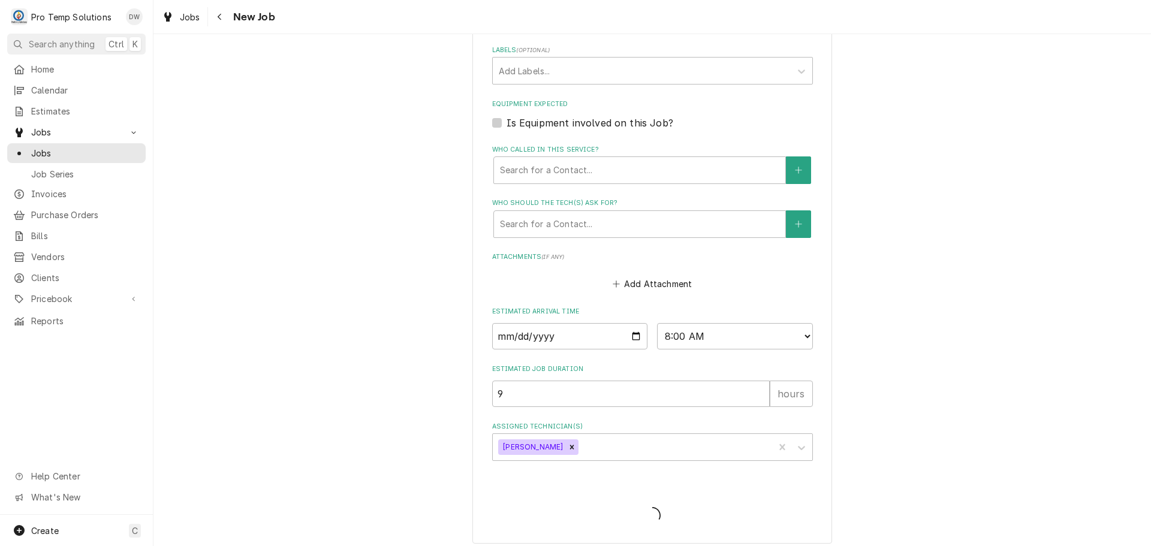
scroll to position [394, 0]
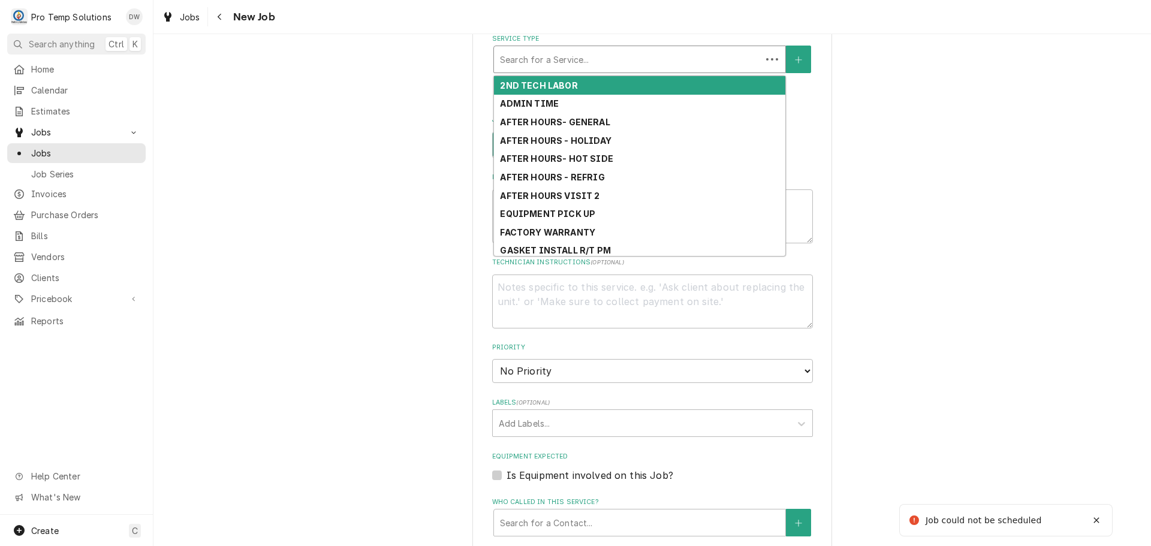
click at [601, 62] on div "Service Type" at bounding box center [627, 60] width 255 height 22
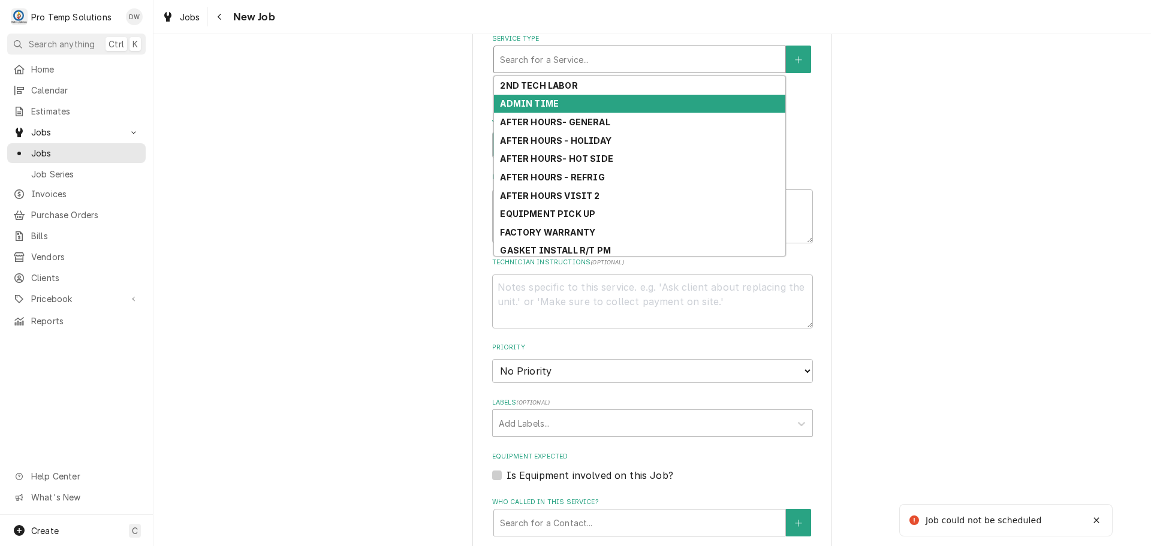
click at [541, 98] on div "ADMIN TIME" at bounding box center [639, 104] width 291 height 19
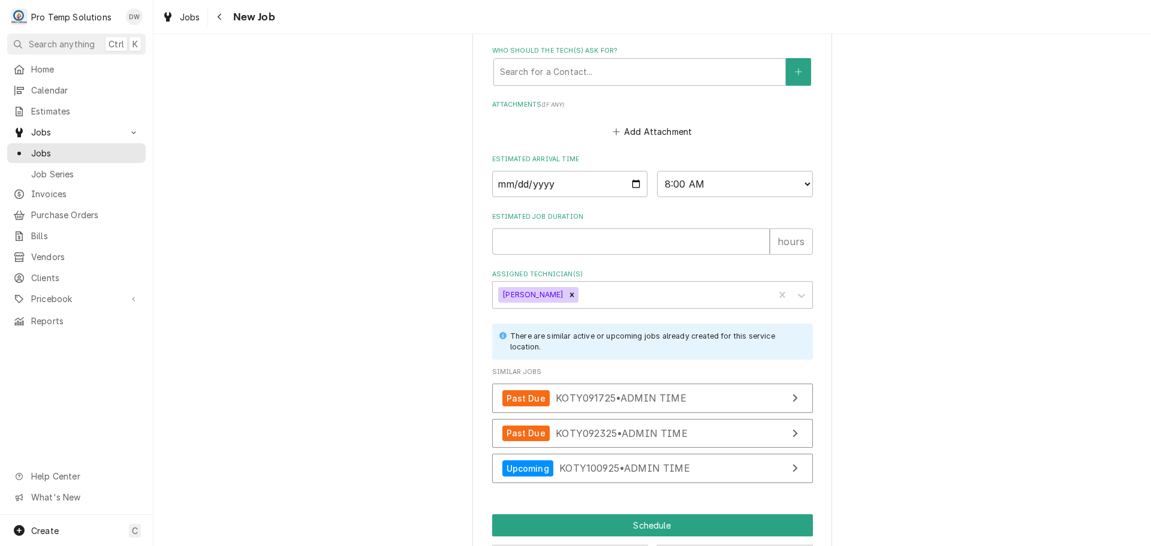
scroll to position [965, 0]
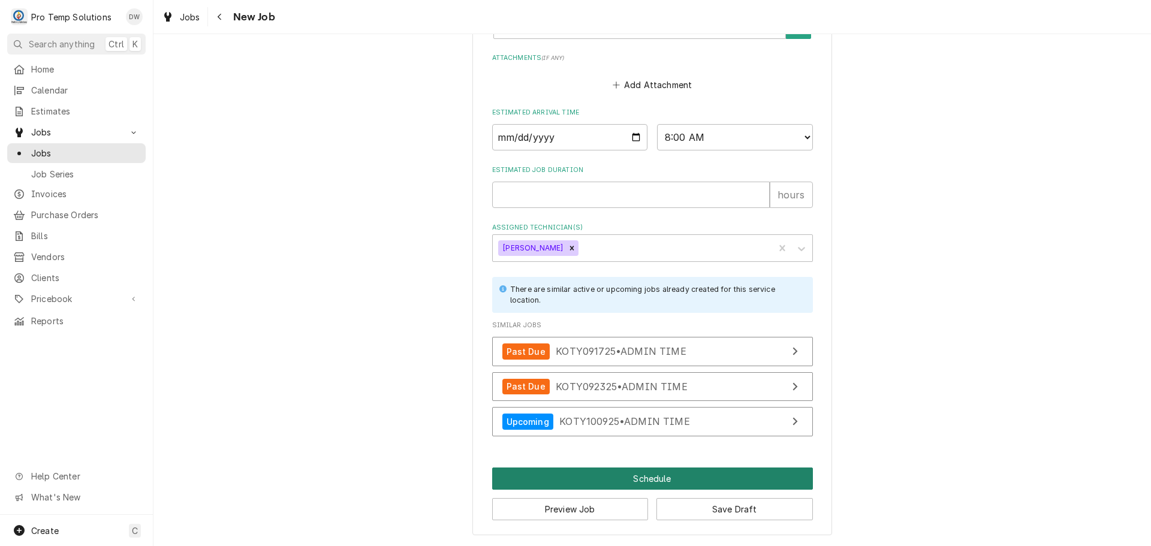
click at [643, 478] on button "Schedule" at bounding box center [652, 478] width 321 height 22
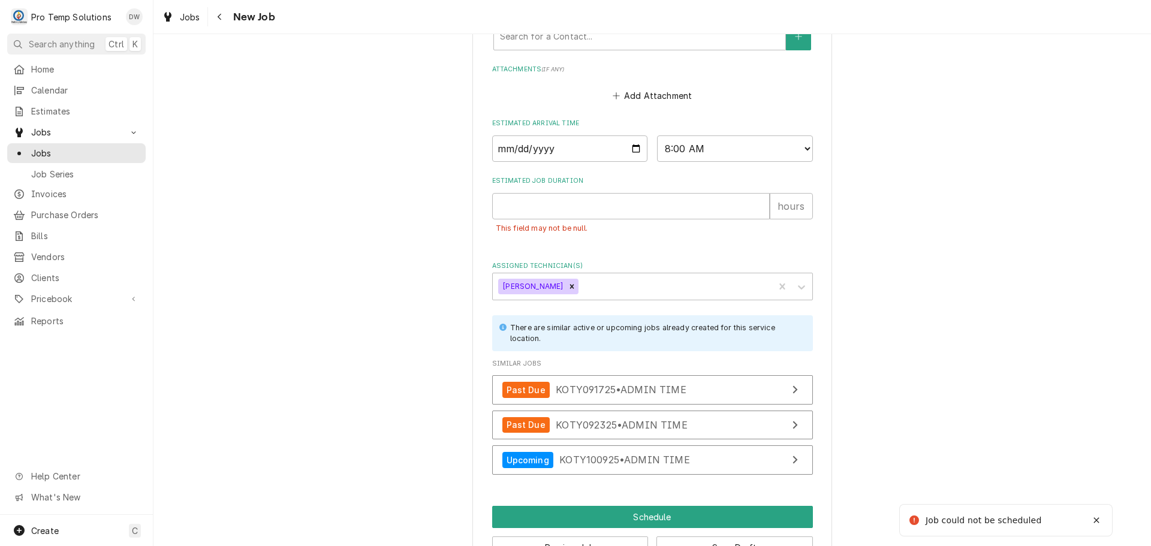
scroll to position [939, 0]
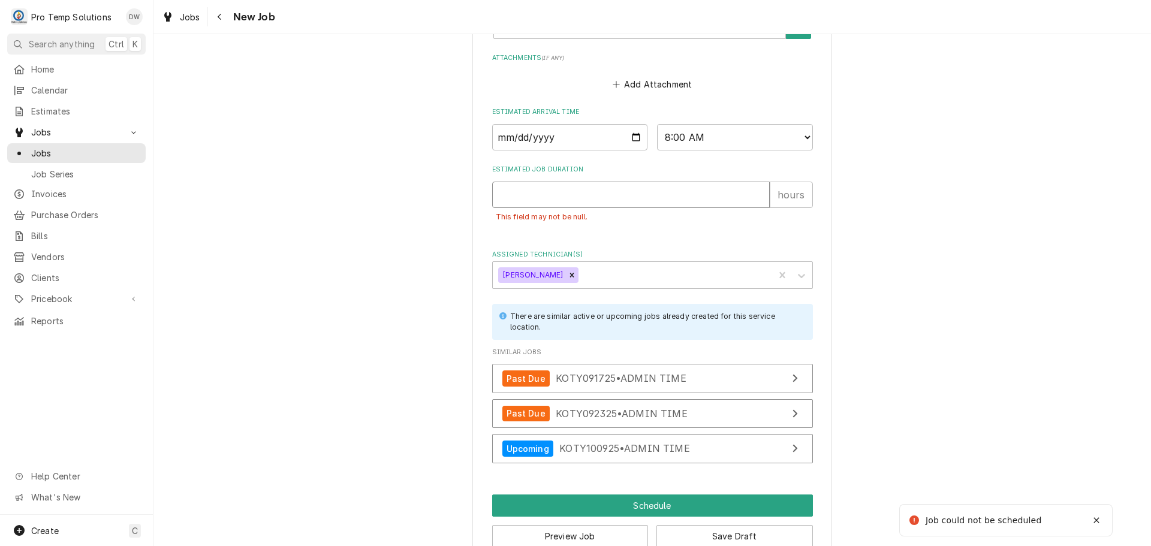
click at [569, 192] on input "Estimated Job Duration" at bounding box center [630, 195] width 277 height 26
type textarea "x"
type input "9"
type textarea "x"
type input "9"
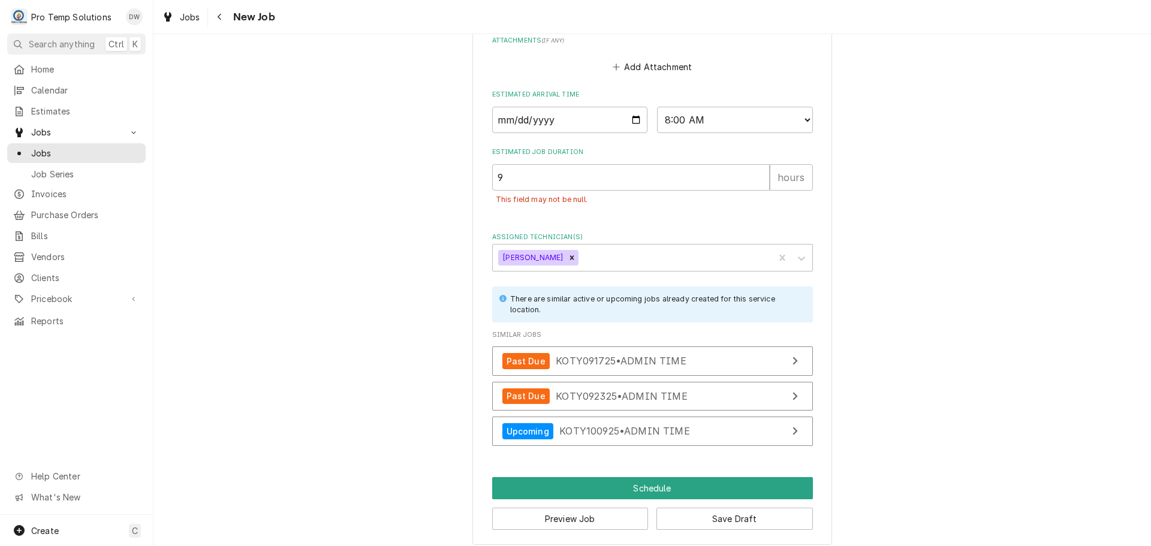
scroll to position [965, 0]
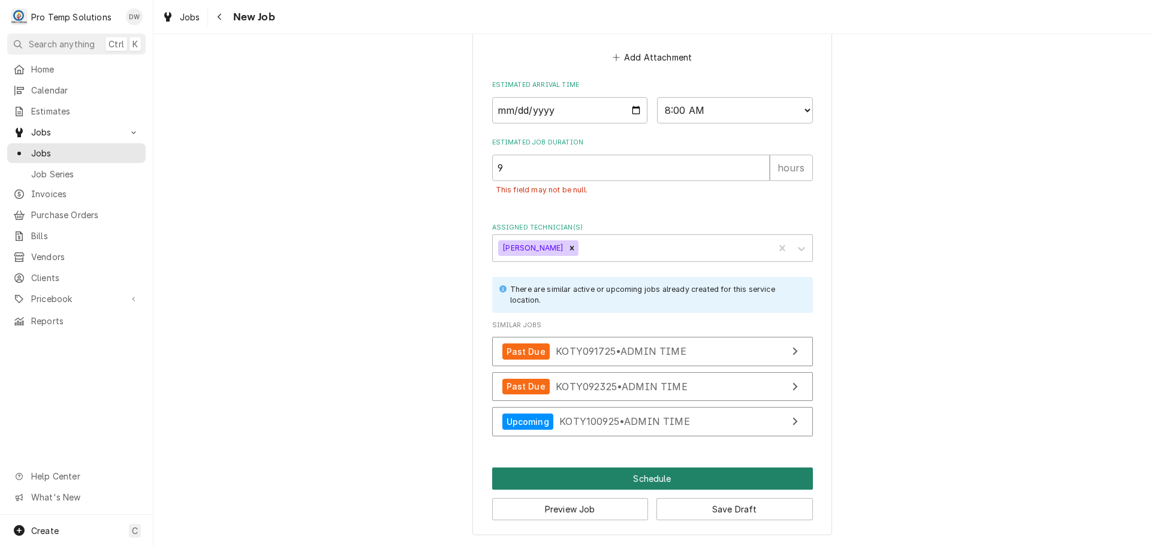
click at [628, 475] on button "Schedule" at bounding box center [652, 478] width 321 height 22
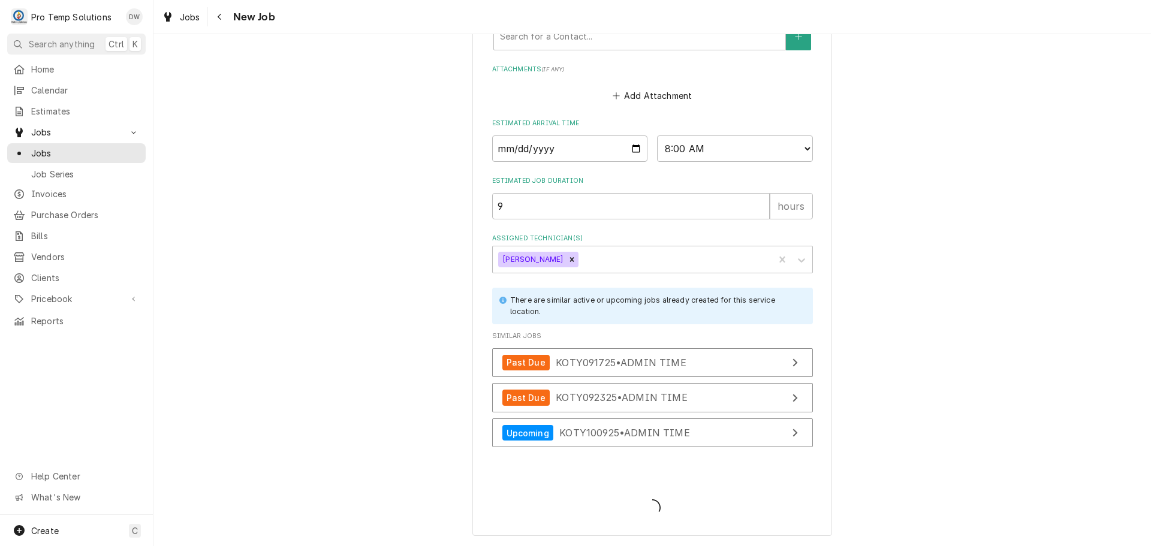
type textarea "x"
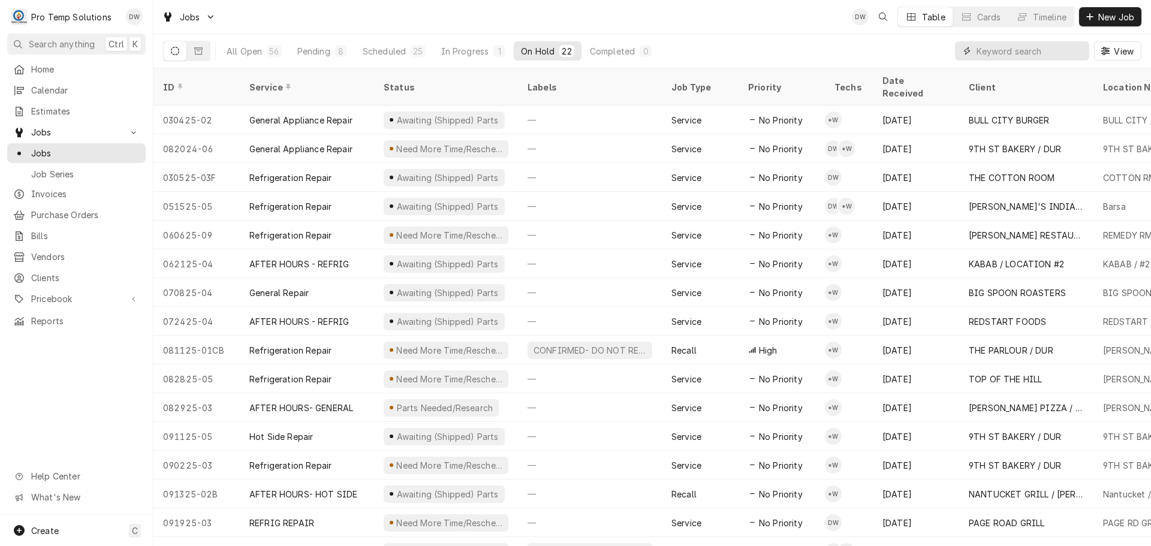
click at [1055, 51] on input "Dynamic Content Wrapper" at bounding box center [1029, 50] width 107 height 19
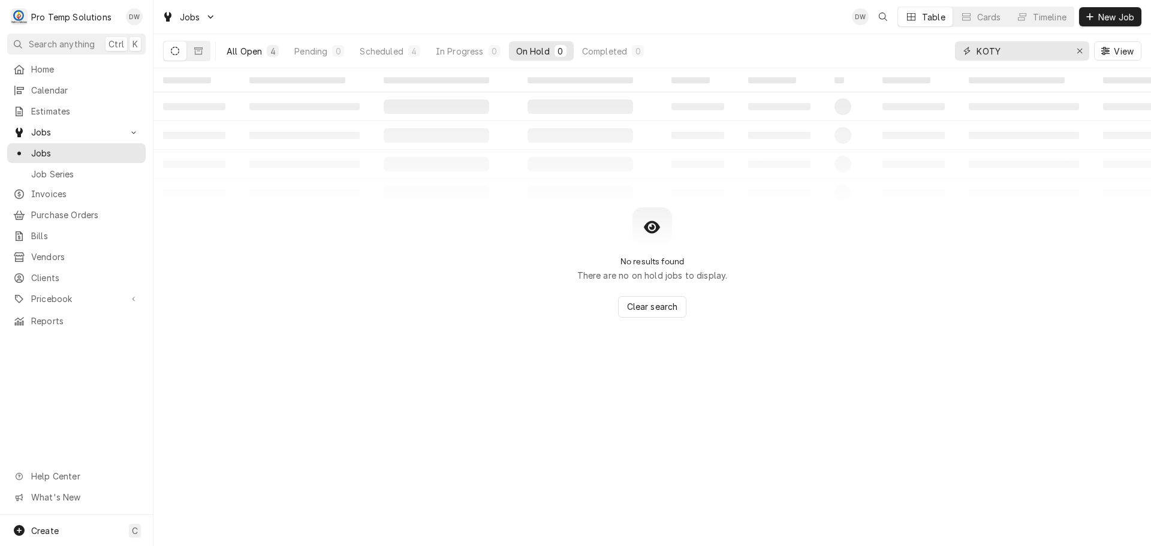
type input "KOTY"
click at [236, 52] on div "All Open" at bounding box center [244, 51] width 35 height 13
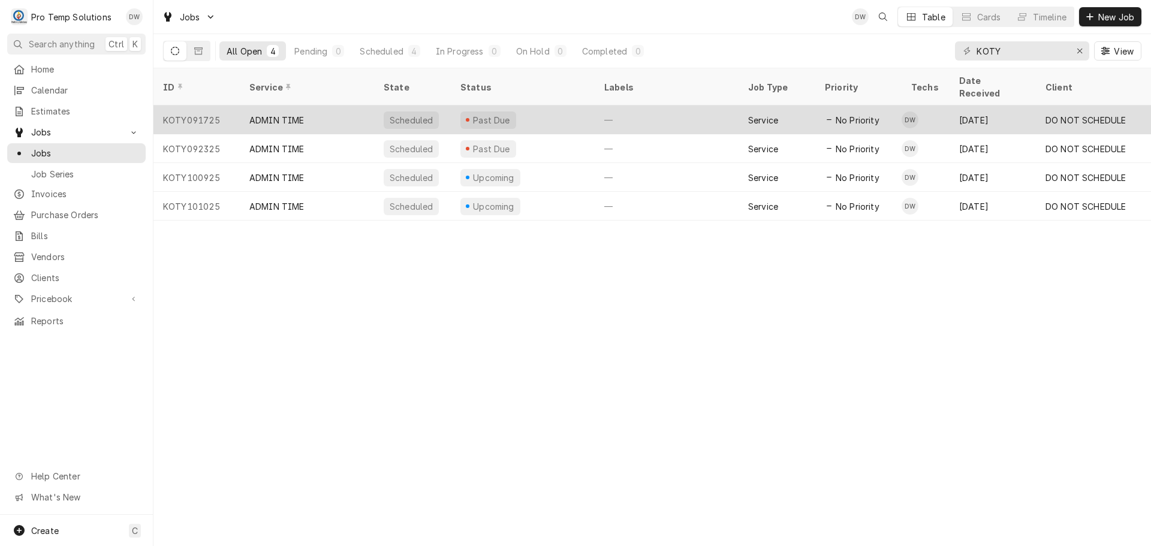
click at [549, 107] on div "Past Due" at bounding box center [523, 119] width 144 height 29
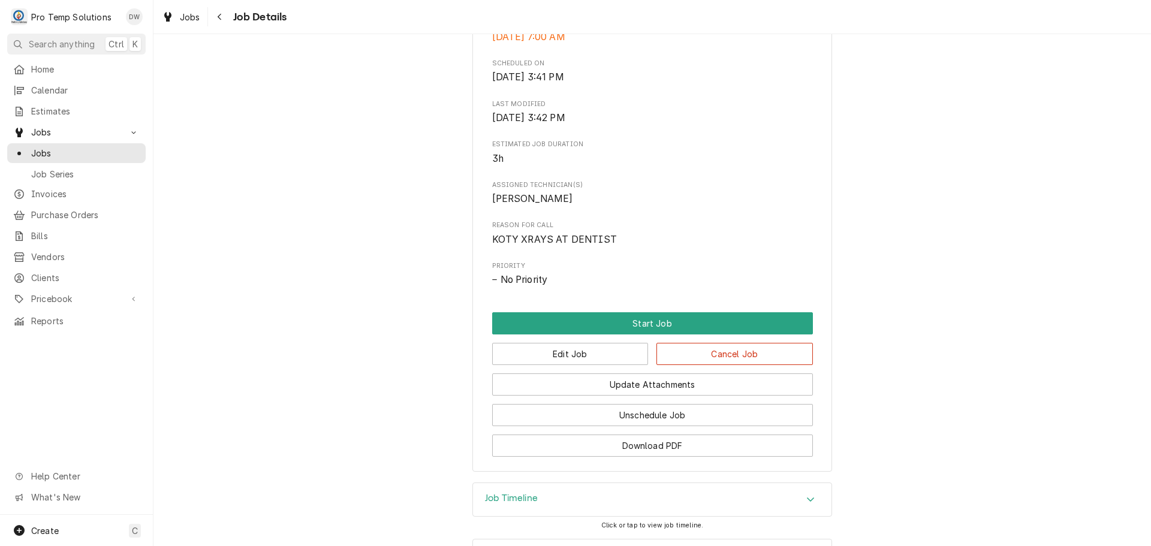
scroll to position [423, 0]
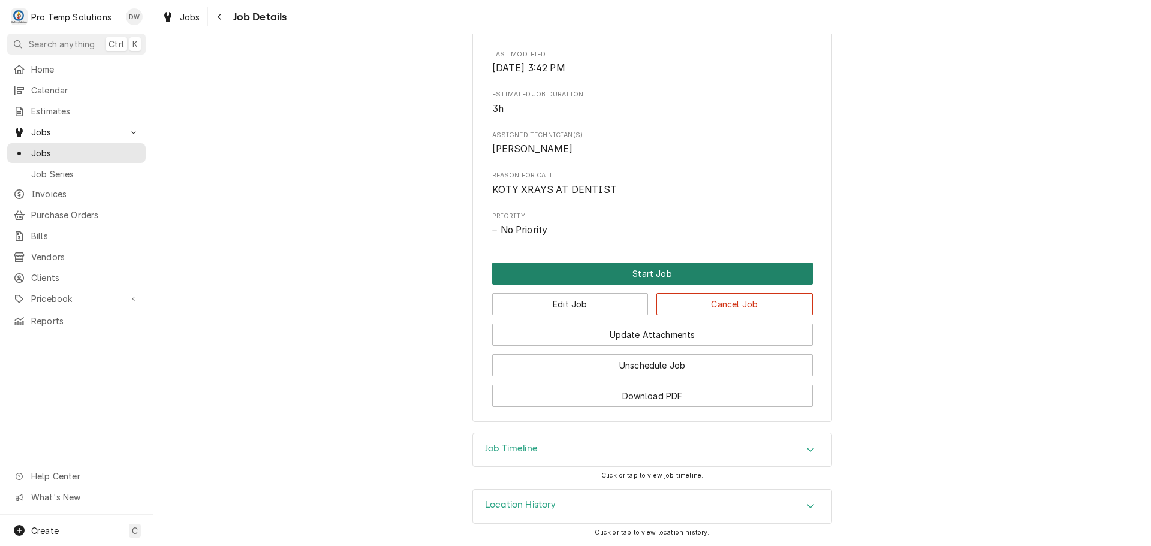
click at [645, 274] on button "Start Job" at bounding box center [652, 273] width 321 height 22
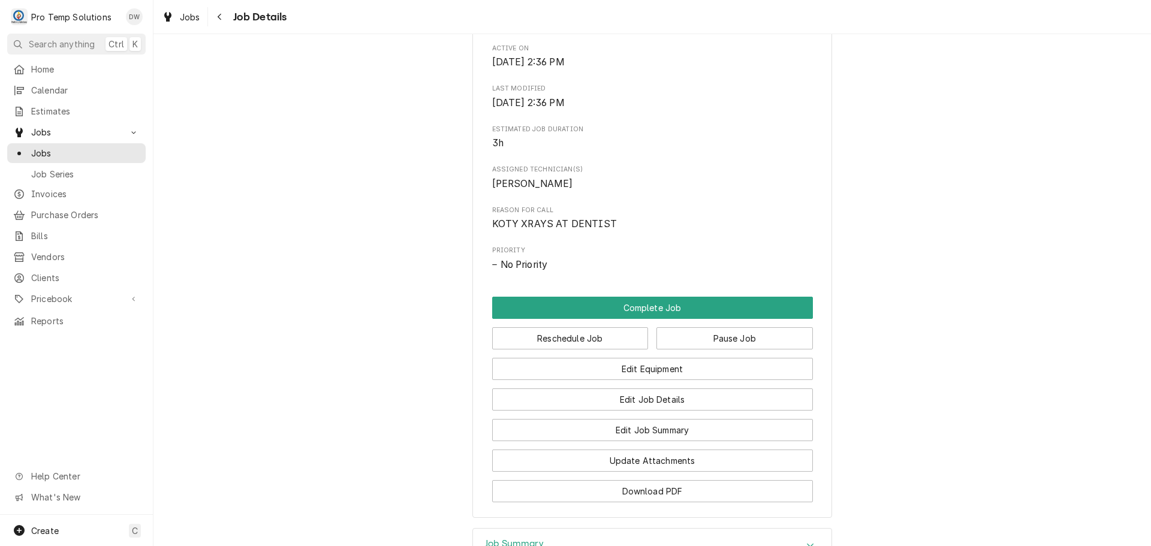
scroll to position [539, 0]
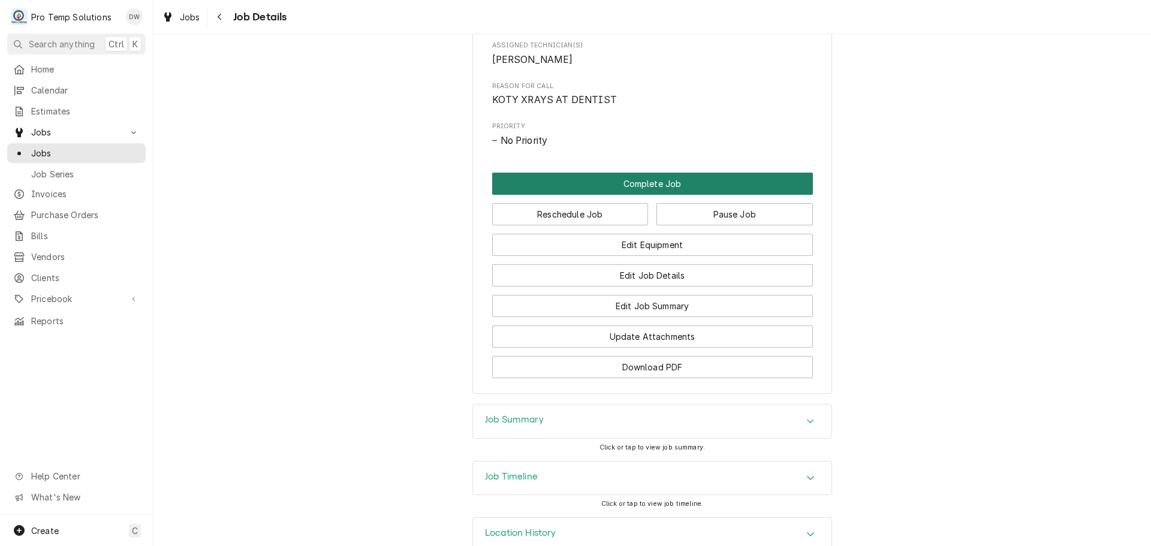
click at [646, 195] on button "Complete Job" at bounding box center [652, 184] width 321 height 22
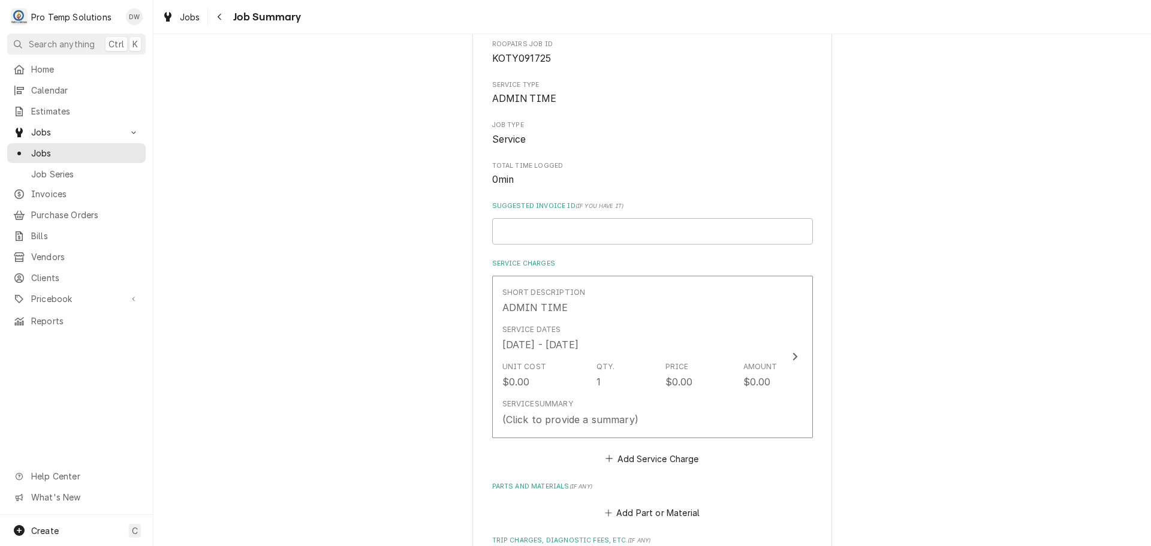
scroll to position [180, 0]
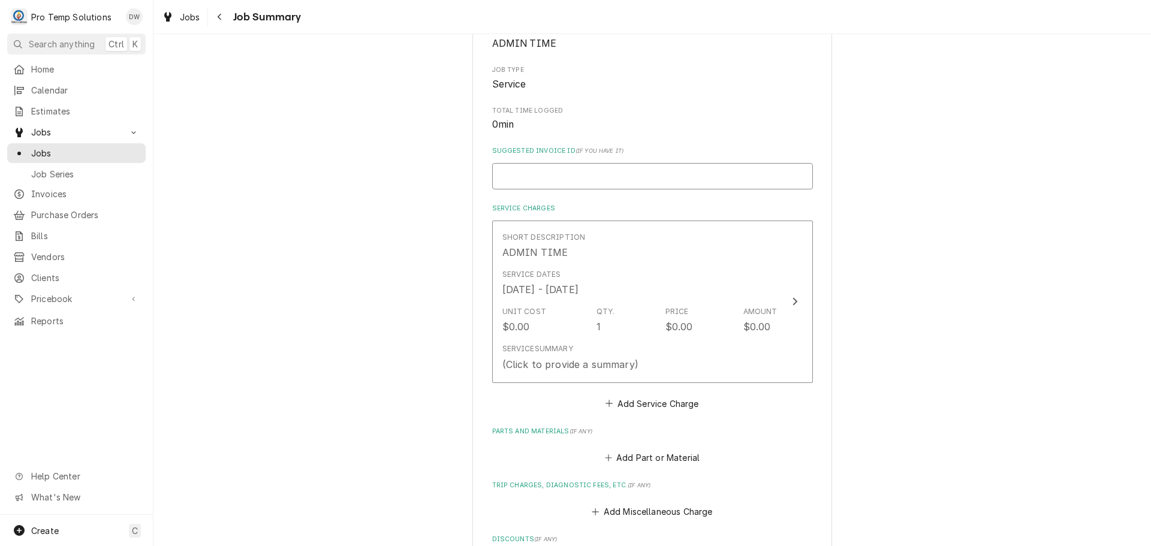
click at [550, 179] on input "Suggested Invoice ID ( if you have it )" at bounding box center [652, 176] width 321 height 26
type textarea "x"
type input "K"
type textarea "x"
type input "KO"
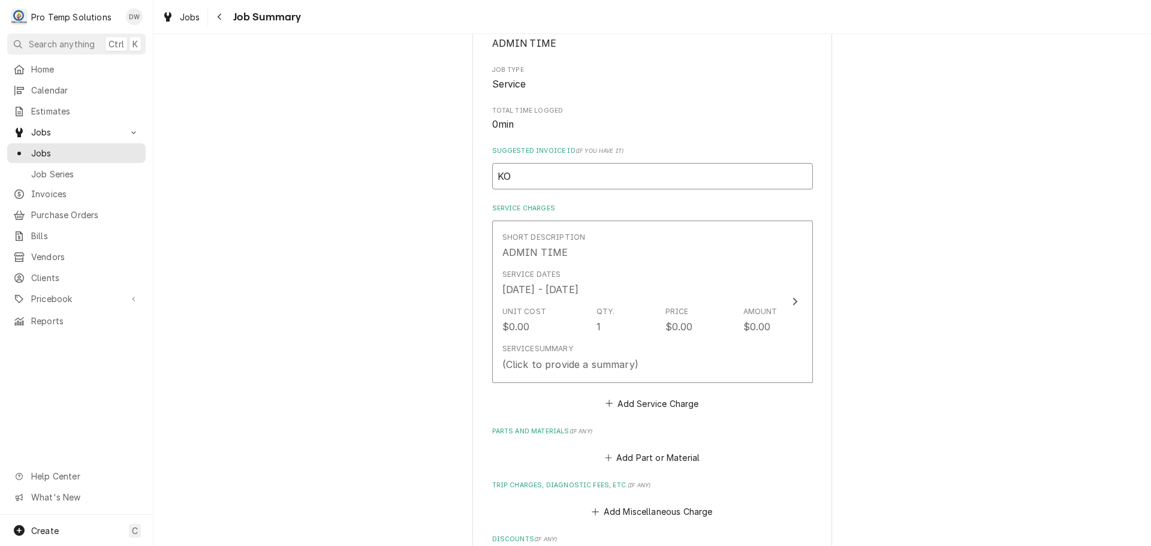
type textarea "x"
type input "KOT"
type textarea "x"
type input "KOTY"
type textarea "x"
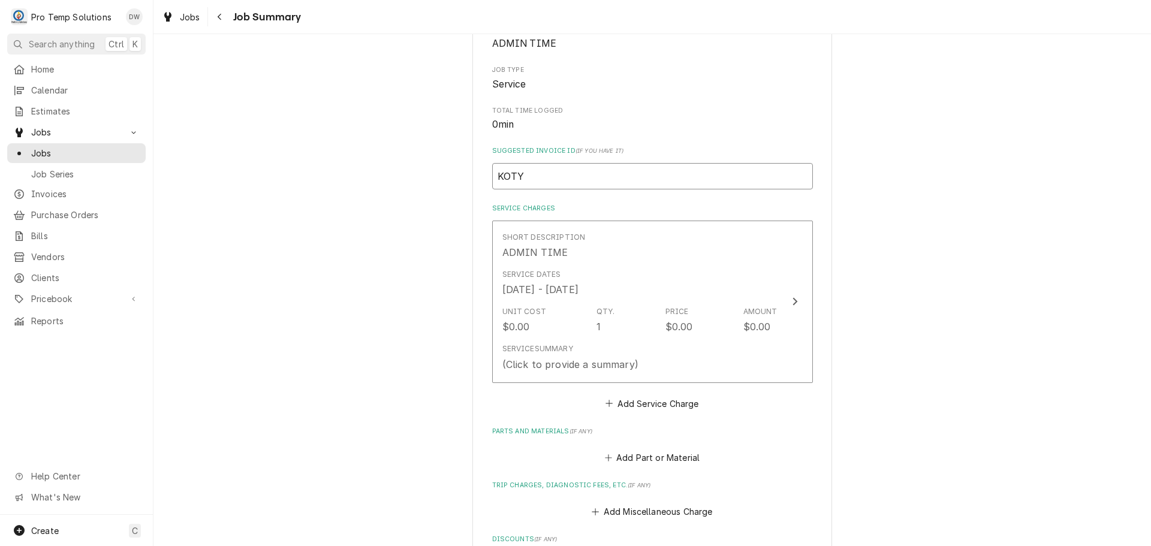
type input "KOTY"
type textarea "x"
type input "KOTY"
type textarea "x"
type input "KOTY0"
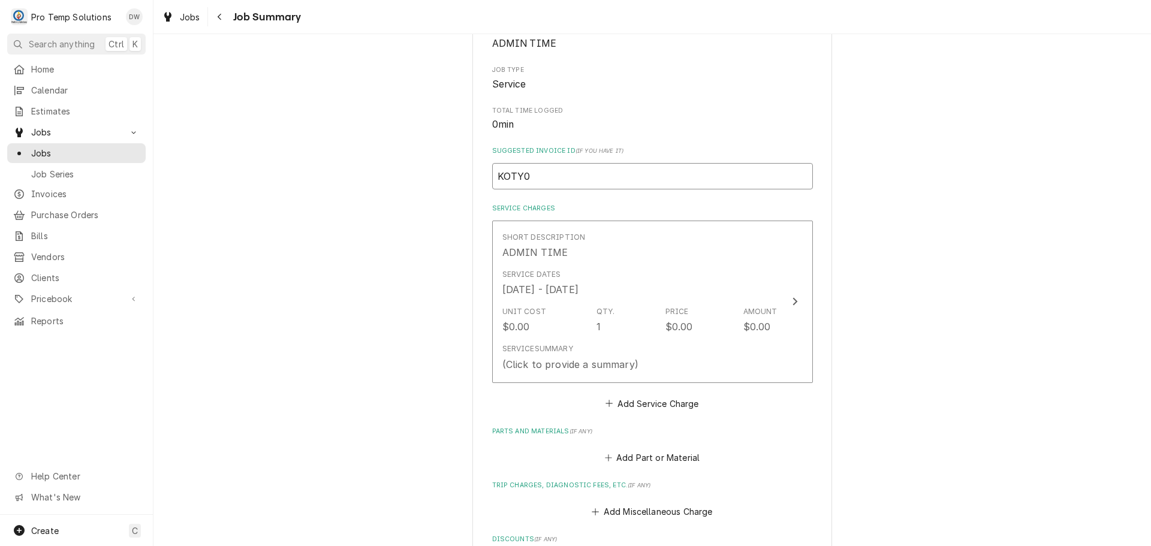
type textarea "x"
type input "KOTY09"
type textarea "x"
type input "KOTY091"
type textarea "x"
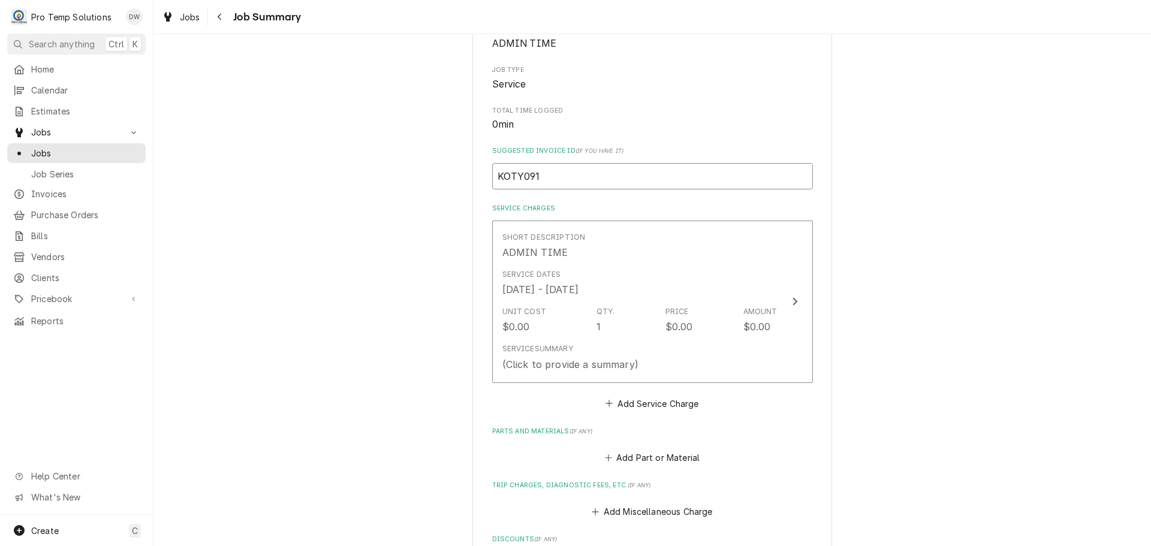
type input "KOTY0917"
type textarea "x"
type input "KOTY09172"
type textarea "x"
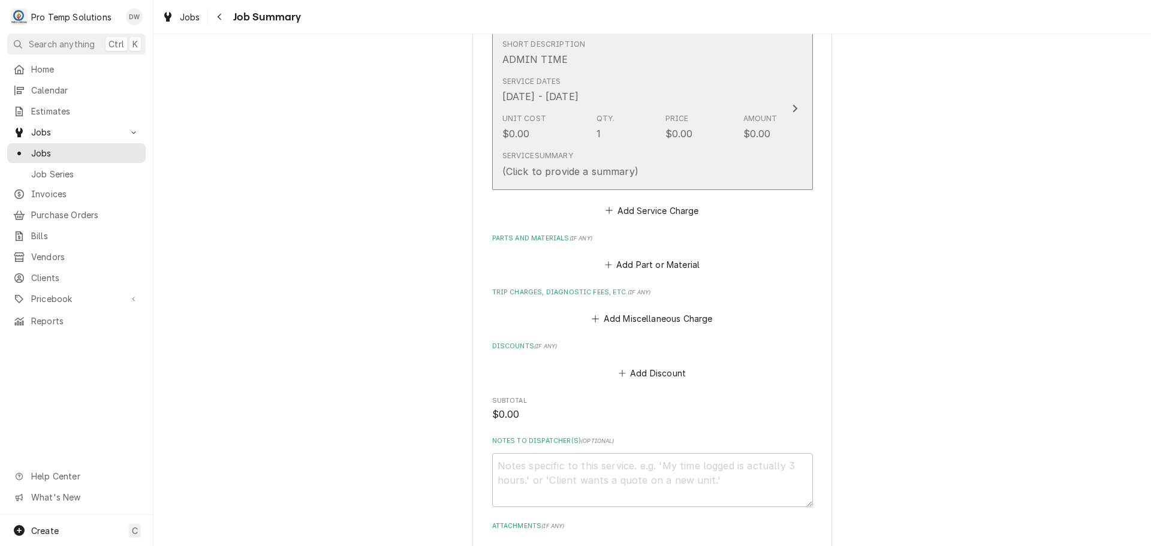
scroll to position [518, 0]
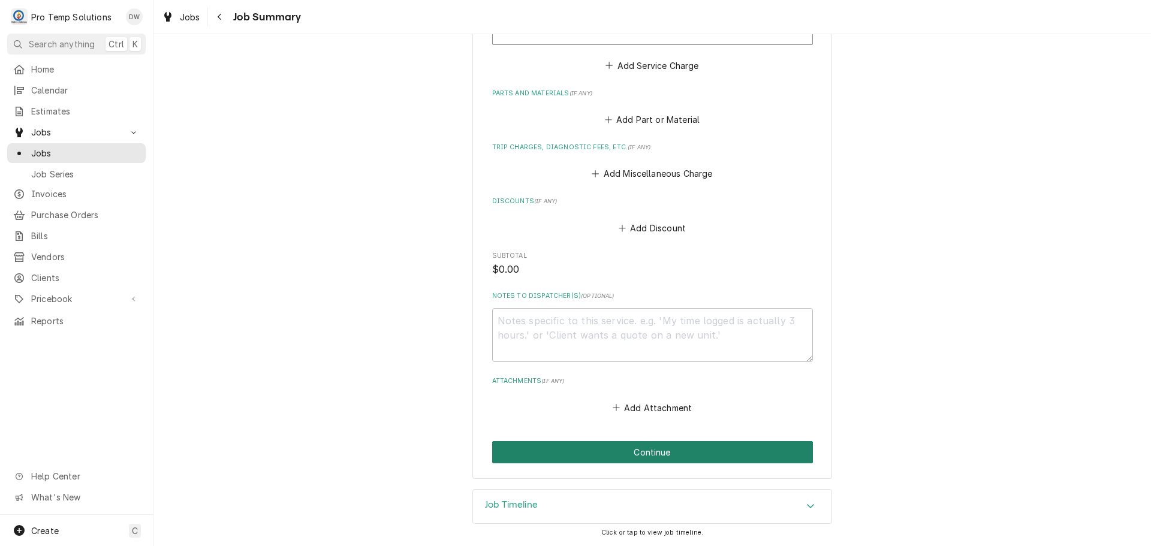
type input "KOTY091725"
click at [639, 449] on button "Continue" at bounding box center [652, 452] width 321 height 22
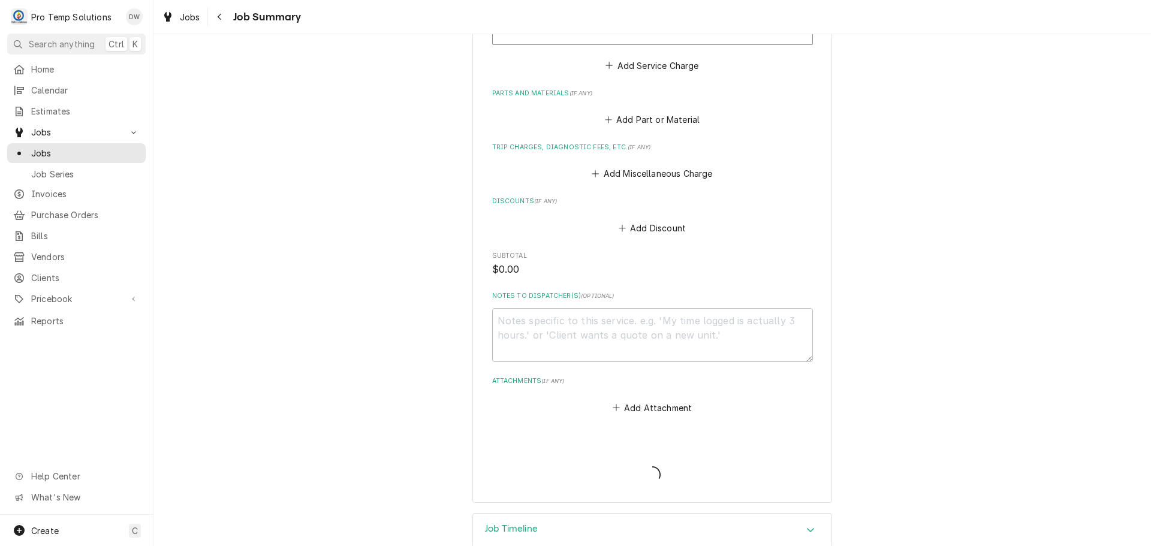
scroll to position [349, 0]
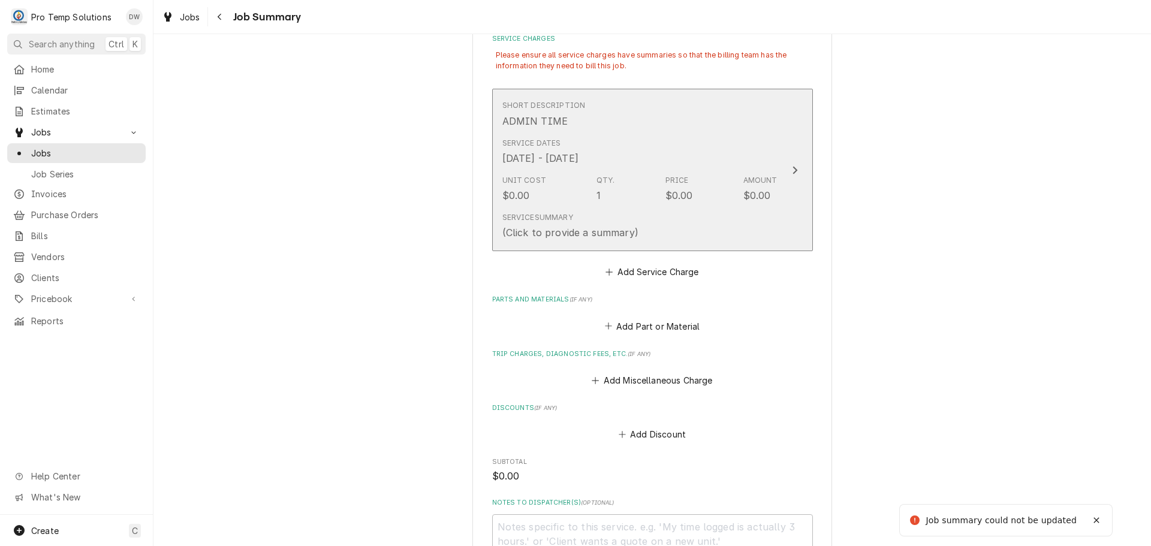
click at [792, 171] on icon "Update Line Item" at bounding box center [795, 170] width 6 height 10
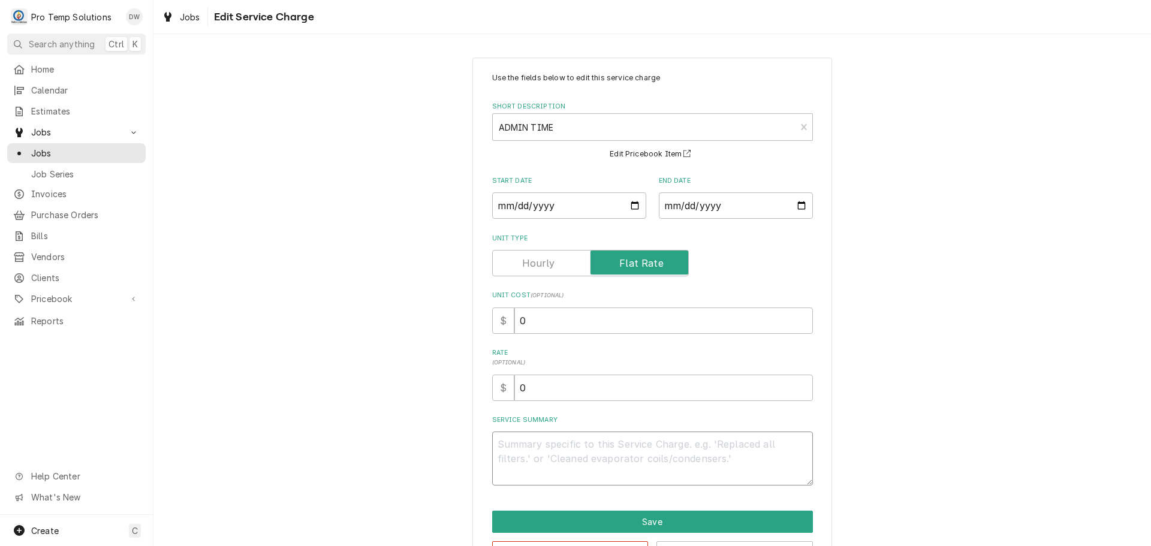
click at [544, 449] on textarea "Service Summary" at bounding box center [652, 459] width 321 height 54
type textarea "x"
type textarea "D"
type textarea "x"
type textarea "DR"
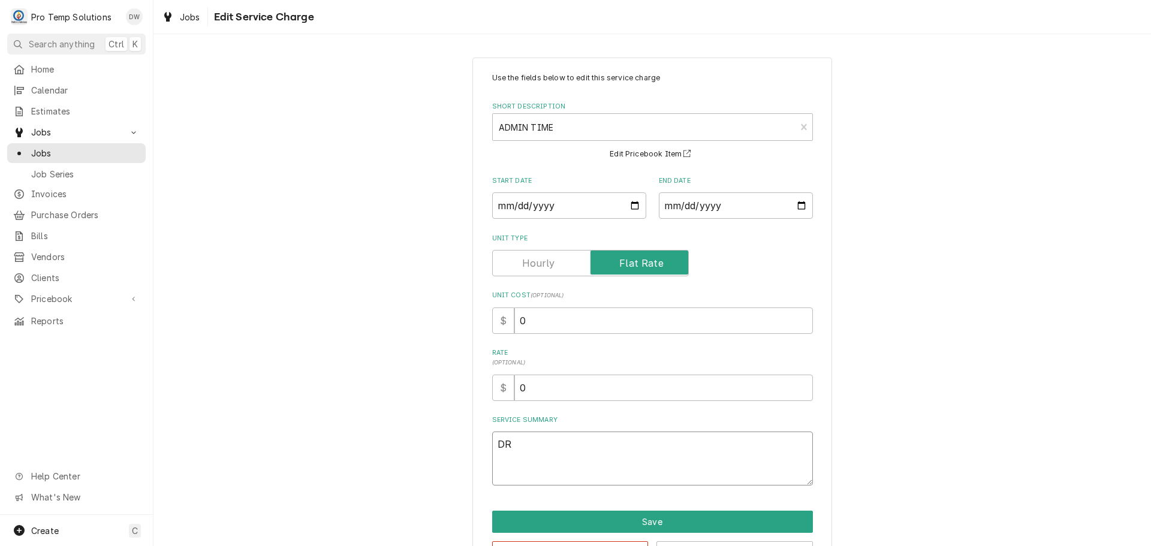
type textarea "x"
type textarea "DR"
type textarea "x"
type textarea "DR A"
type textarea "x"
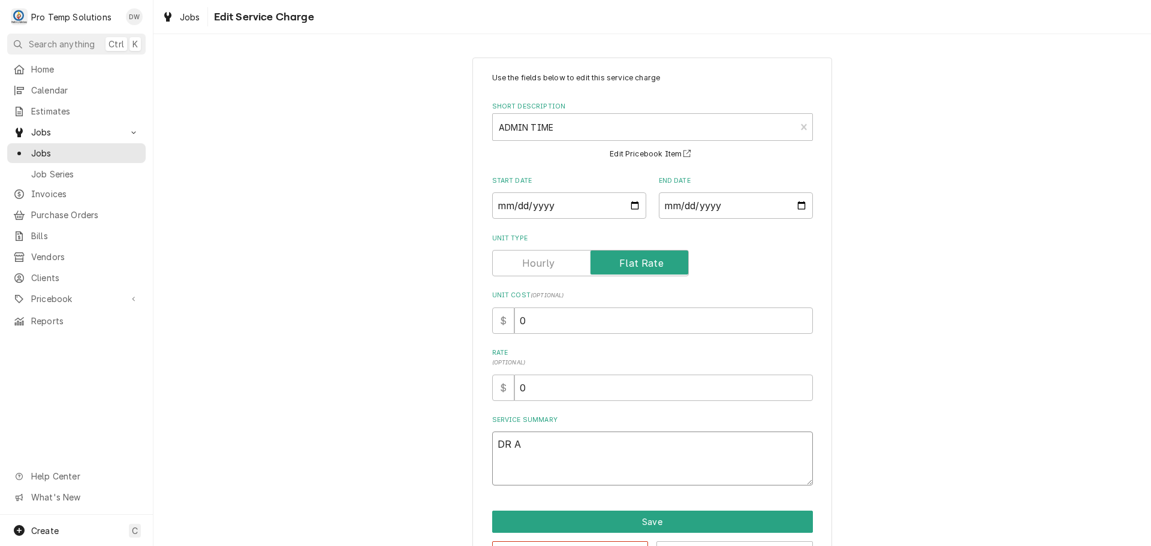
type textarea "DR AP"
type textarea "x"
type textarea "DR APP"
type textarea "x"
type textarea "DR APPT"
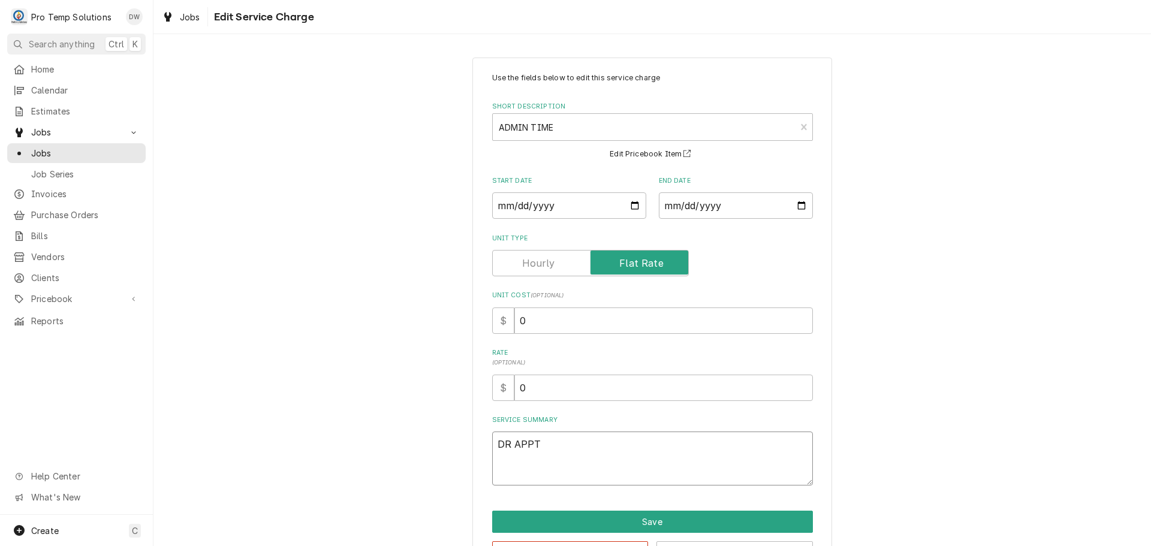
type textarea "x"
type textarea "DR APPT"
click at [636, 518] on button "Save" at bounding box center [652, 522] width 321 height 22
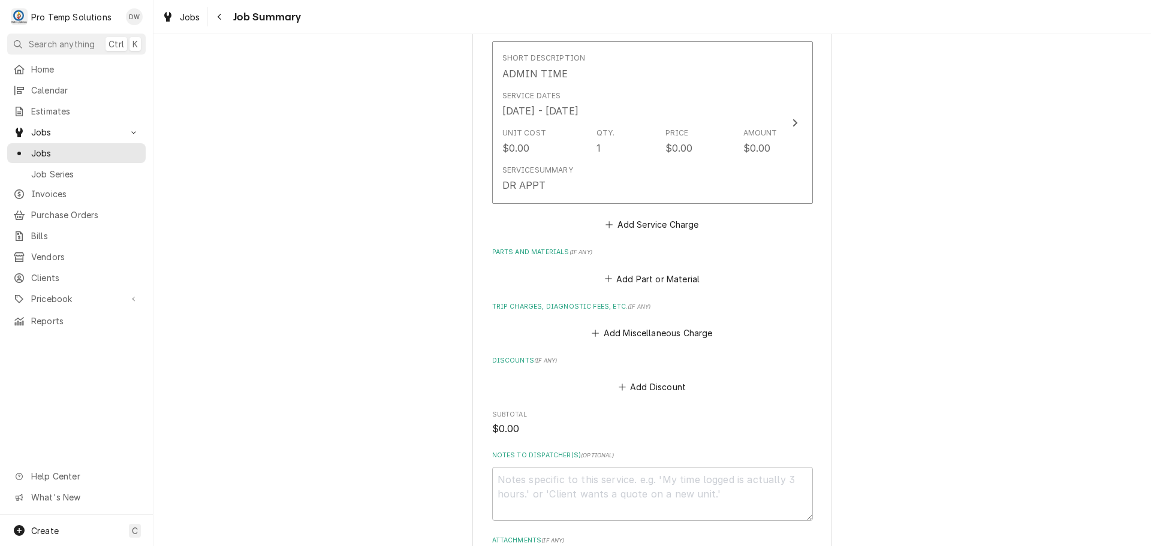
scroll to position [556, 0]
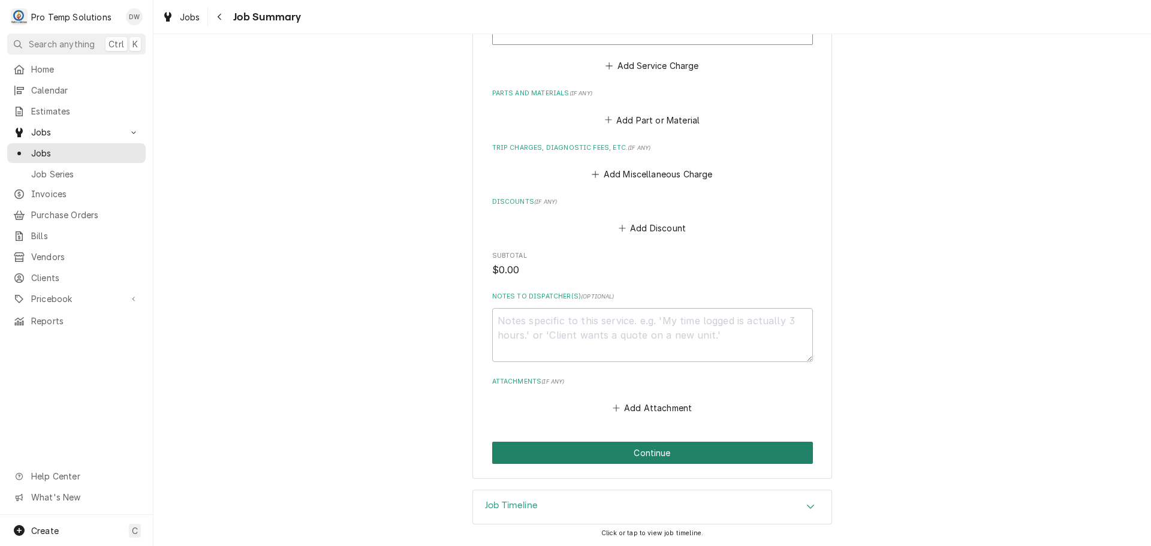
click at [641, 450] on button "Continue" at bounding box center [652, 453] width 321 height 22
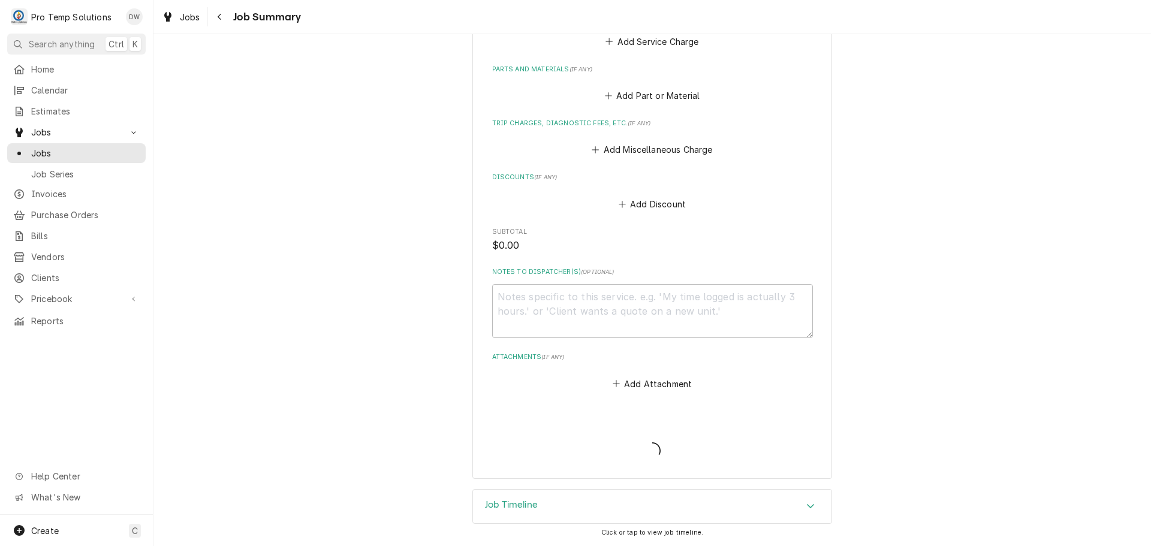
scroll to position [517, 0]
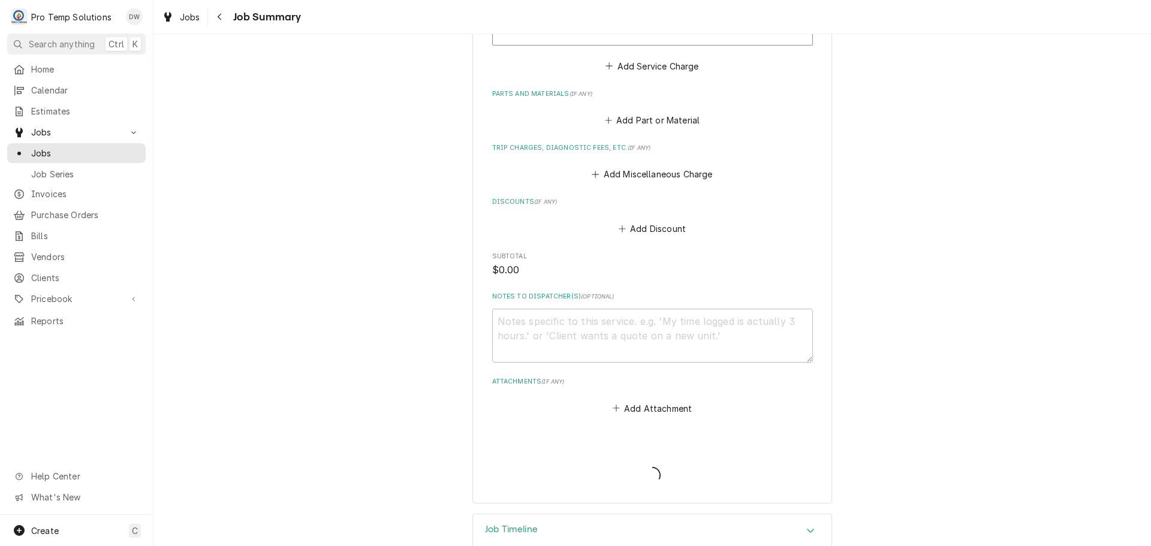
type textarea "x"
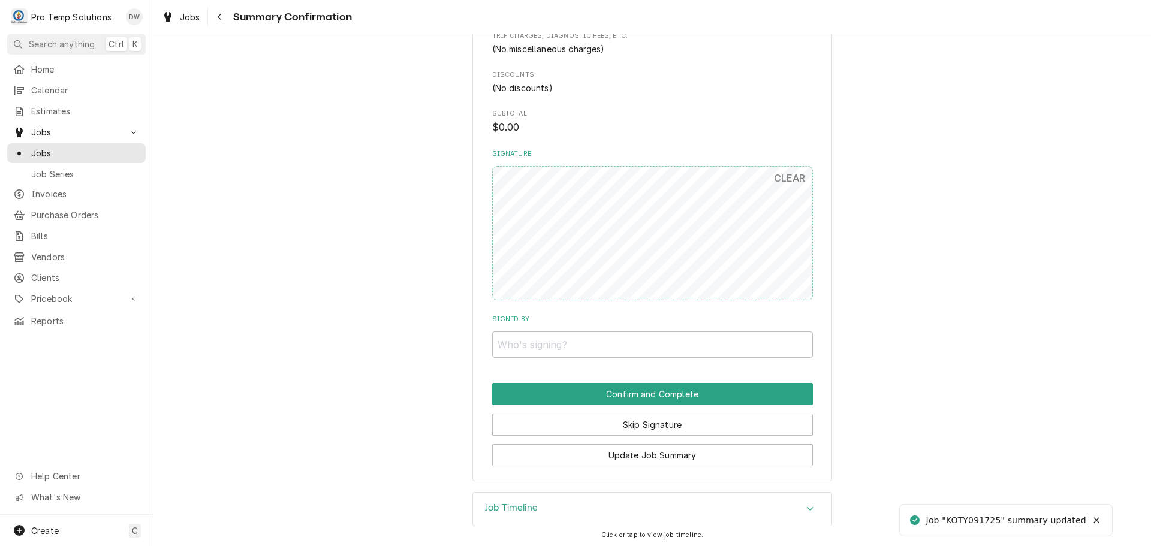
scroll to position [550, 0]
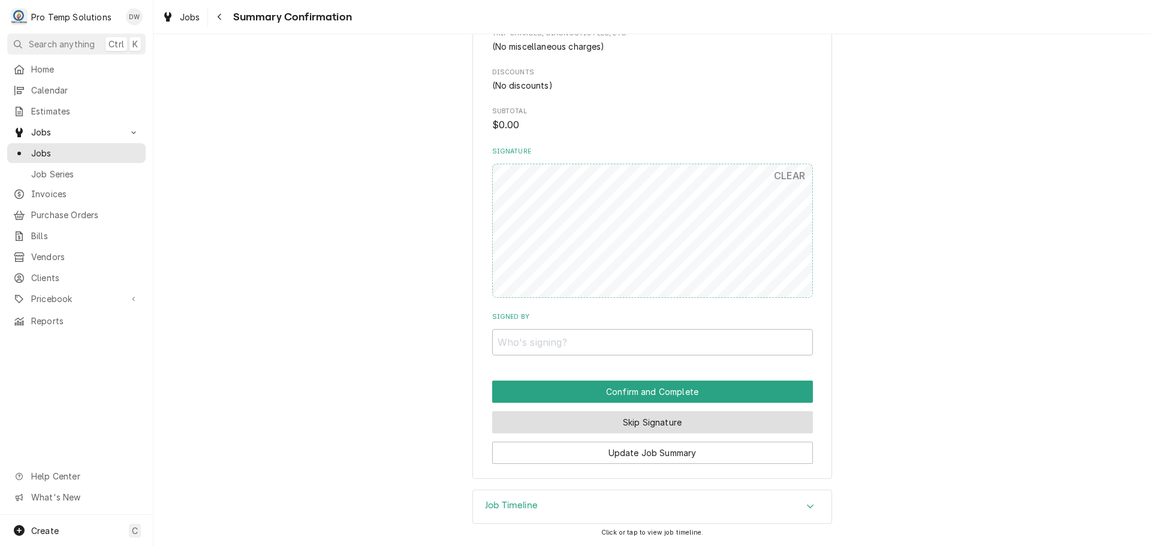
click at [643, 418] on button "Skip Signature" at bounding box center [652, 422] width 321 height 22
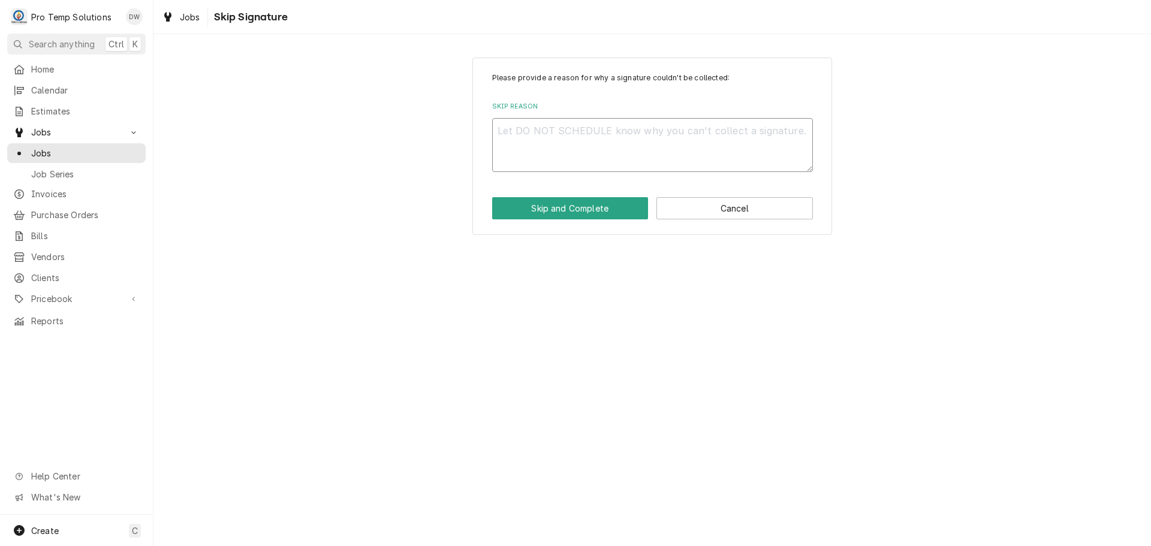
click at [566, 125] on textarea "Skip Reason" at bounding box center [652, 145] width 321 height 54
type textarea "x"
type textarea "D"
type textarea "x"
type textarea "DW"
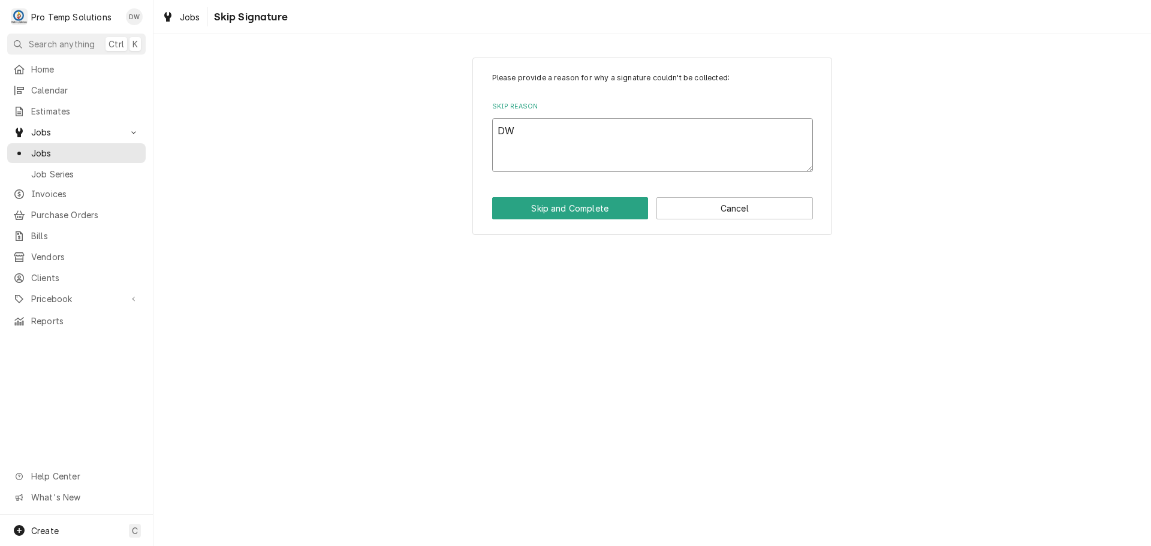
type textarea "x"
type textarea "DW"
type textarea "x"
type textarea "DW C"
type textarea "x"
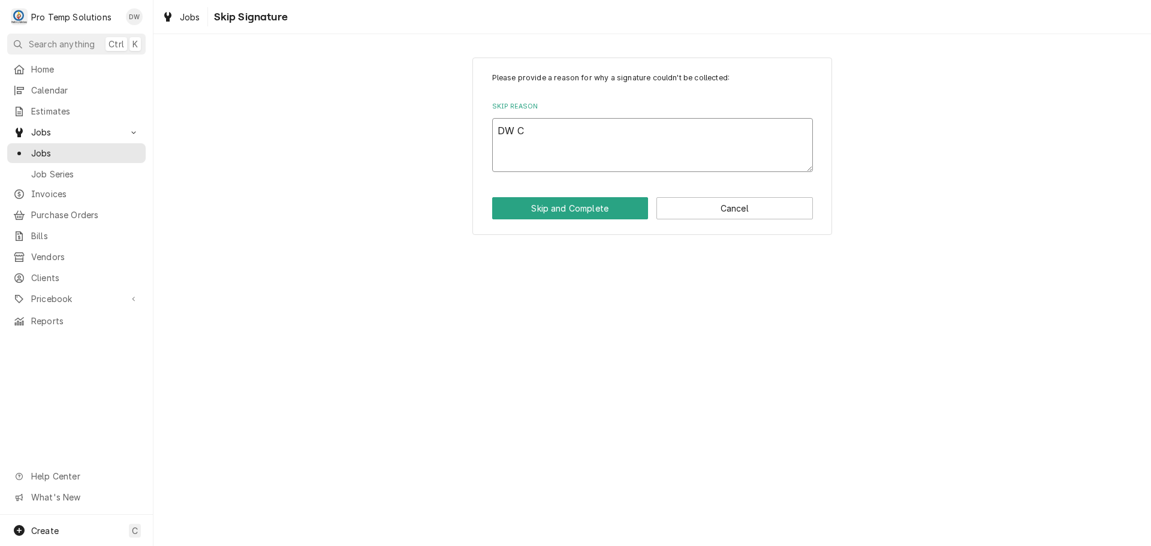
type textarea "DW CL"
type textarea "x"
type textarea "DW CLO"
type textarea "x"
type textarea "[PERSON_NAME]"
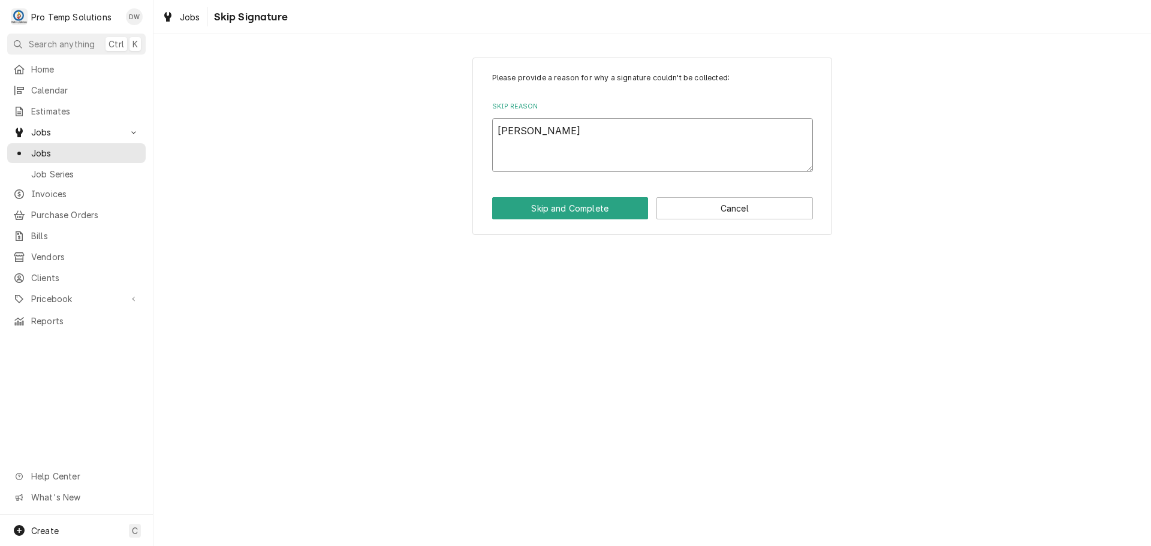
type textarea "x"
type textarea "DW CLOSE"
type textarea "x"
type textarea "DW CLOSED"
click at [574, 204] on button "Skip and Complete" at bounding box center [570, 208] width 156 height 22
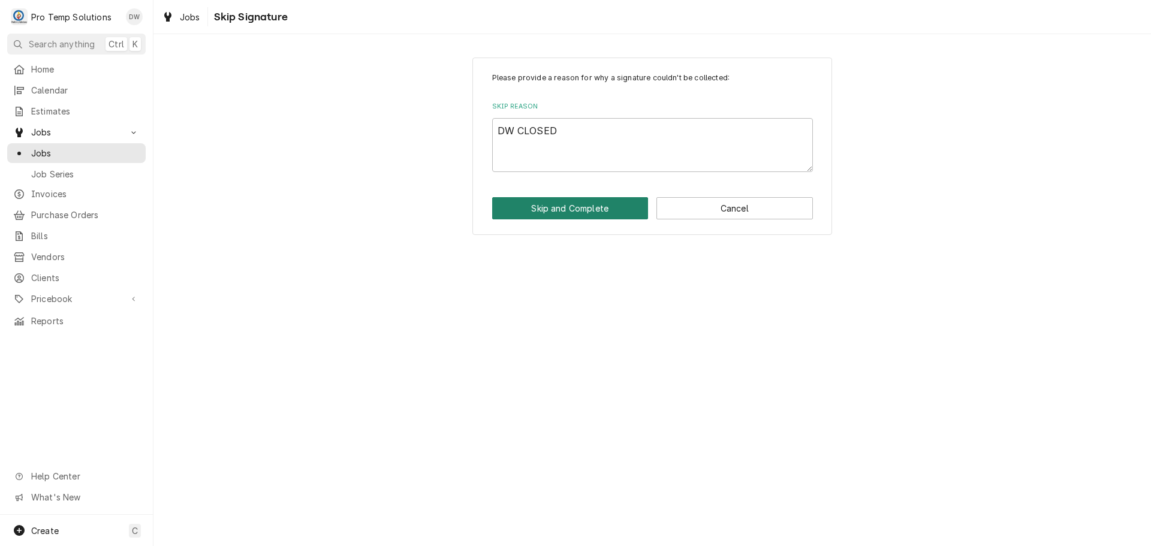
type textarea "x"
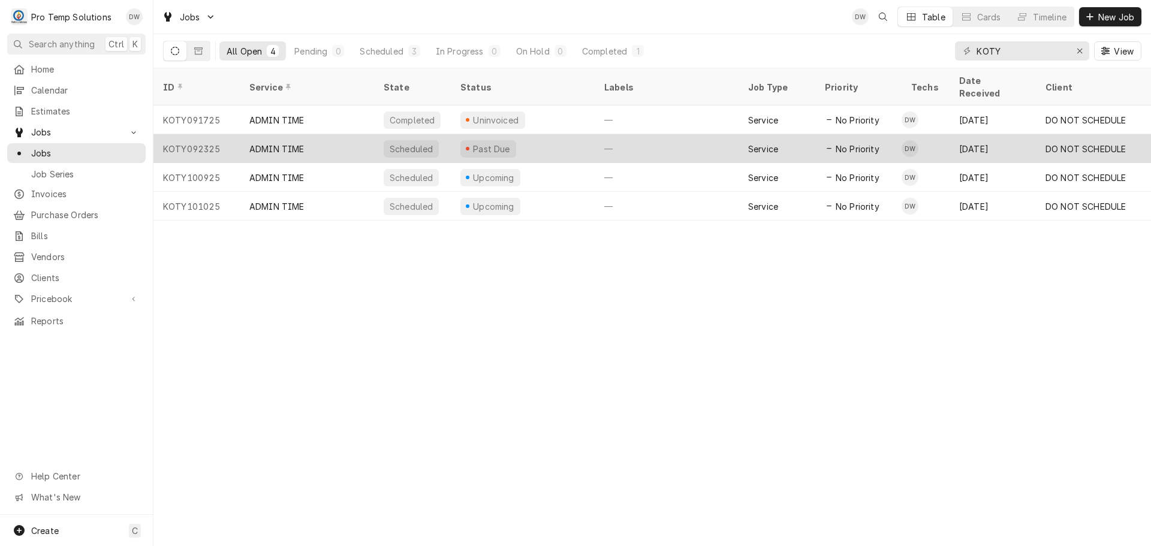
click at [638, 134] on div "—" at bounding box center [667, 148] width 144 height 29
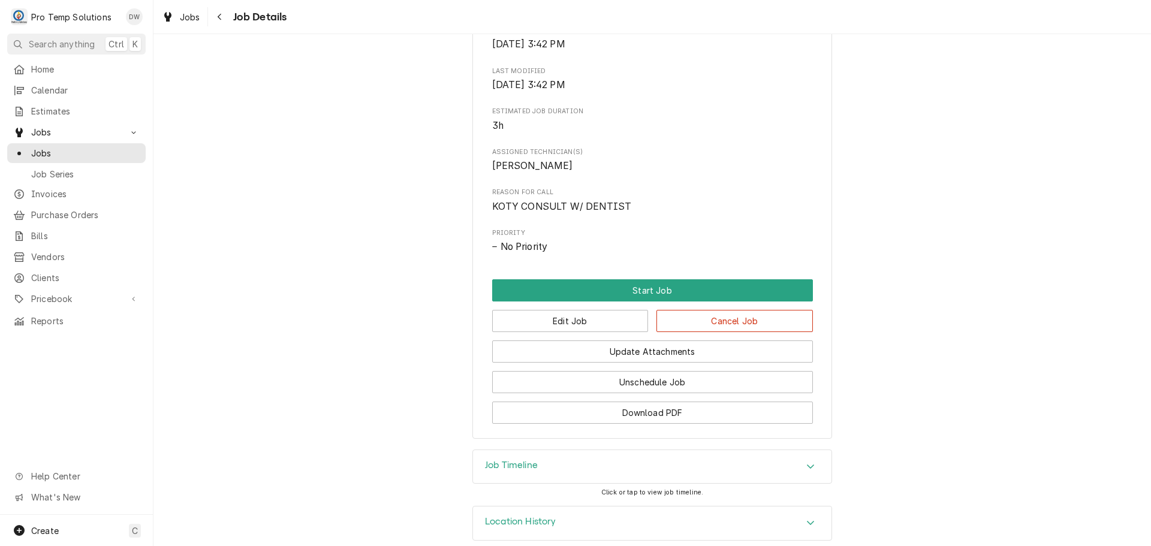
scroll to position [423, 0]
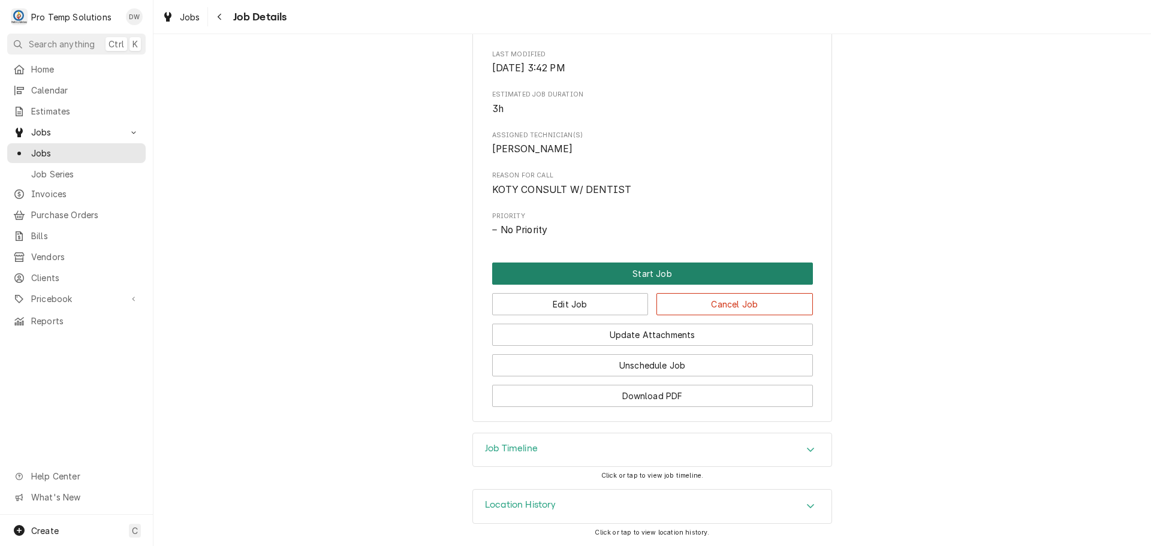
click at [650, 274] on button "Start Job" at bounding box center [652, 273] width 321 height 22
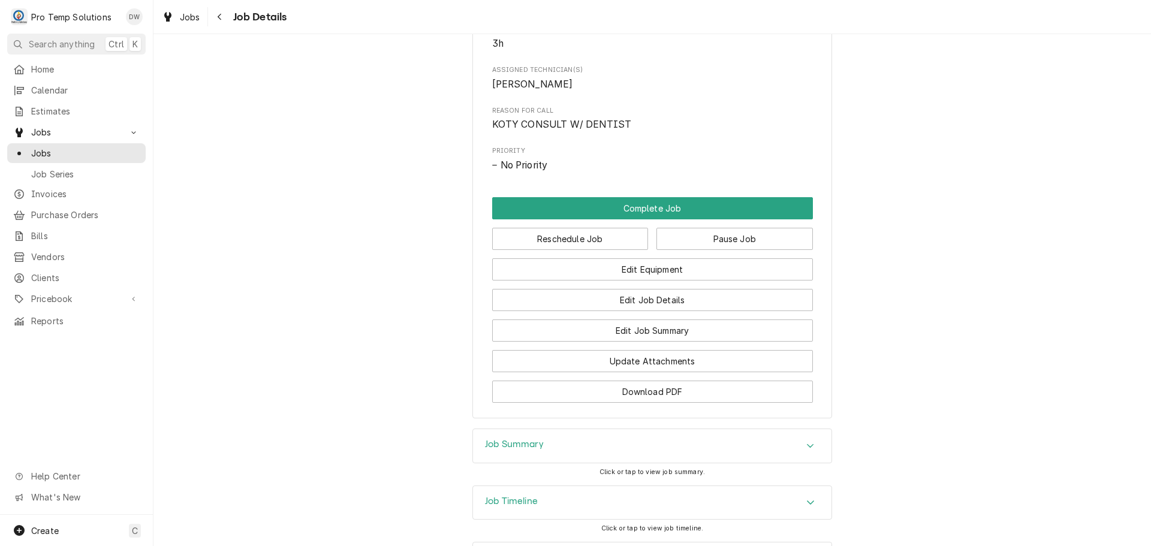
scroll to position [539, 0]
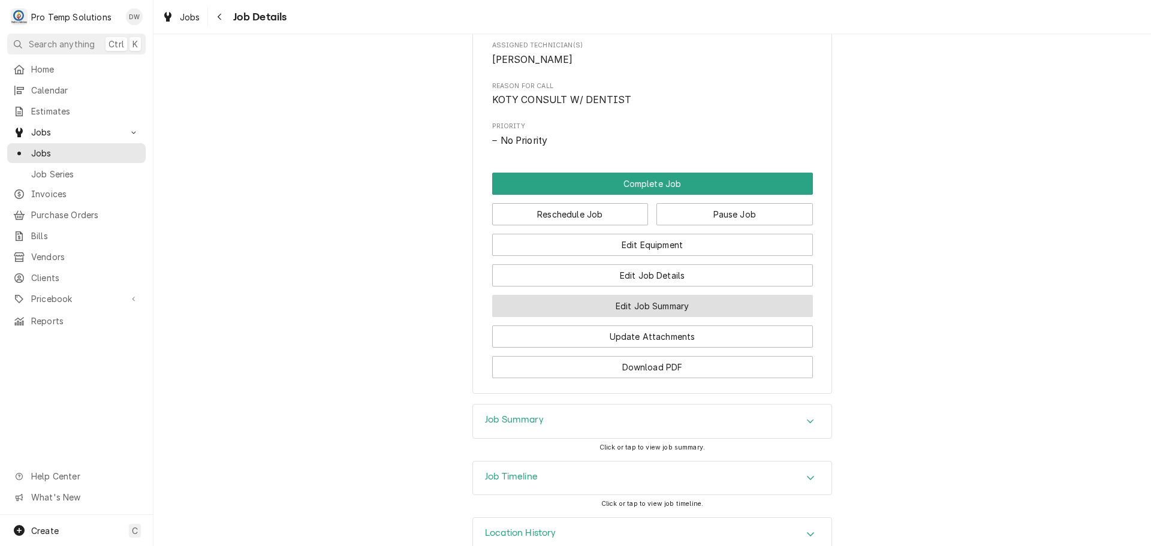
click at [645, 316] on button "Edit Job Summary" at bounding box center [652, 306] width 321 height 22
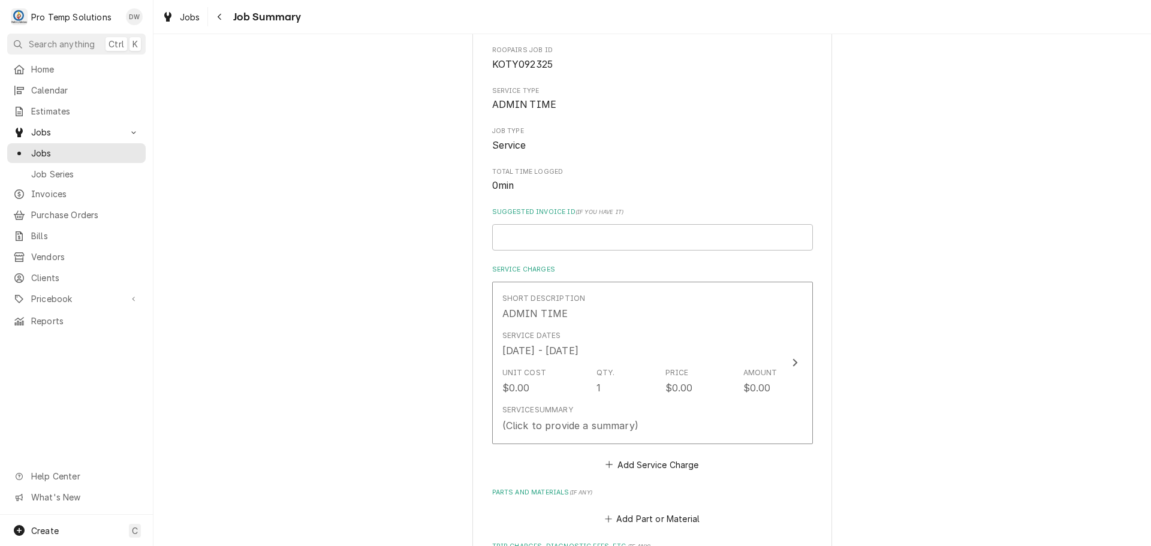
scroll to position [120, 0]
click at [544, 239] on input "Suggested Invoice ID ( if you have it )" at bounding box center [652, 236] width 321 height 26
type textarea "x"
type input "K"
type textarea "x"
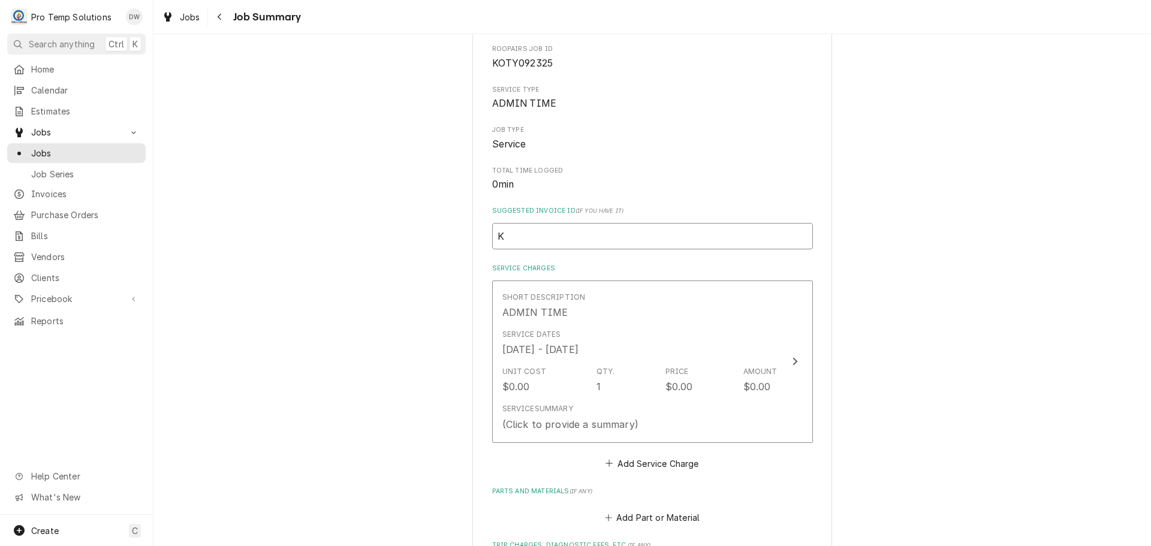
type input "KO"
type textarea "x"
type input "KOT"
type textarea "x"
type input "KOTY"
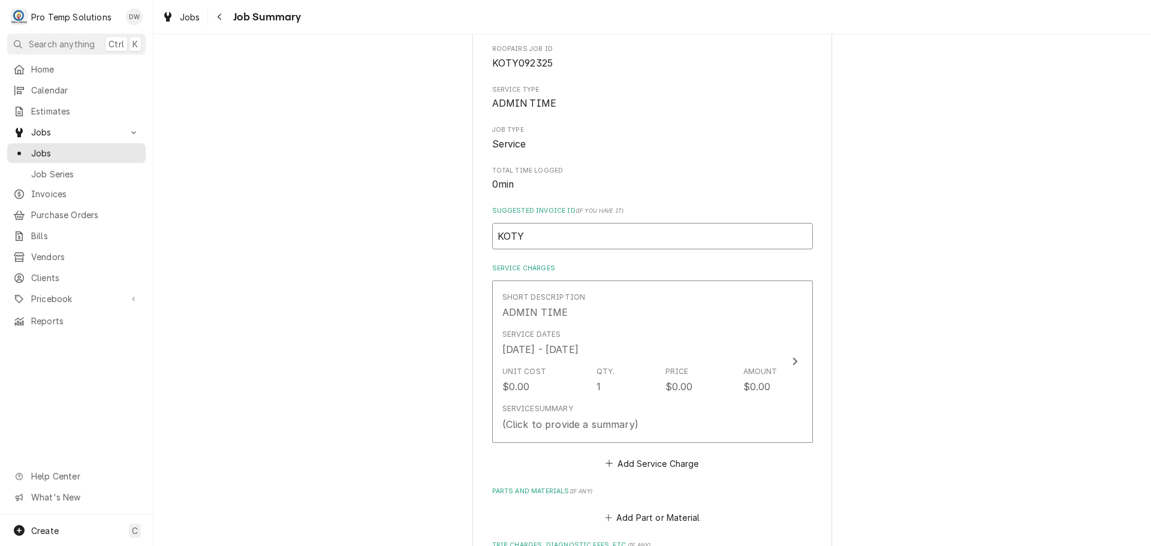
type textarea "x"
type input "KOTY0"
type textarea "x"
type input "KOTY09"
type textarea "x"
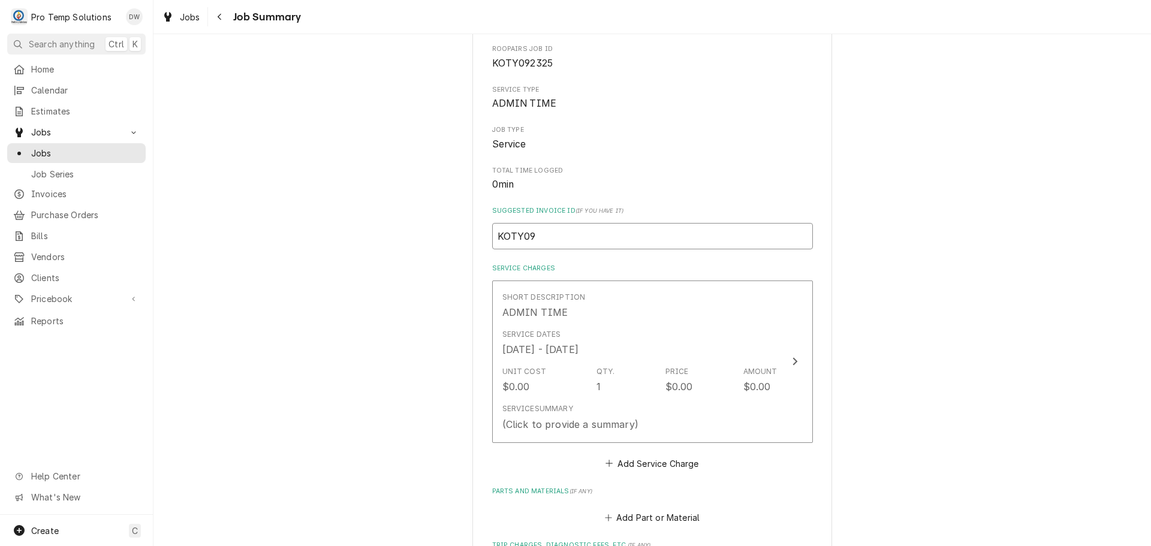
type input "KOTY092"
type textarea "x"
type input "KOTY0923"
type textarea "x"
type input "KOTY09232"
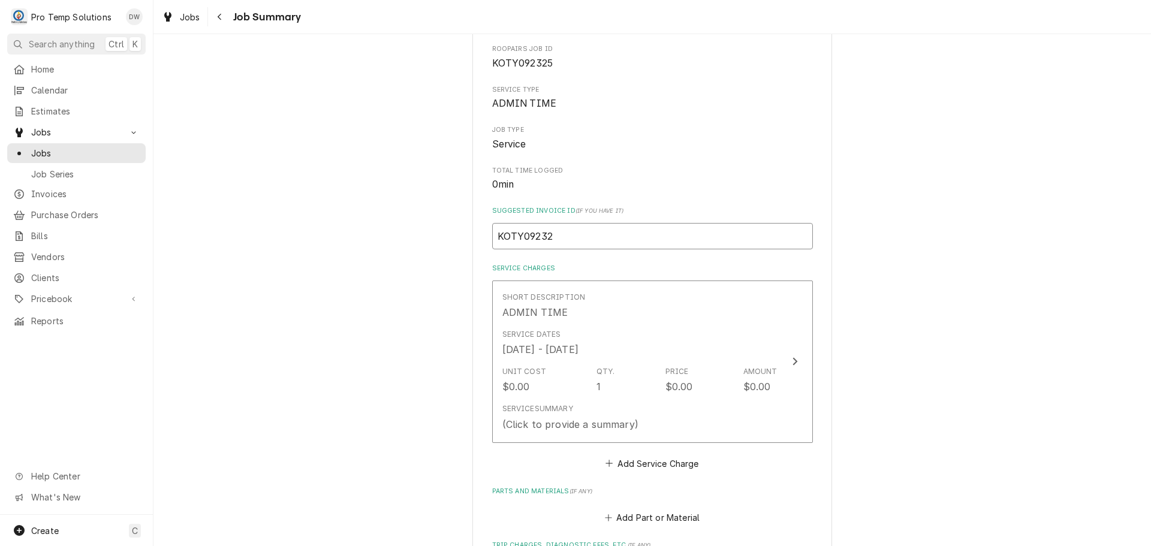
type textarea "x"
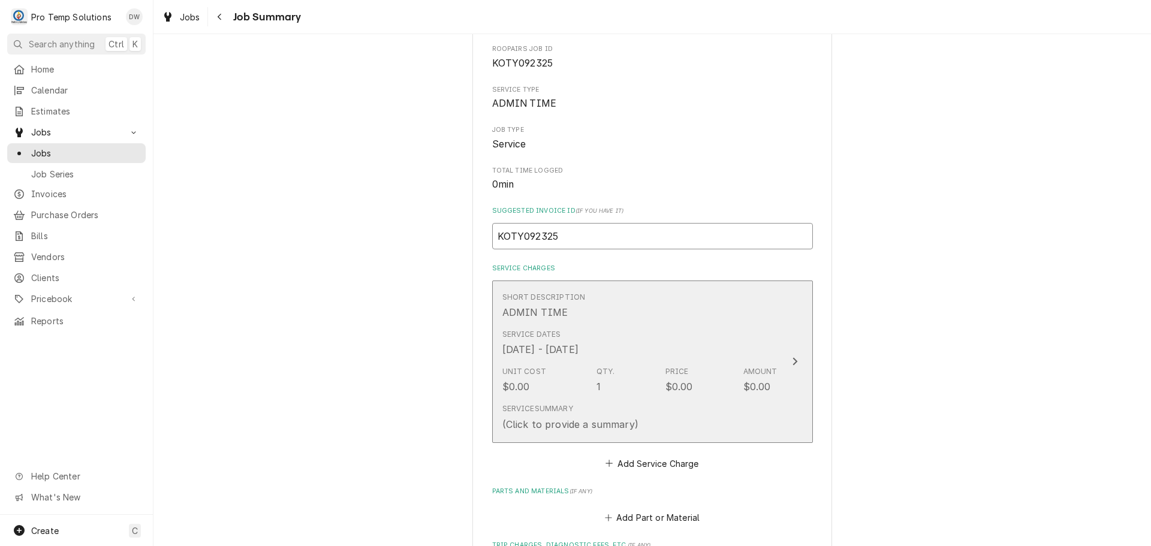
type input "KOTY092325"
click at [787, 364] on div "Update Line Item" at bounding box center [795, 361] width 16 height 14
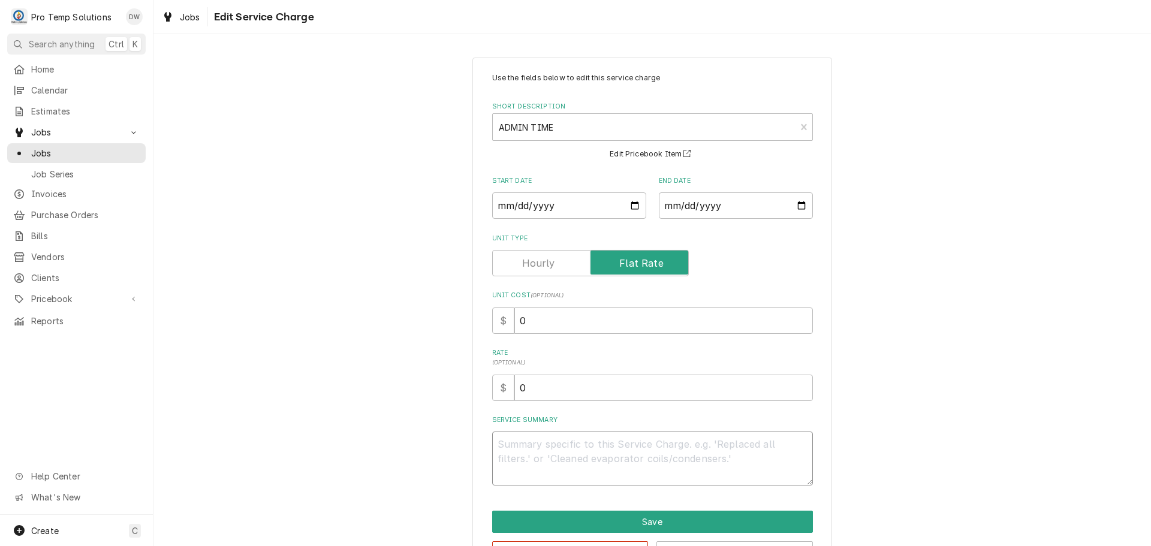
click at [559, 445] on textarea "Service Summary" at bounding box center [652, 459] width 321 height 54
type textarea "x"
type textarea "D"
type textarea "x"
type textarea "DR"
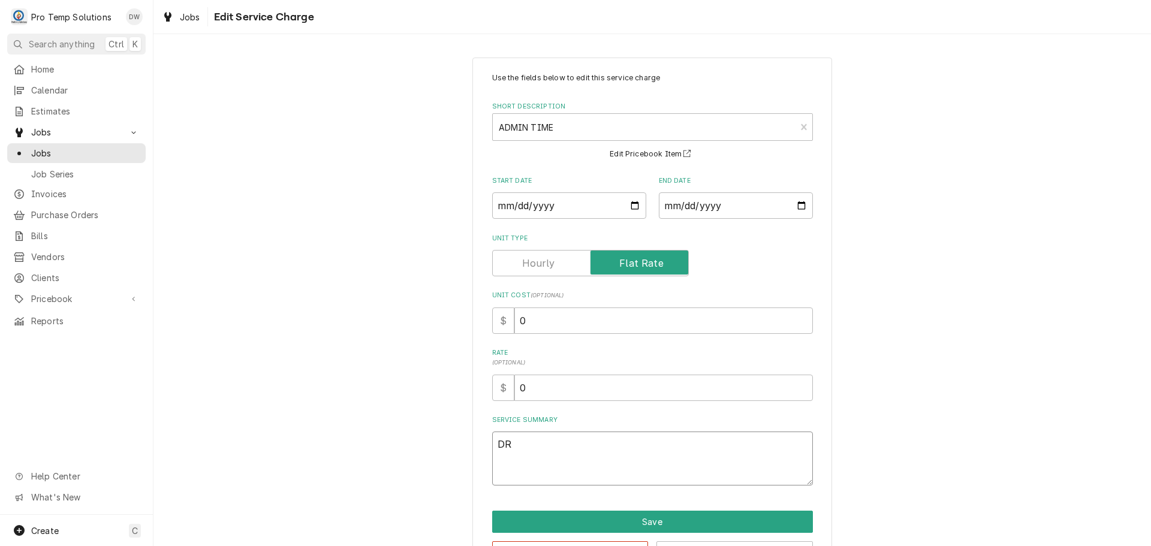
type textarea "x"
type textarea "DR"
type textarea "x"
type textarea "DR O"
type textarea "x"
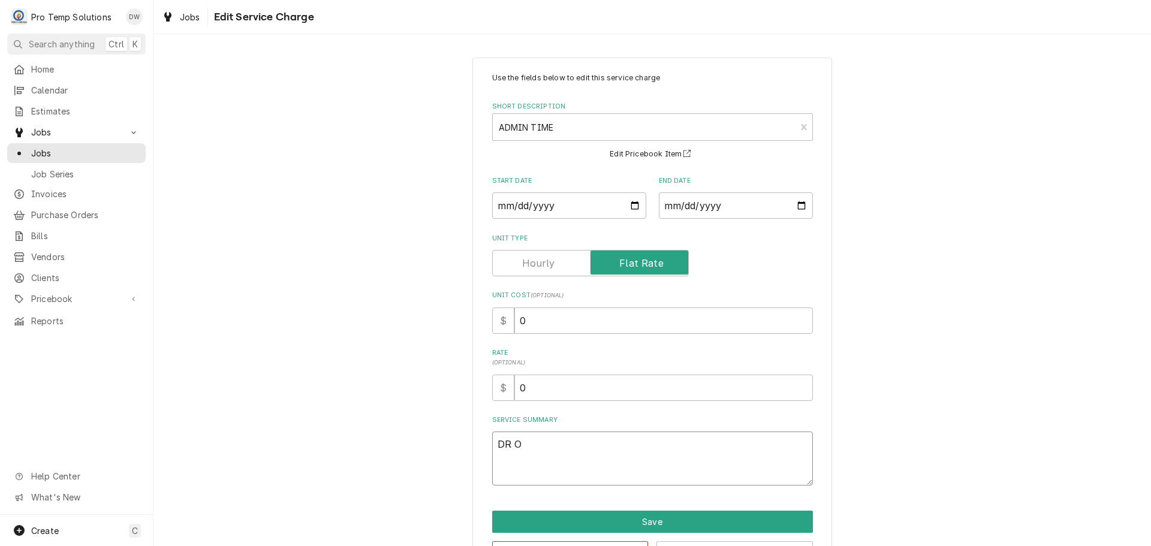
type textarea "DR OR"
type textarea "x"
type textarea "DR ORA"
type textarea "x"
type textarea "DR ORAL"
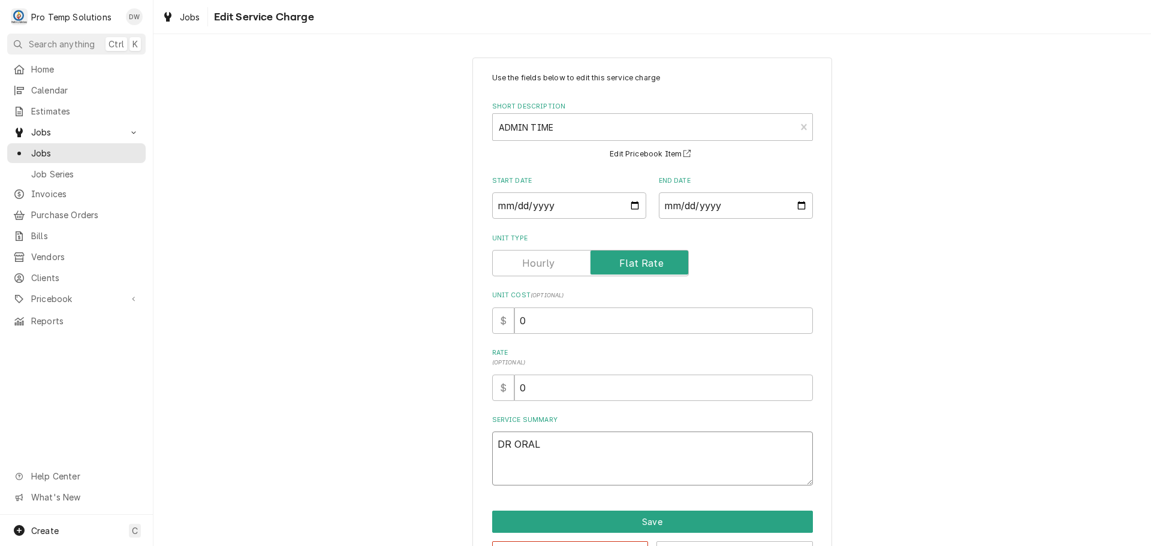
type textarea "x"
type textarea "DR ORAL"
type textarea "x"
type textarea "DR ORAL S"
type textarea "x"
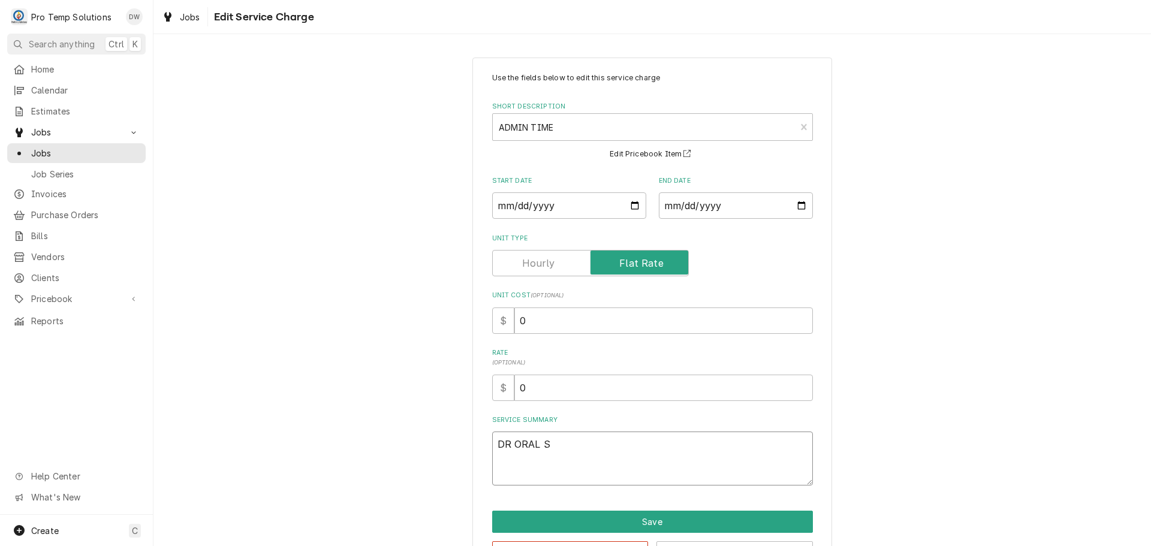
type textarea "DR ORAL SU"
type textarea "x"
type textarea "DR ORAL SUR"
type textarea "x"
type textarea "DR ORAL SURG"
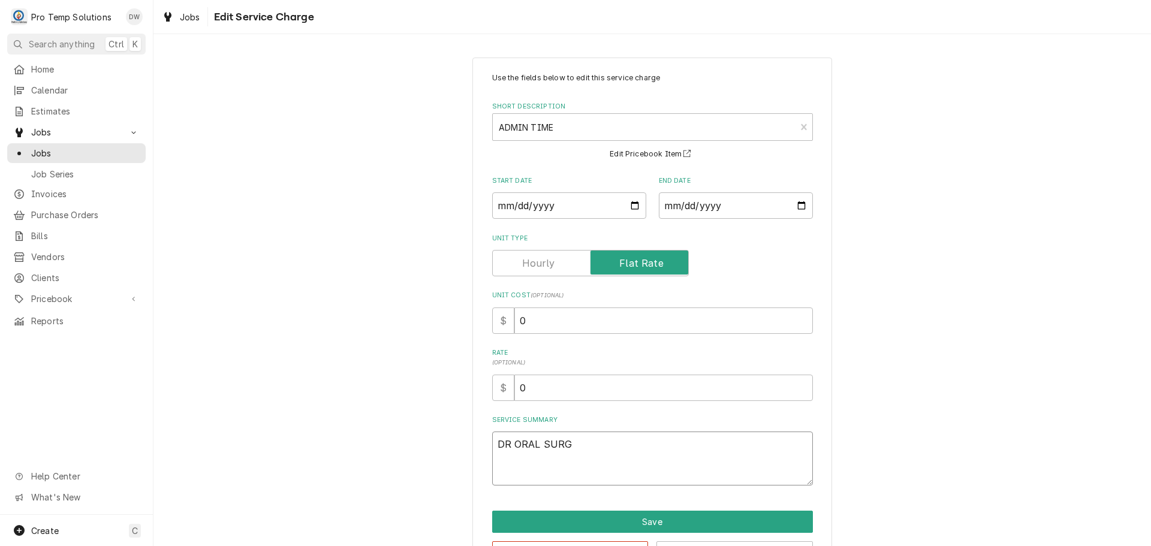
type textarea "x"
type textarea "DR ORAL SURGE"
type textarea "x"
type textarea "DR ORAL SURGEO"
type textarea "x"
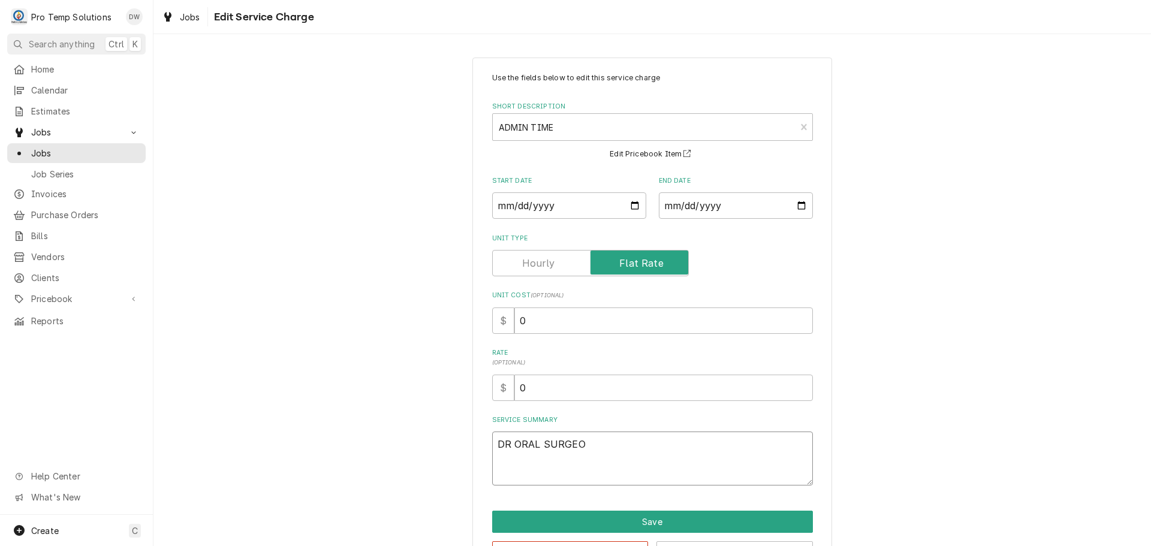
type textarea "DR ORAL SURGEON"
type textarea "x"
type textarea "DR ORAL SURGEON"
click at [657, 526] on button "Save" at bounding box center [652, 522] width 321 height 22
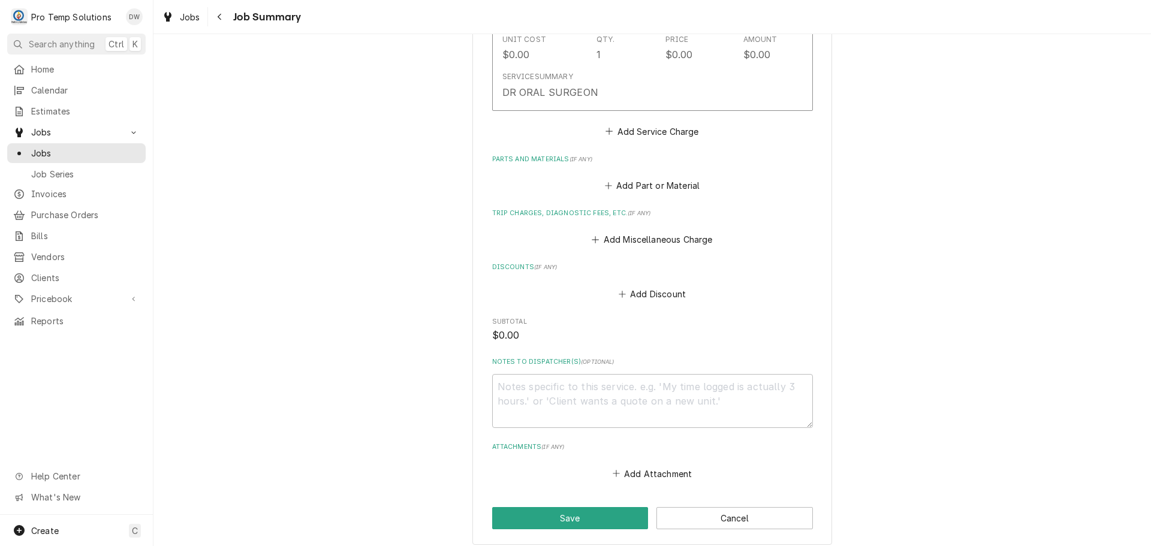
scroll to position [479, 0]
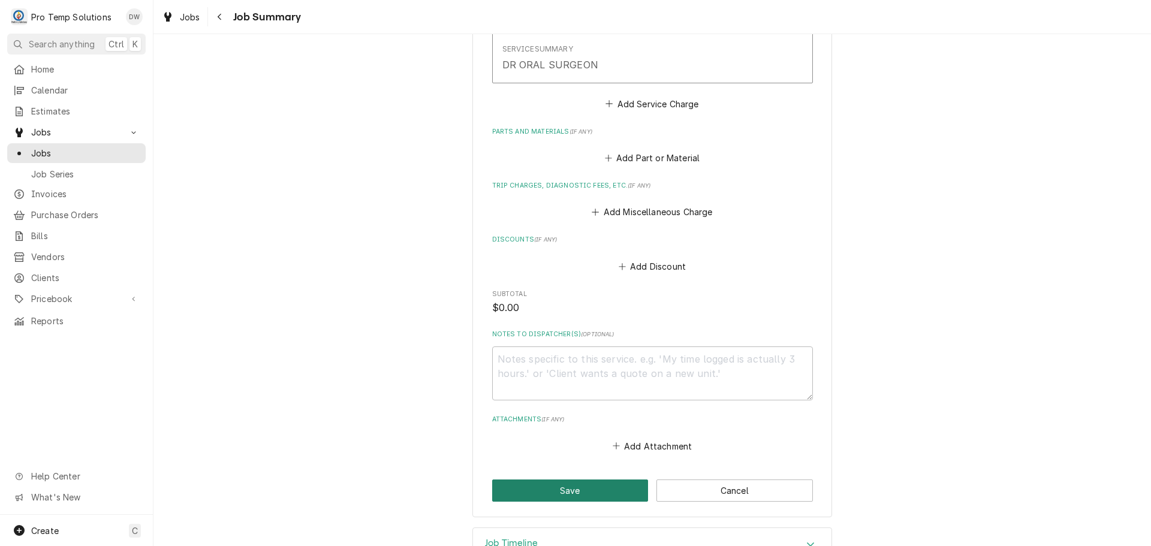
click at [562, 489] on button "Save" at bounding box center [570, 490] width 156 height 22
type textarea "x"
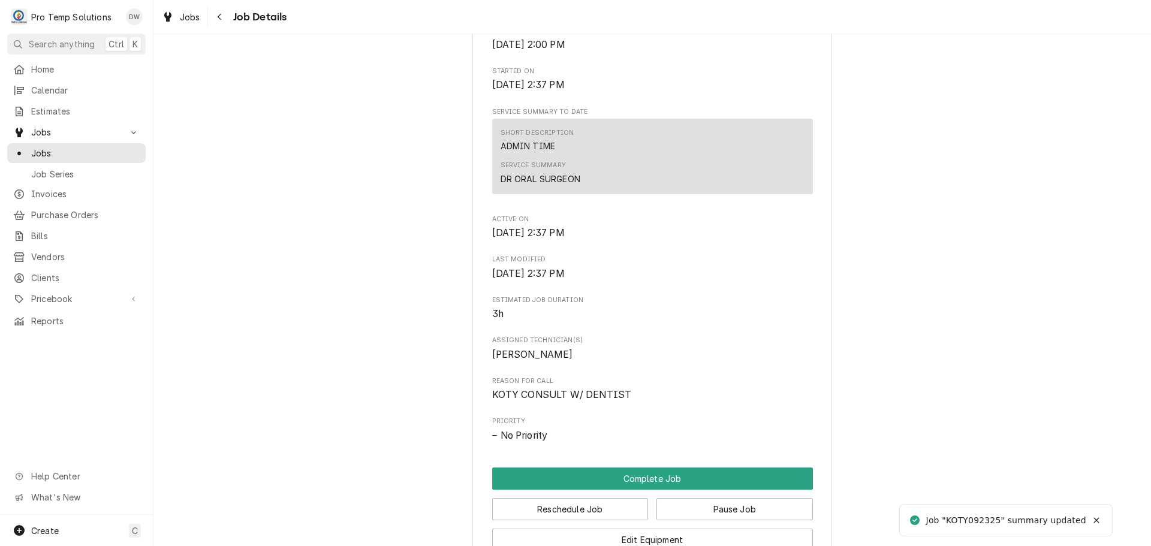
scroll to position [479, 0]
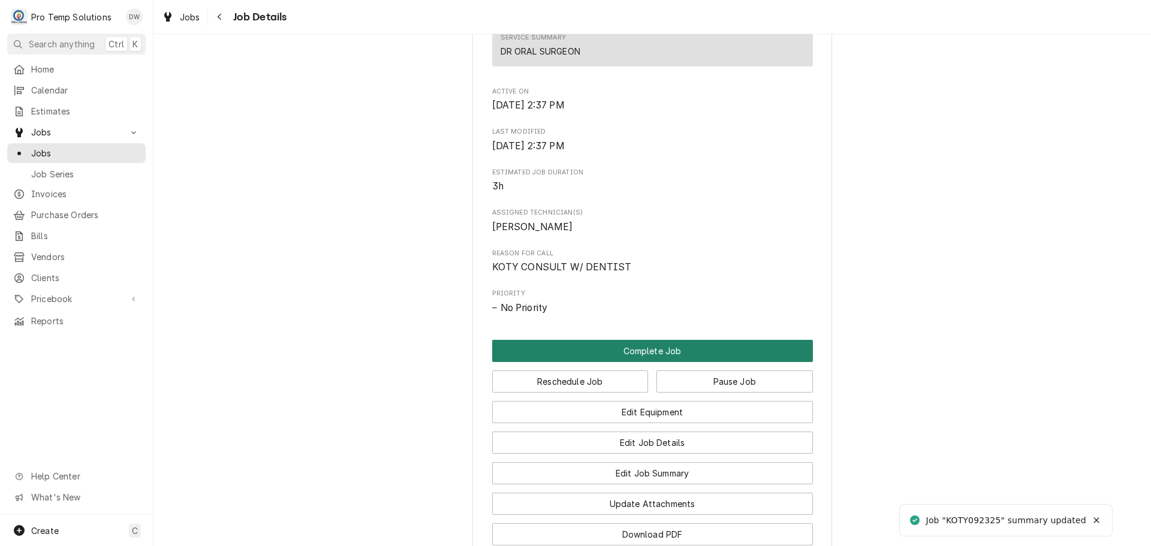
click at [648, 362] on button "Complete Job" at bounding box center [652, 351] width 321 height 22
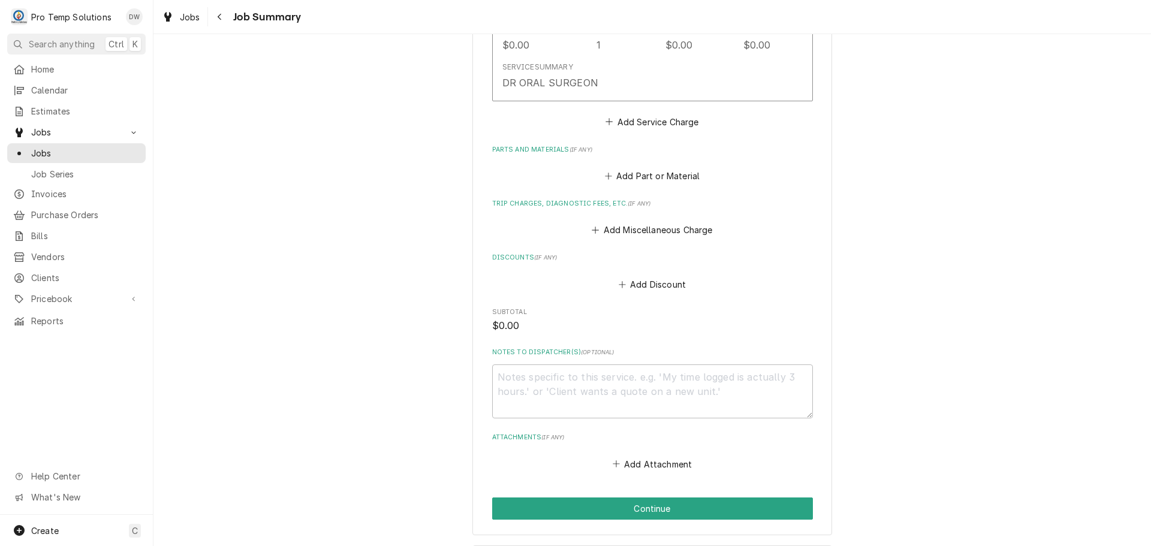
scroll to position [479, 0]
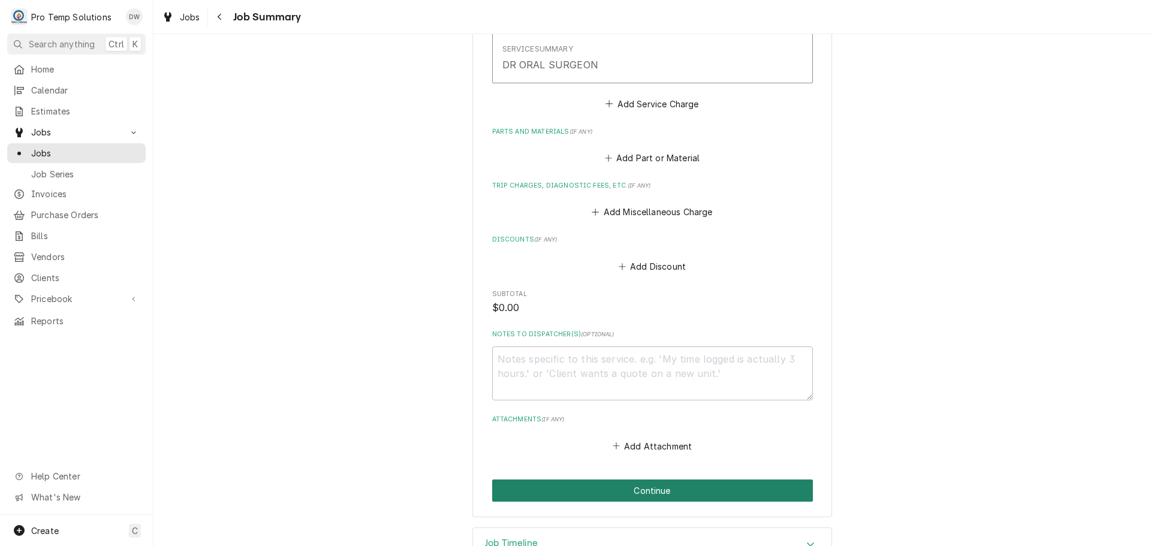
click at [639, 491] on button "Continue" at bounding box center [652, 490] width 321 height 22
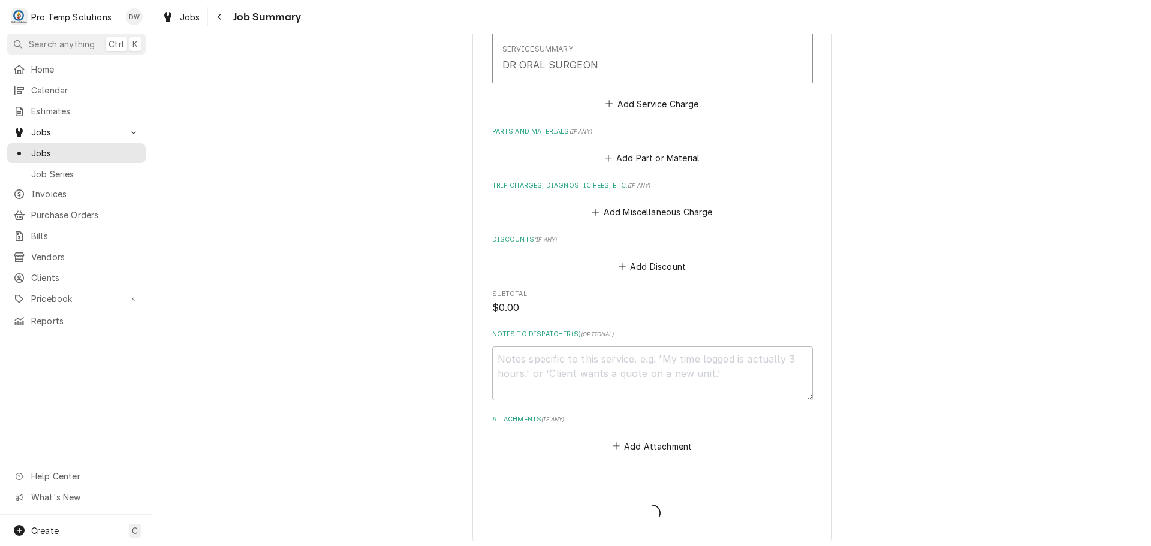
type textarea "x"
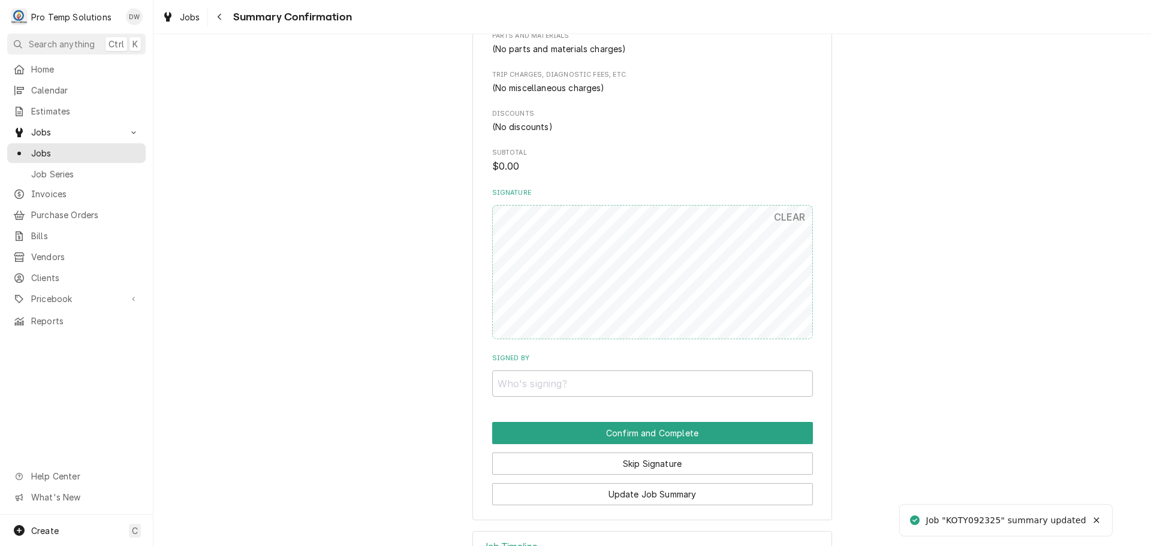
scroll to position [539, 0]
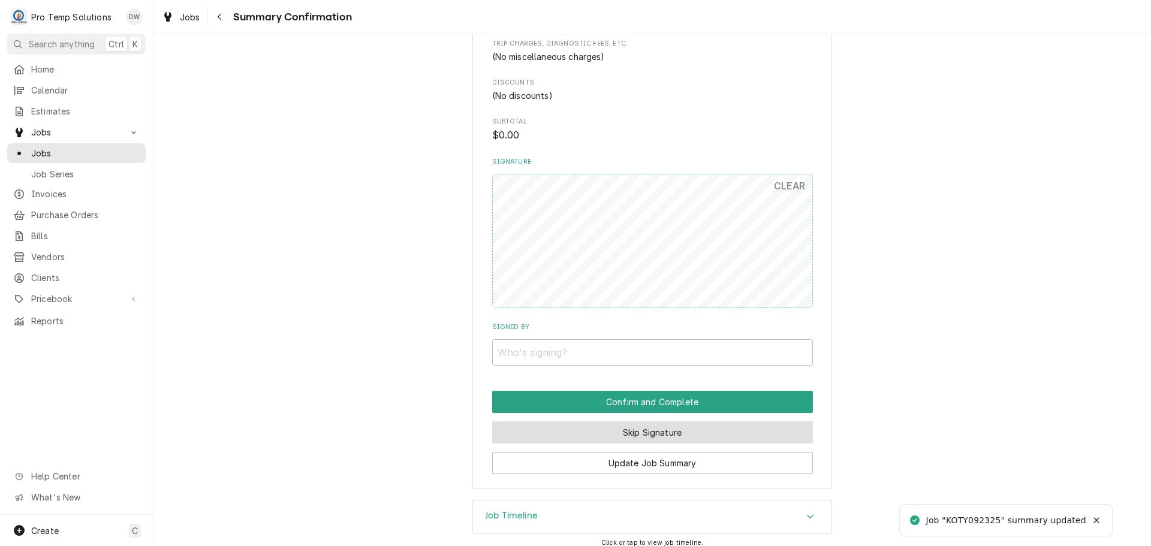
click at [638, 427] on button "Skip Signature" at bounding box center [652, 432] width 321 height 22
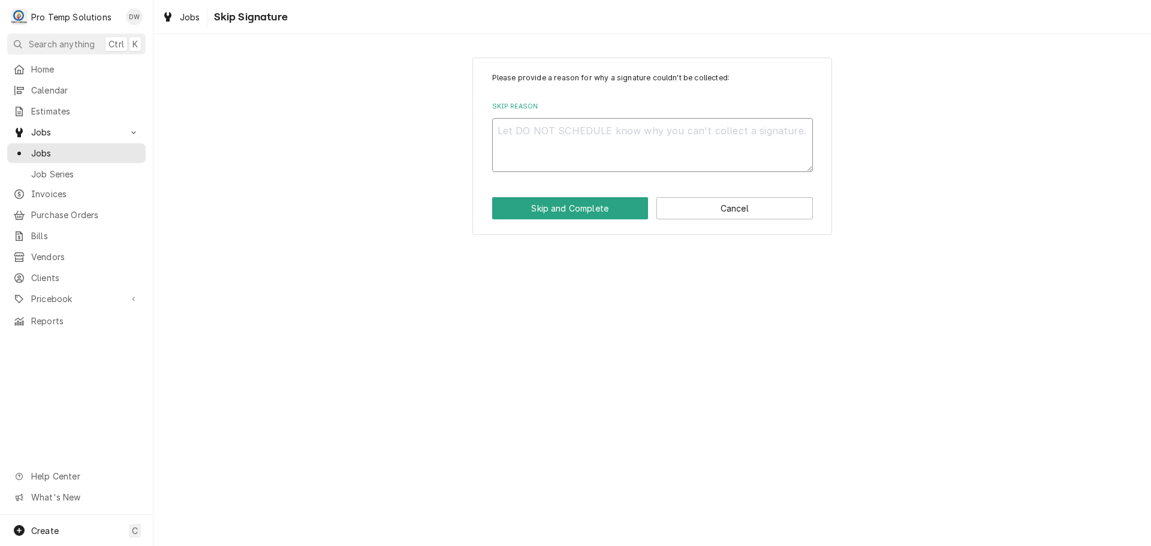
click at [556, 133] on textarea "Skip Reason" at bounding box center [652, 145] width 321 height 54
type textarea "x"
type textarea "D"
type textarea "x"
type textarea "DW"
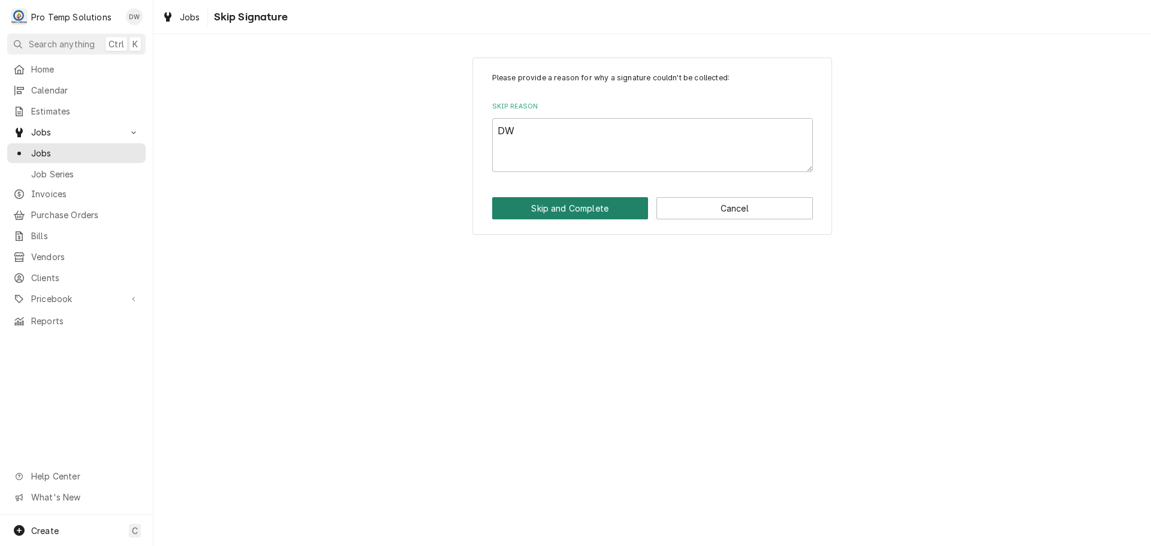
click at [571, 207] on button "Skip and Complete" at bounding box center [570, 208] width 156 height 22
type textarea "x"
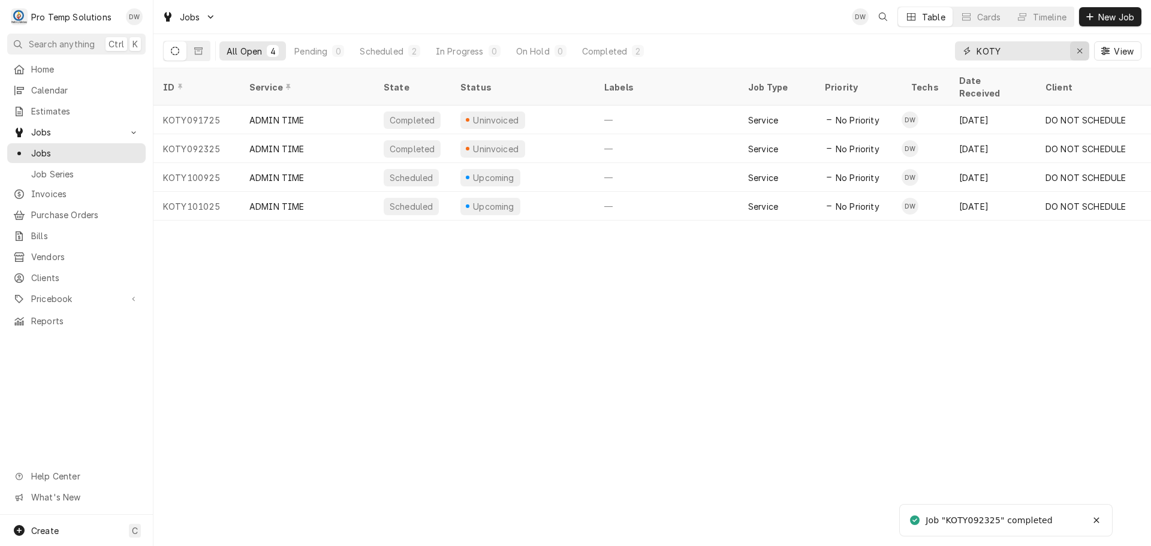
click at [1076, 51] on icon "Erase input" at bounding box center [1079, 51] width 7 height 8
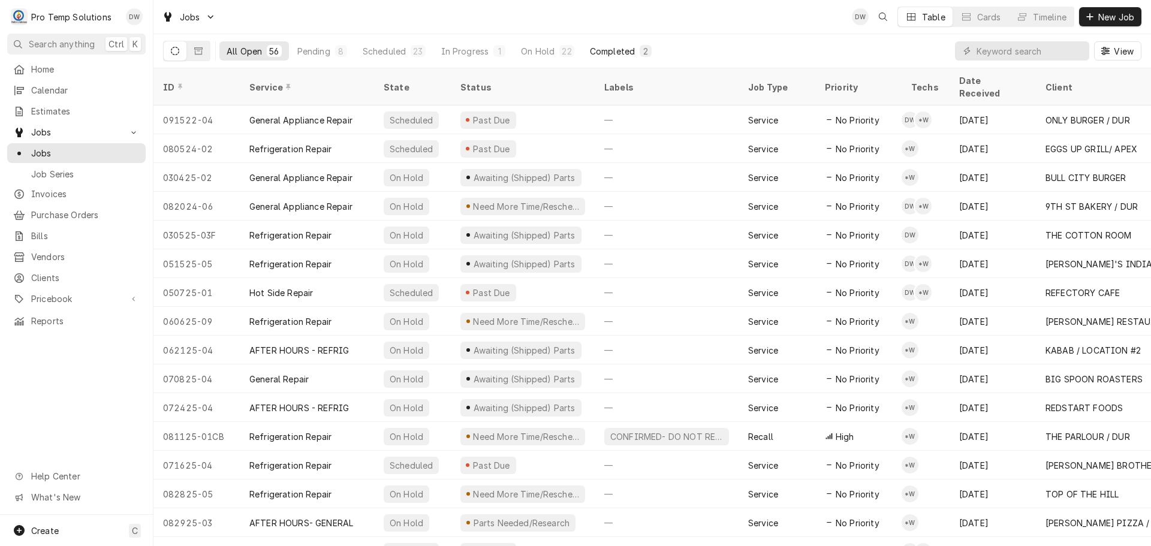
click at [621, 49] on div "Completed" at bounding box center [612, 51] width 45 height 13
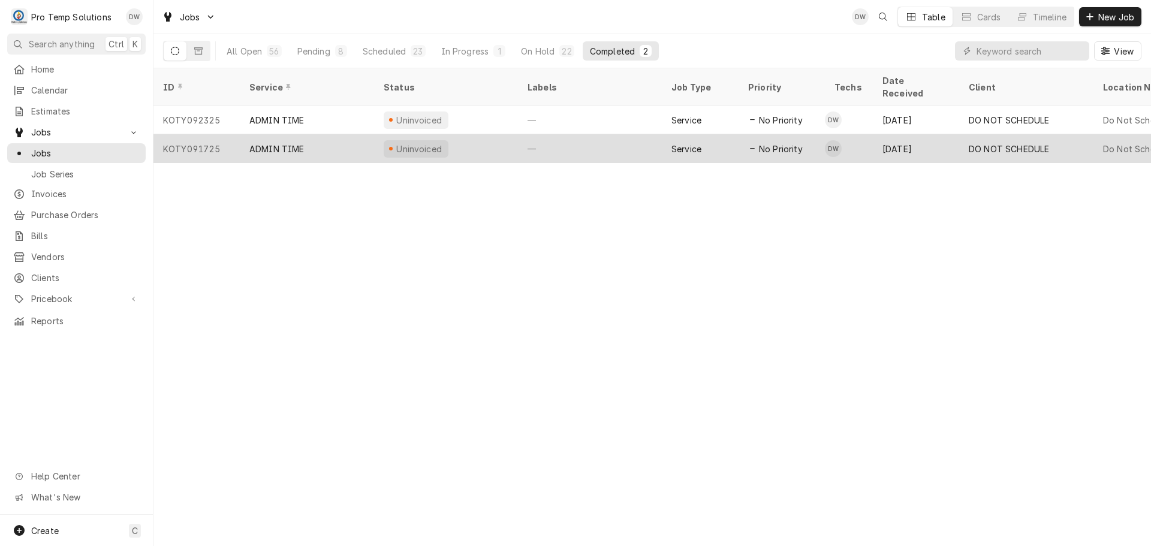
click at [599, 134] on div "—" at bounding box center [590, 148] width 144 height 29
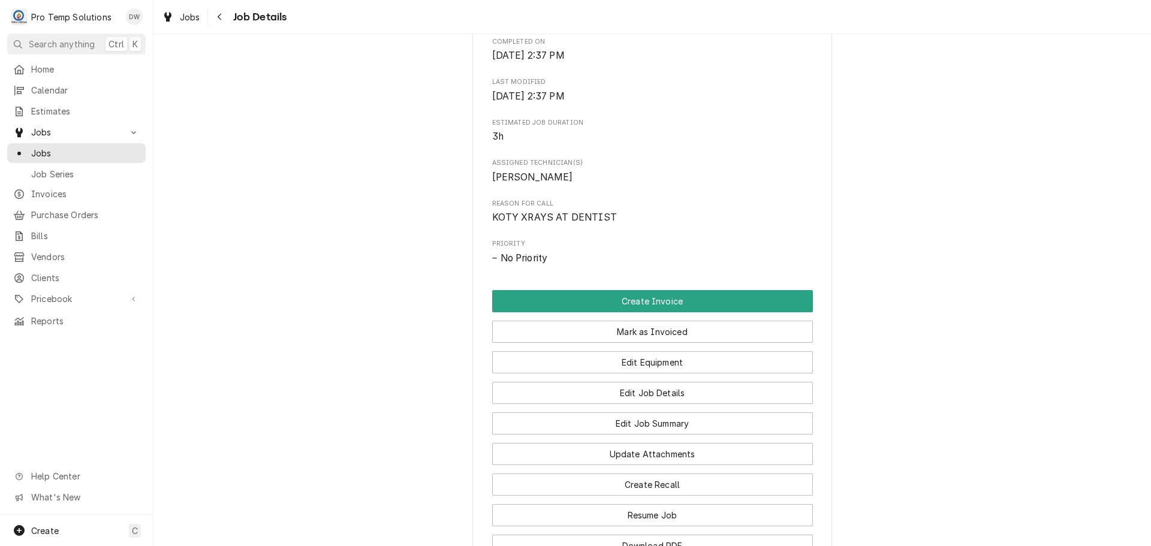
scroll to position [599, 0]
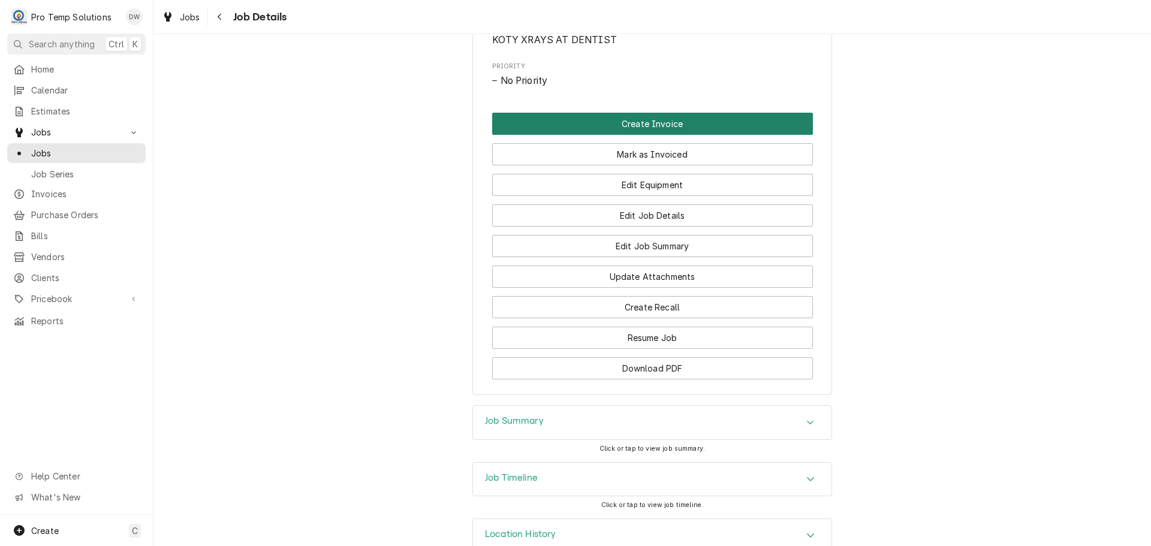
click at [641, 135] on button "Create Invoice" at bounding box center [652, 124] width 321 height 22
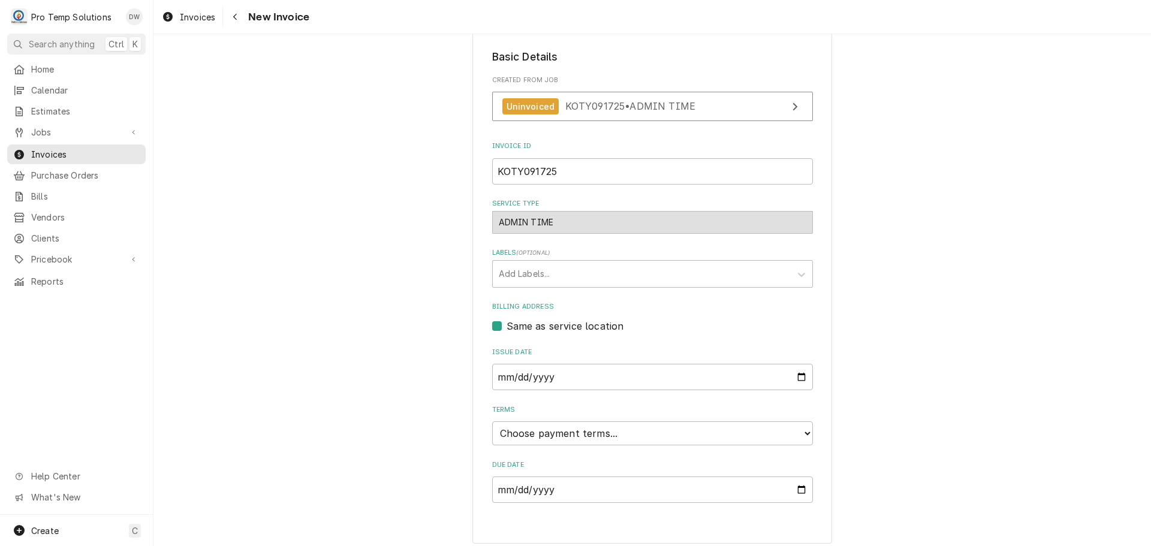
scroll to position [195, 0]
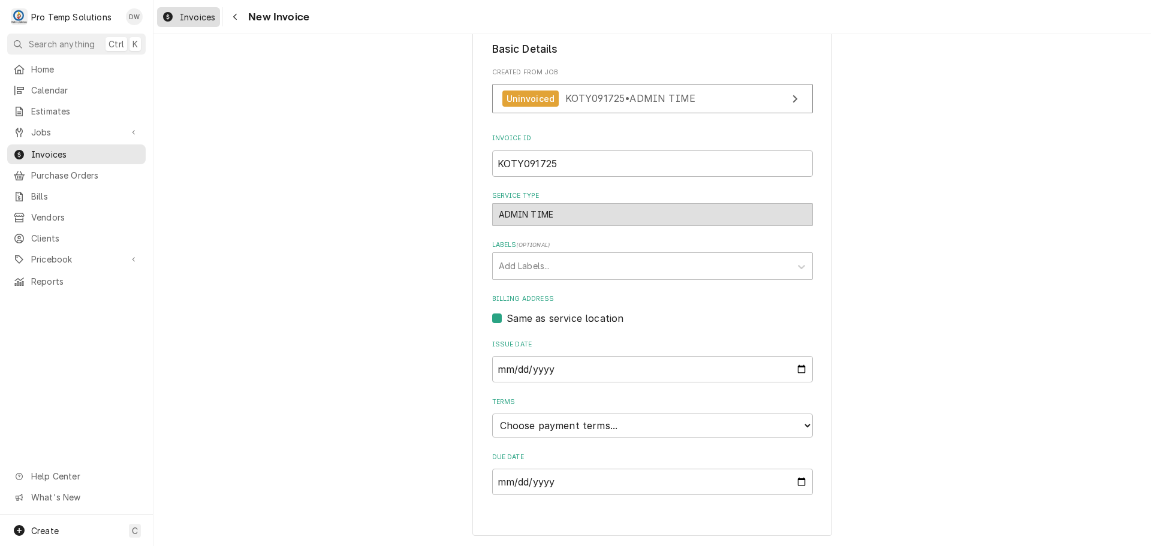
click at [196, 14] on span "Invoices" at bounding box center [197, 17] width 35 height 13
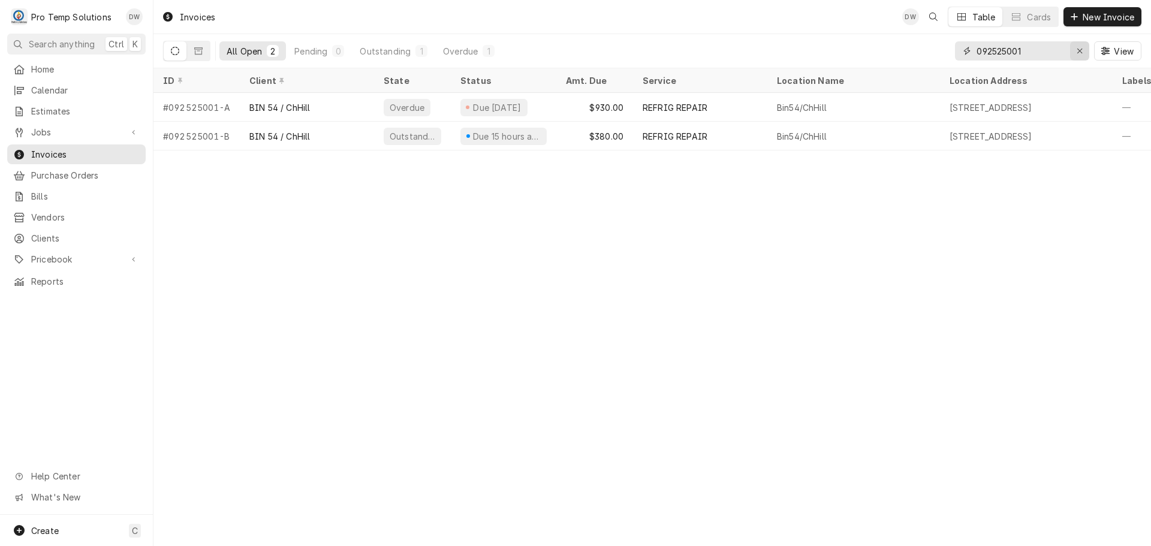
click at [1082, 49] on icon "Erase input" at bounding box center [1079, 51] width 7 height 8
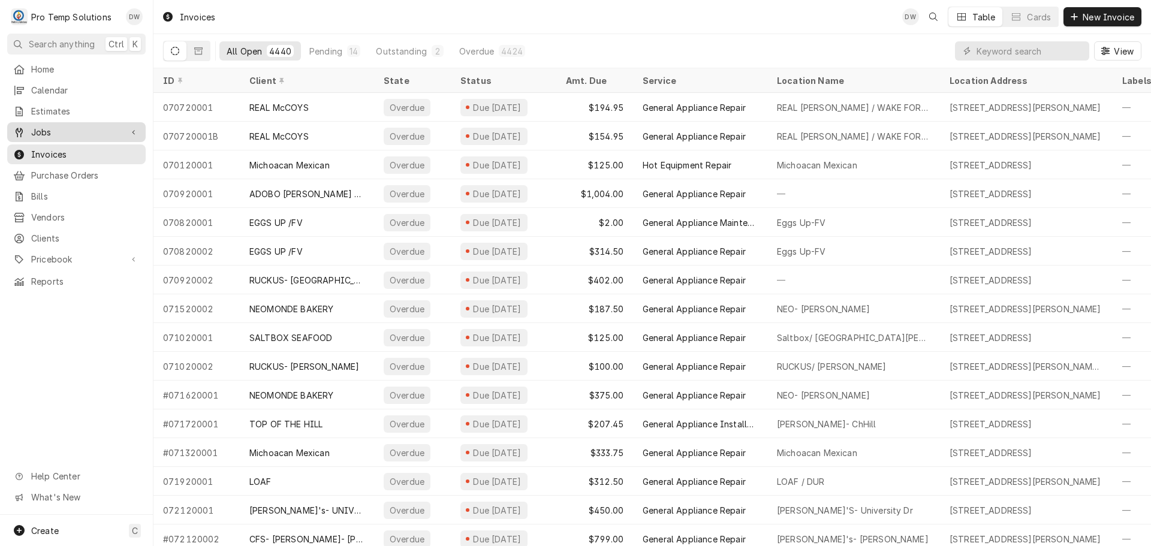
click at [40, 127] on span "Jobs" at bounding box center [76, 132] width 90 height 13
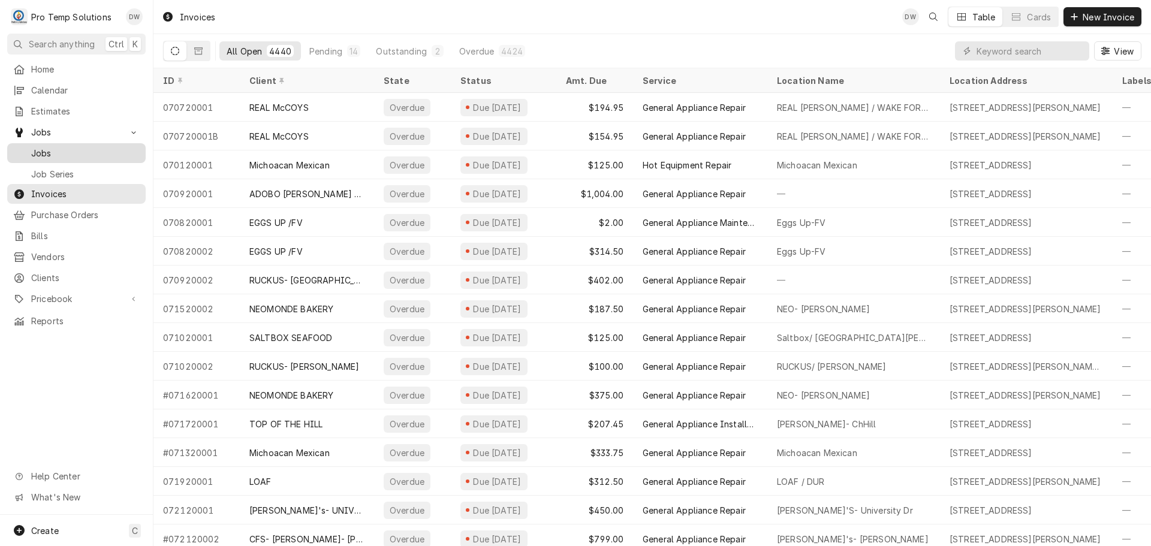
click at [35, 147] on span "Jobs" at bounding box center [85, 153] width 108 height 13
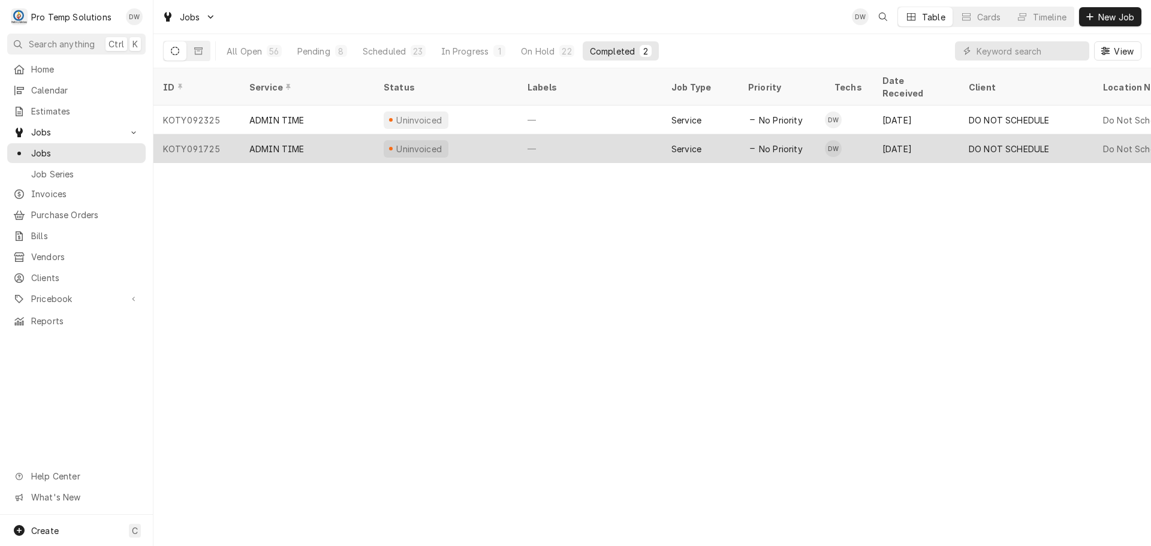
click at [589, 134] on div "—" at bounding box center [590, 148] width 144 height 29
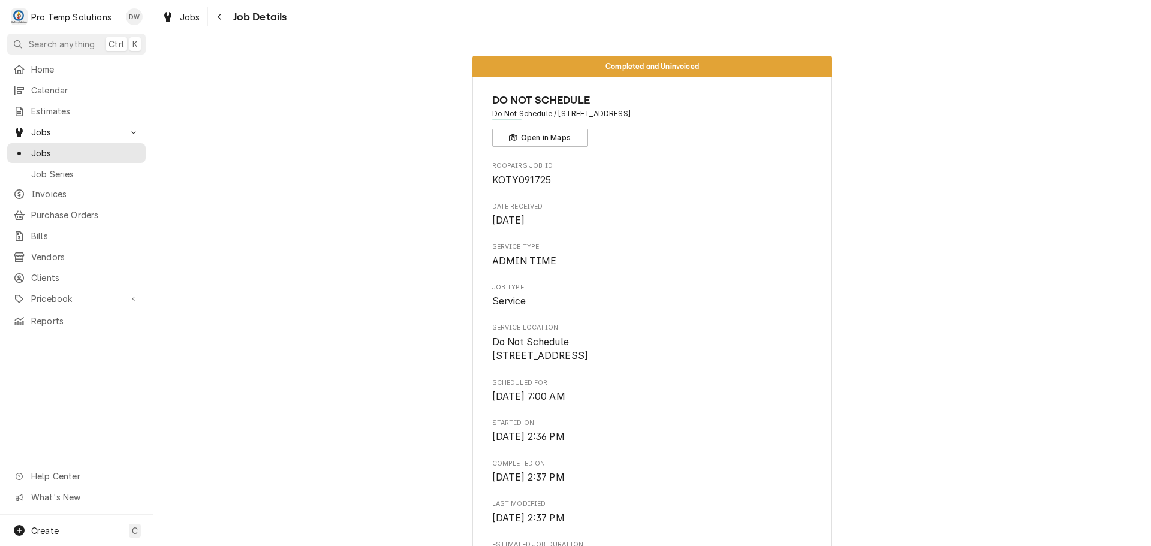
scroll to position [360, 0]
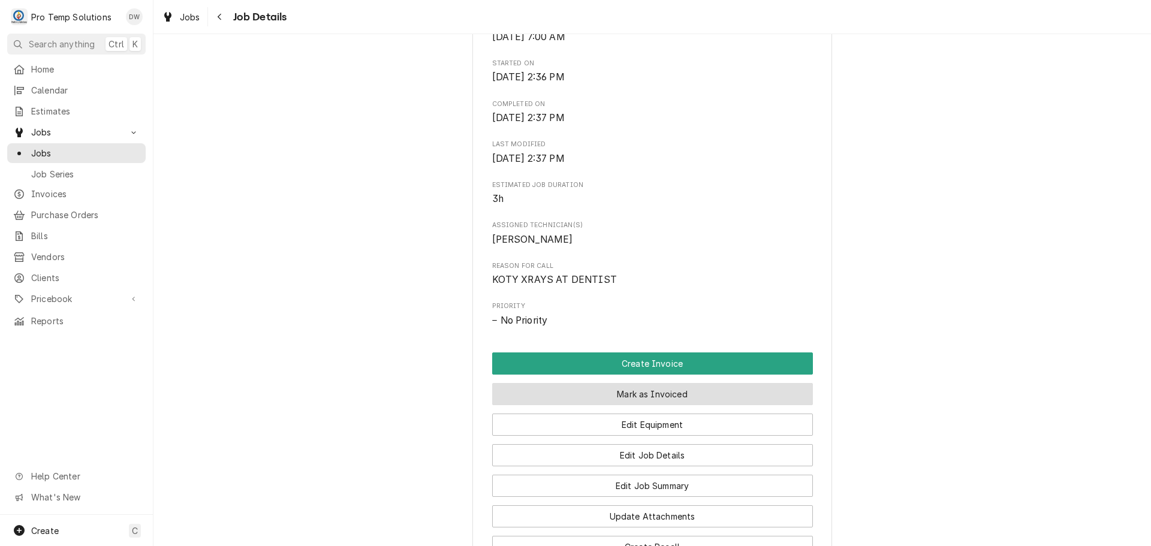
click at [633, 405] on button "Mark as Invoiced" at bounding box center [652, 394] width 321 height 22
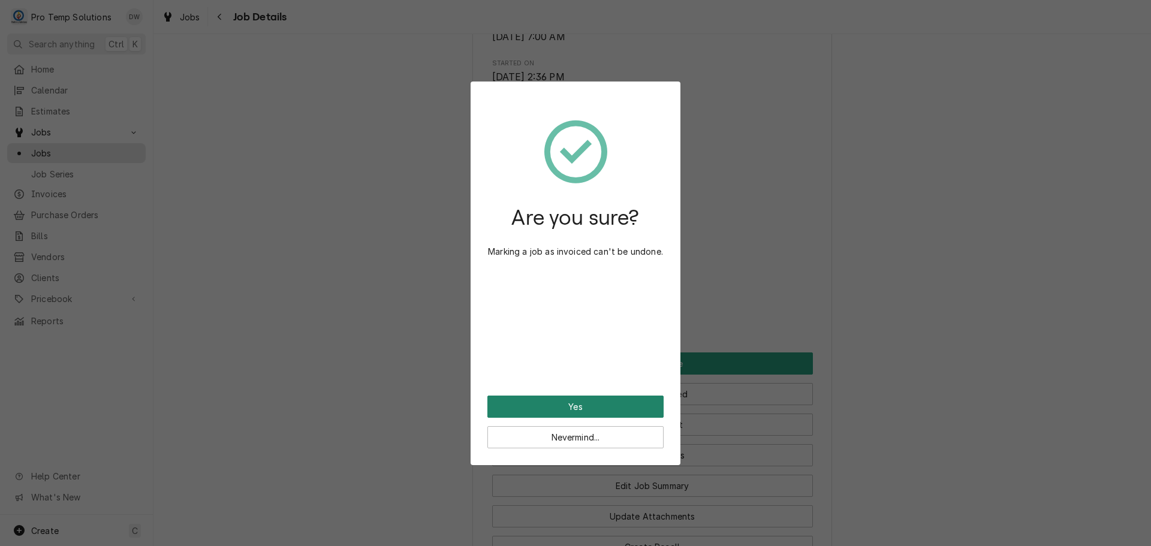
click at [578, 411] on button "Yes" at bounding box center [575, 407] width 176 height 22
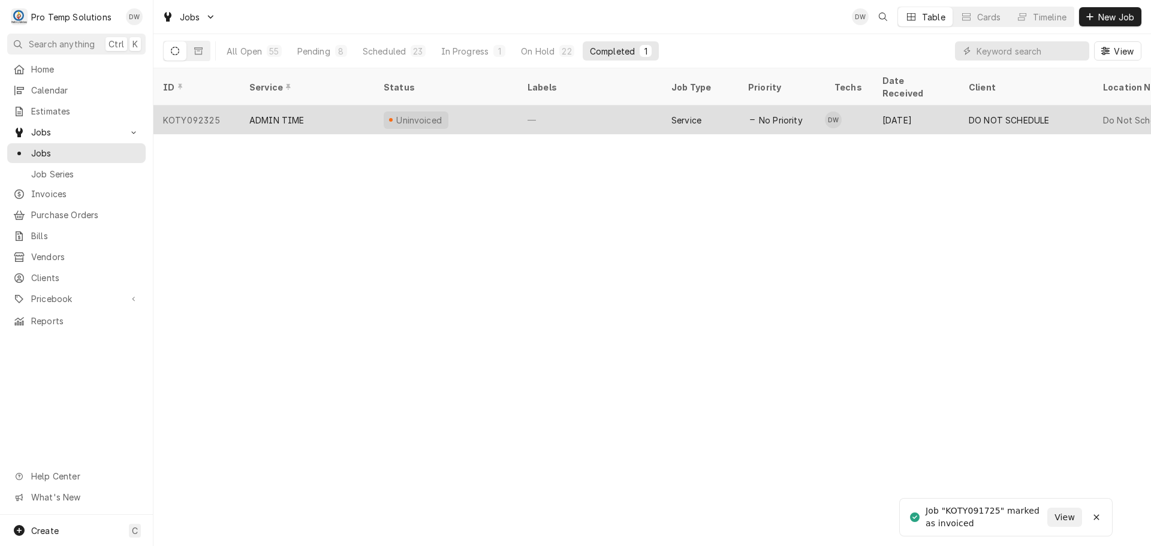
click at [627, 108] on div "—" at bounding box center [590, 119] width 144 height 29
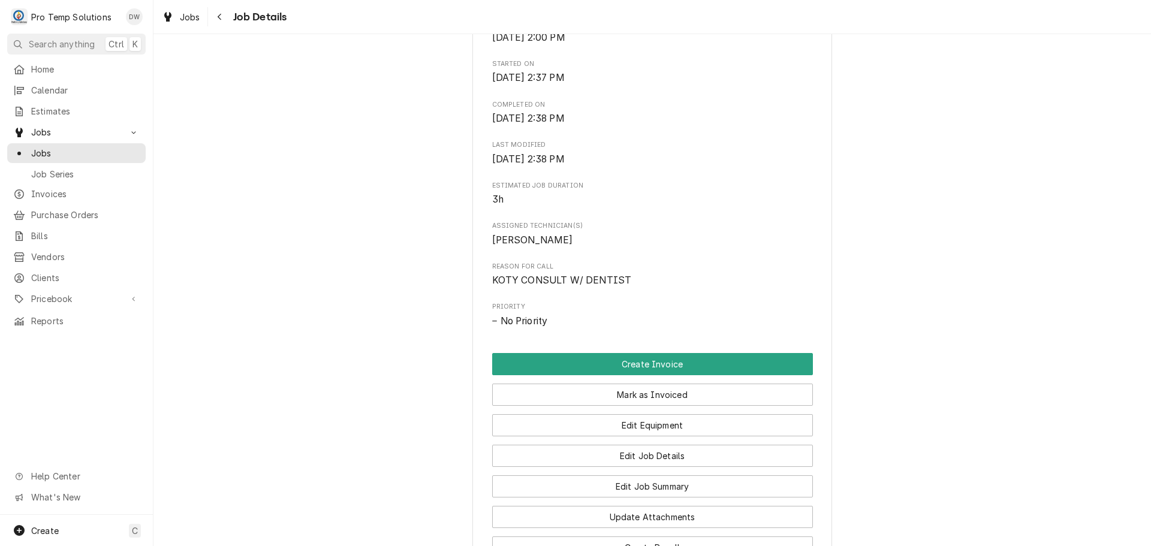
scroll to position [360, 0]
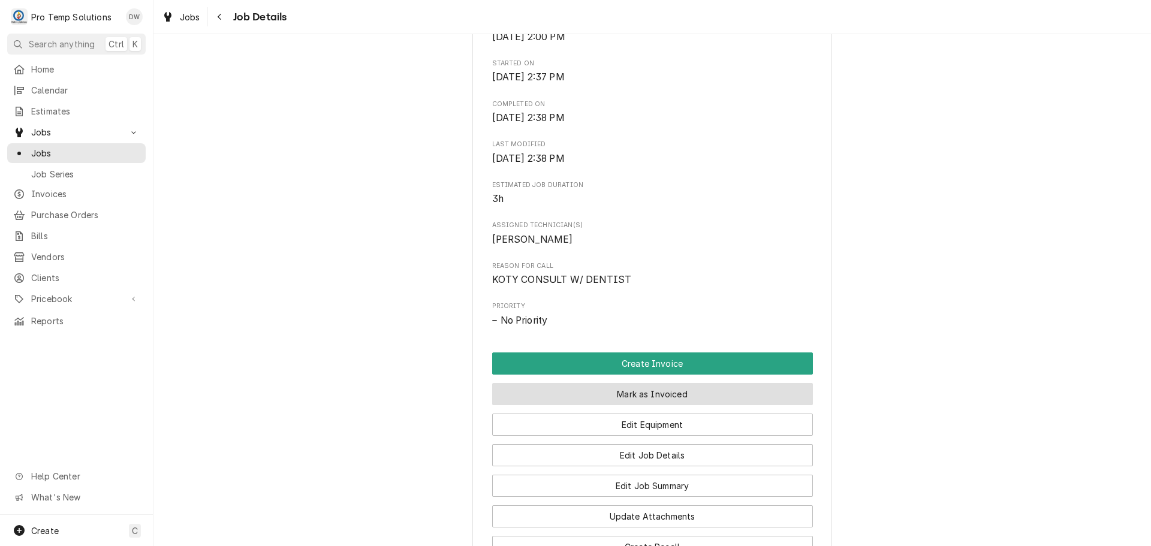
click at [629, 405] on button "Mark as Invoiced" at bounding box center [652, 394] width 321 height 22
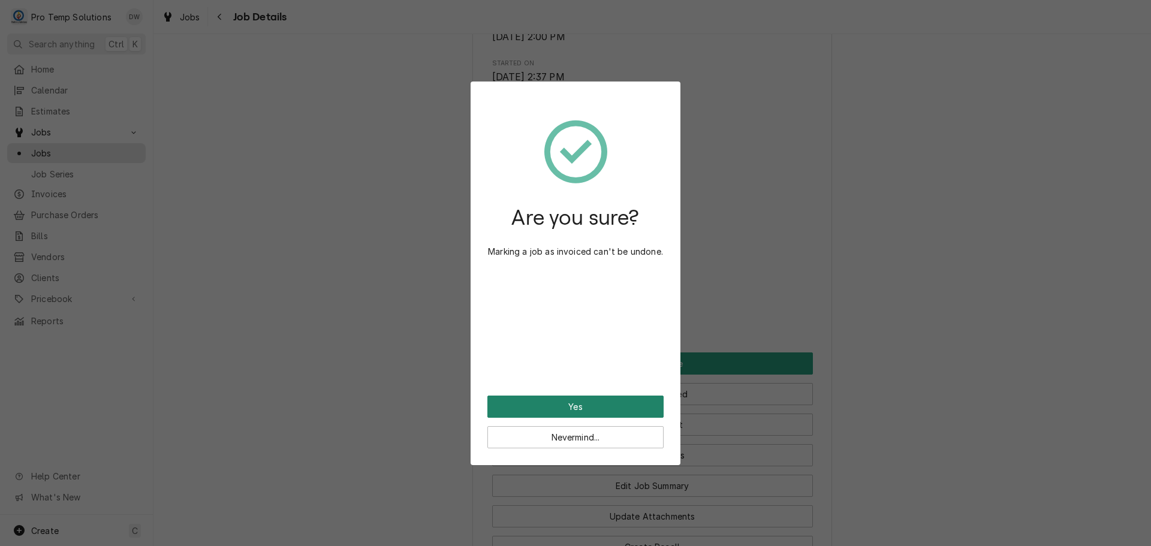
click at [572, 404] on button "Yes" at bounding box center [575, 407] width 176 height 22
